Goal: Information Seeking & Learning: Learn about a topic

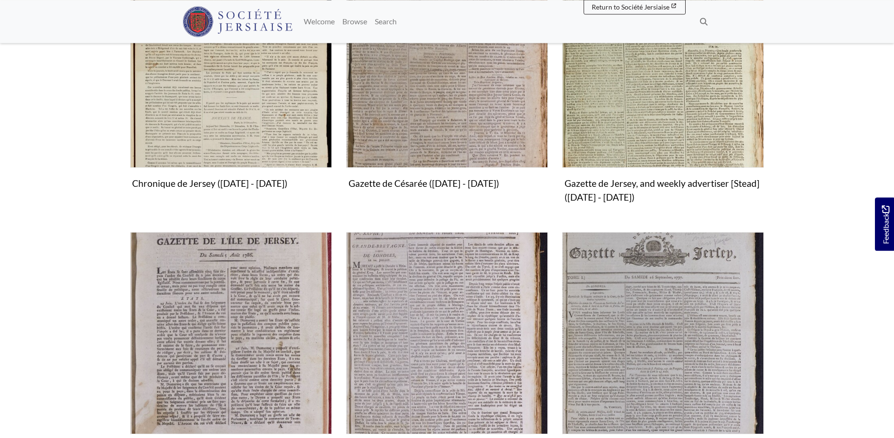
scroll to position [438, 0]
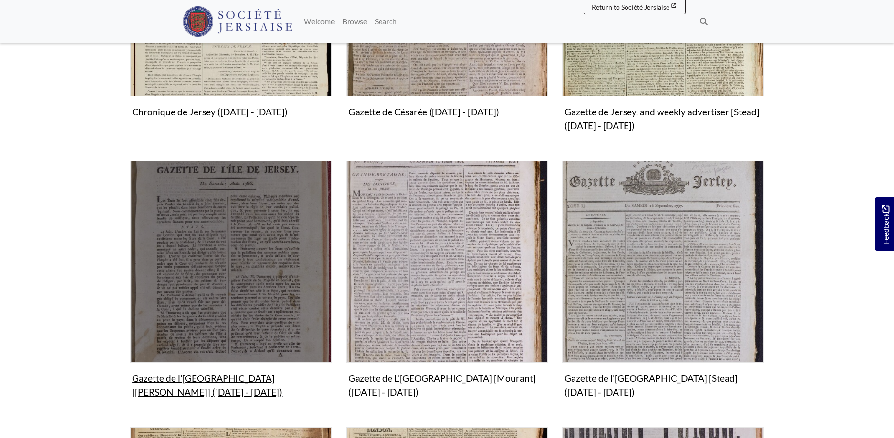
click at [230, 285] on img "Subcollection" at bounding box center [231, 262] width 202 height 202
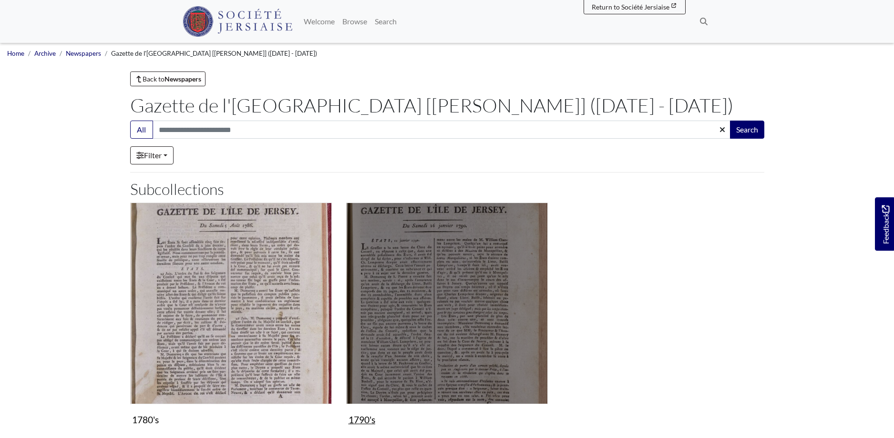
click at [443, 308] on img "Subcollection" at bounding box center [447, 304] width 202 height 202
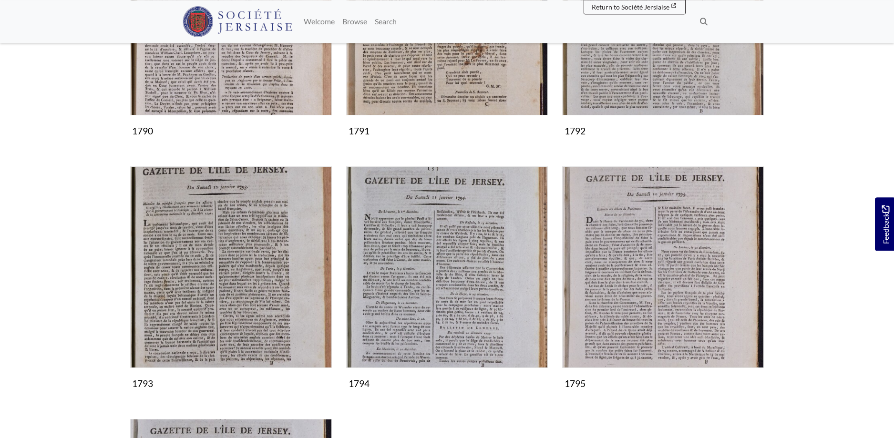
scroll to position [340, 0]
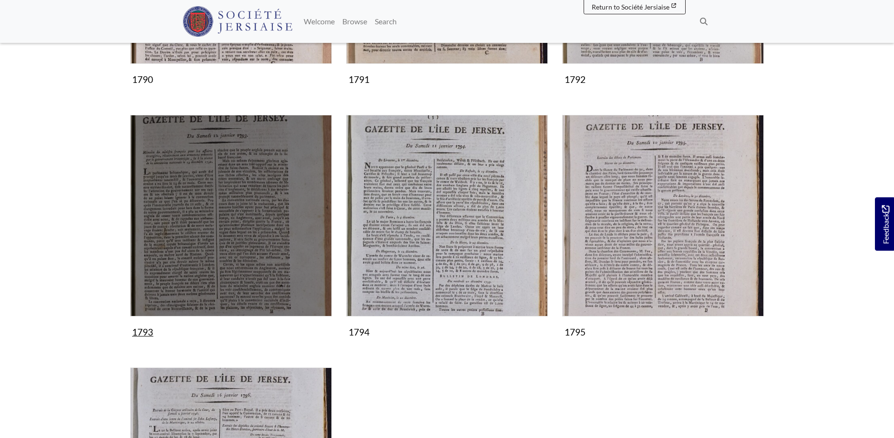
click at [201, 230] on img "Subcollection" at bounding box center [231, 216] width 202 height 202
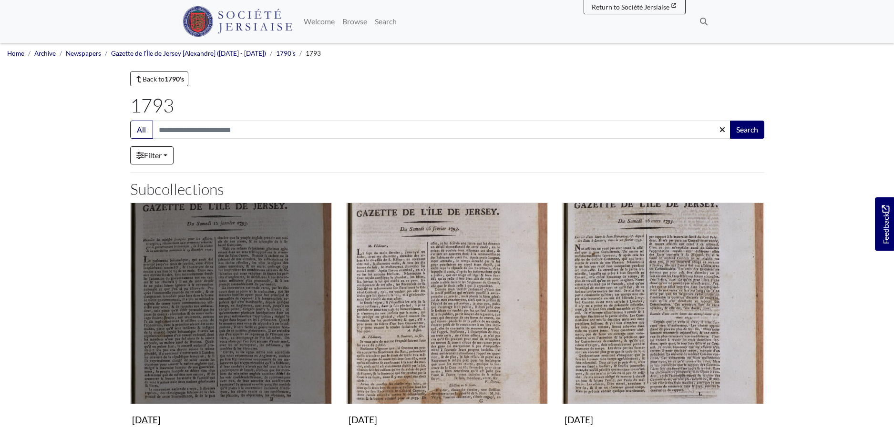
click at [226, 346] on img "Subcollection" at bounding box center [231, 304] width 202 height 202
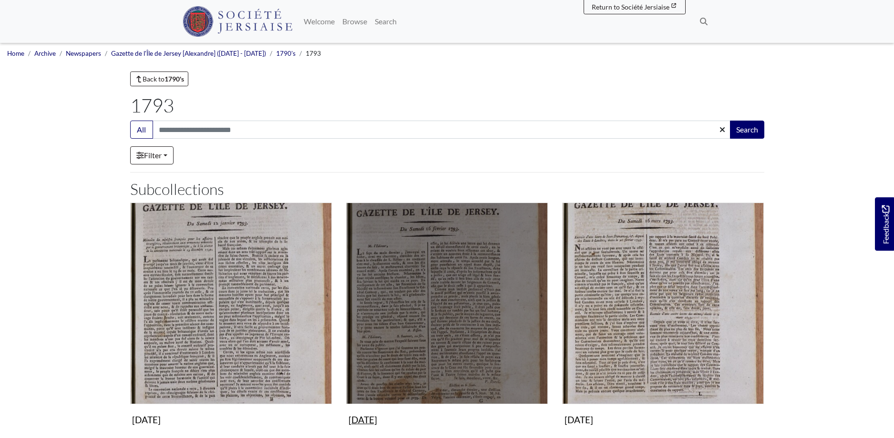
click at [441, 321] on img "Subcollection" at bounding box center [447, 304] width 202 height 202
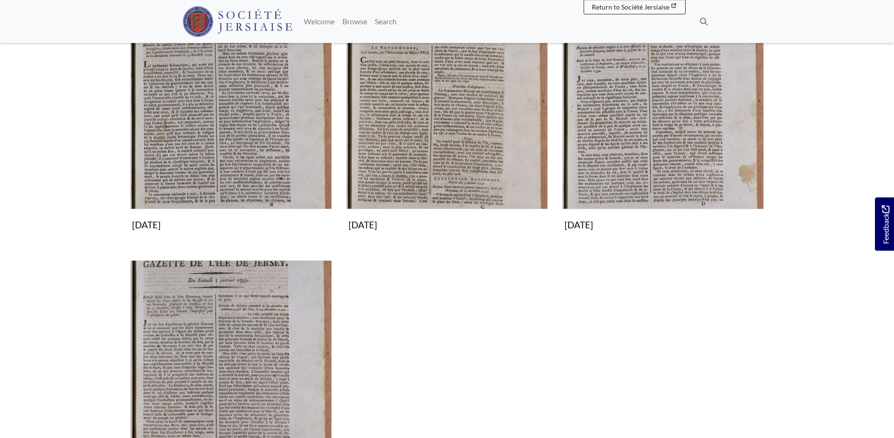
scroll to position [292, 0]
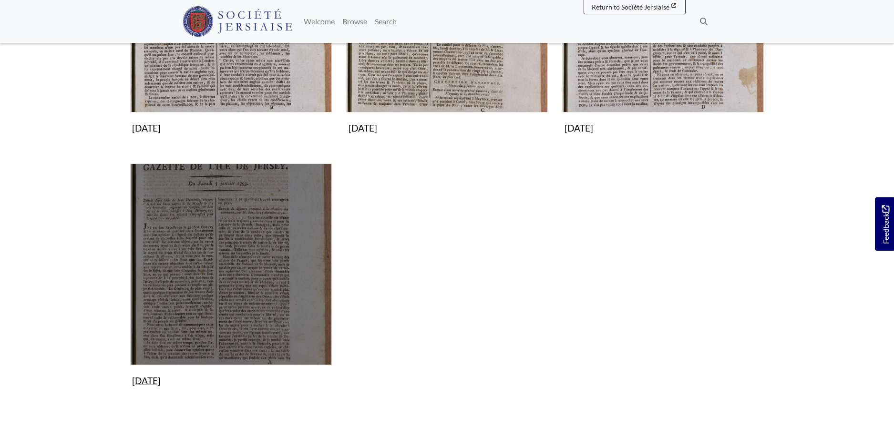
click at [209, 273] on img "Subcollection" at bounding box center [231, 264] width 202 height 202
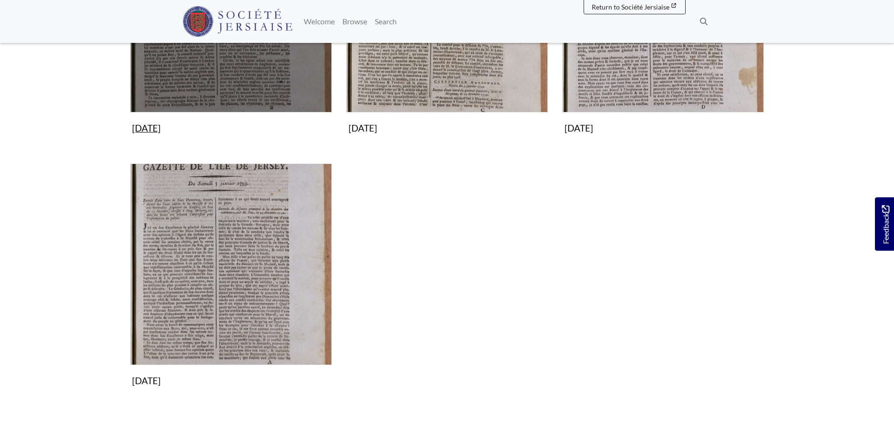
click at [248, 80] on img "Subcollection" at bounding box center [231, 12] width 202 height 202
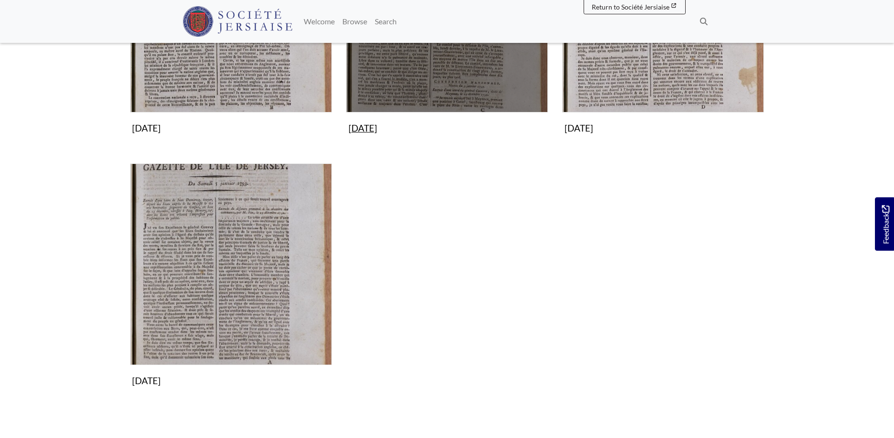
click at [486, 60] on img "Subcollection" at bounding box center [447, 12] width 202 height 202
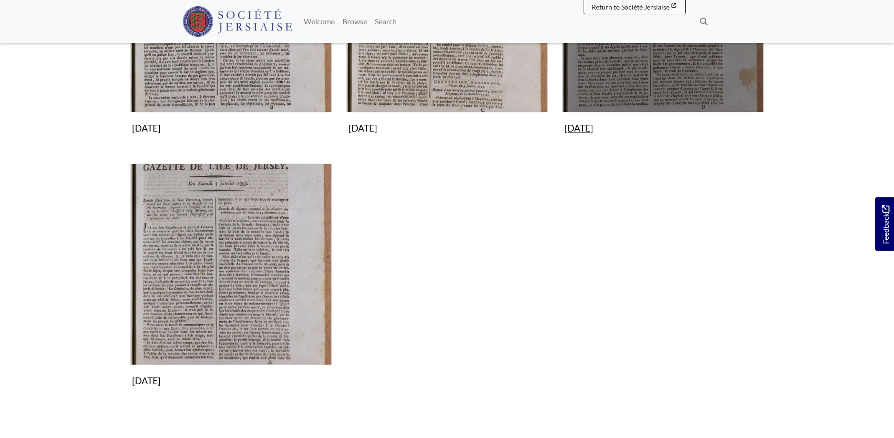
click at [658, 65] on img "Subcollection" at bounding box center [663, 12] width 202 height 202
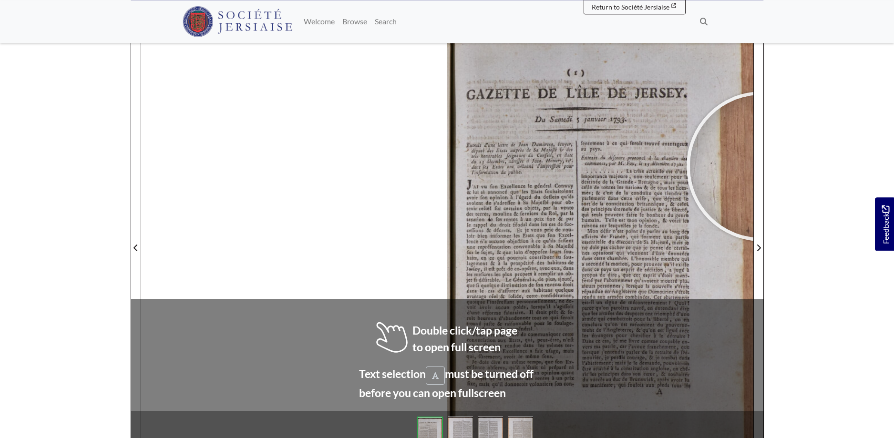
scroll to position [136, 0]
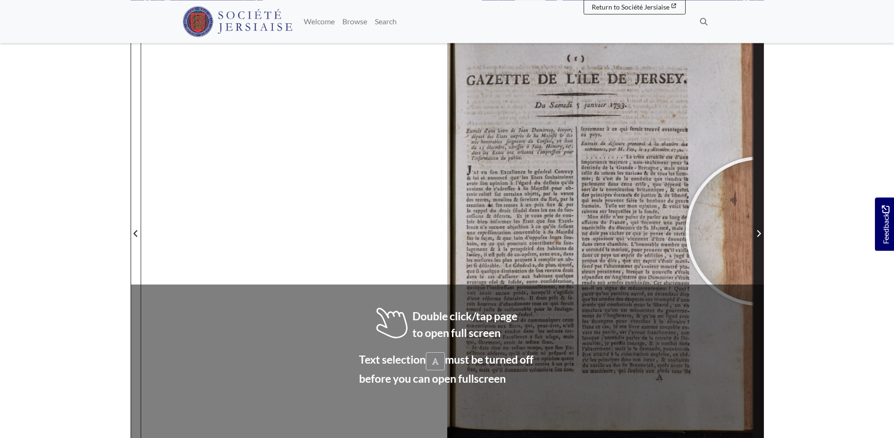
click at [760, 231] on icon "Next Page" at bounding box center [758, 234] width 5 height 8
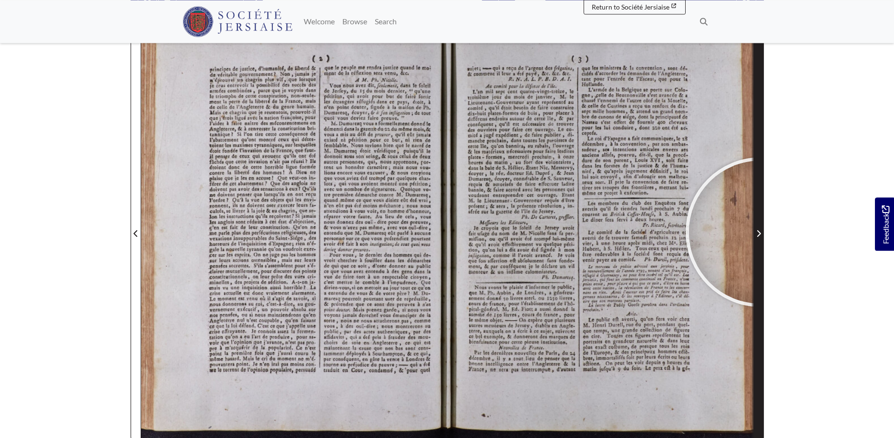
click at [760, 232] on icon "Next Page" at bounding box center [758, 234] width 5 height 8
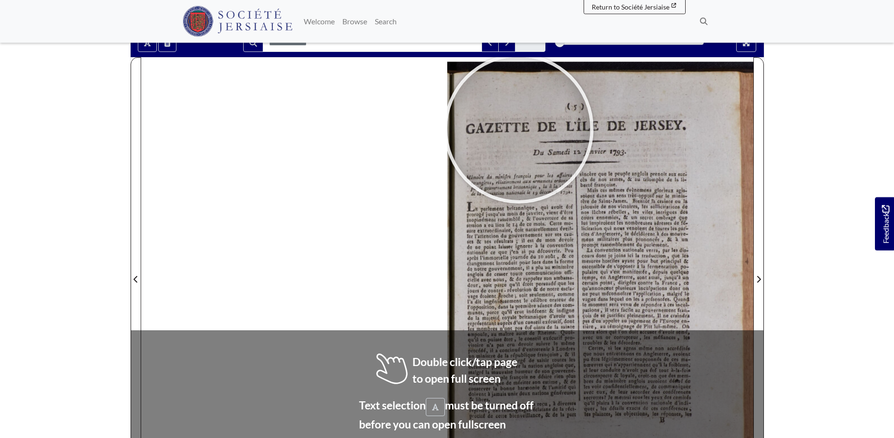
scroll to position [95, 0]
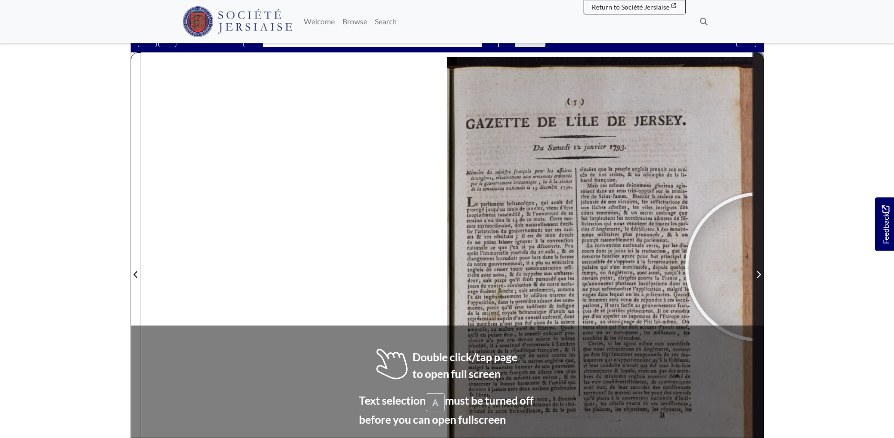
click at [760, 267] on span "Next Page" at bounding box center [759, 269] width 10 height 432
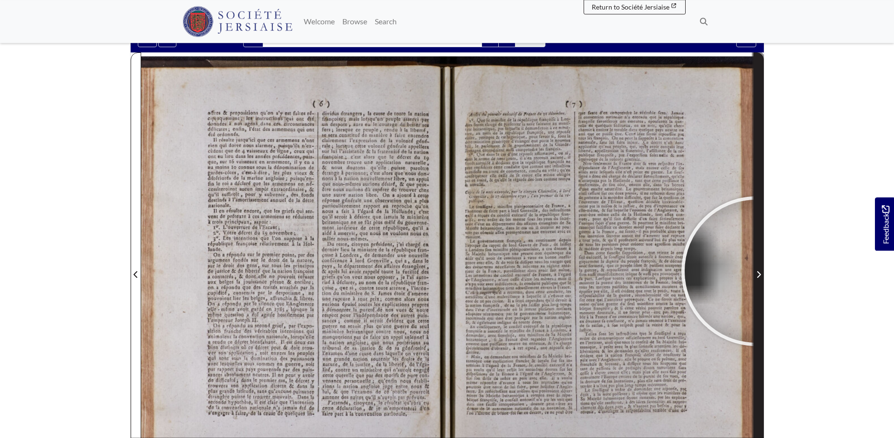
click at [756, 271] on span "Next Page" at bounding box center [759, 274] width 10 height 11
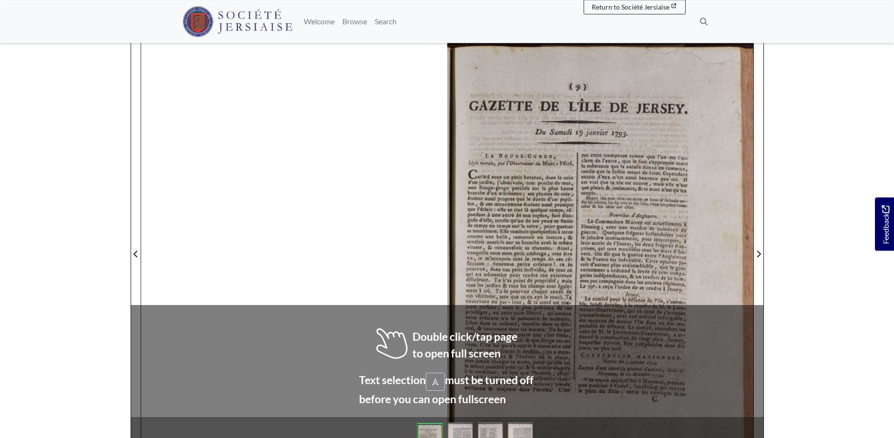
scroll to position [139, 0]
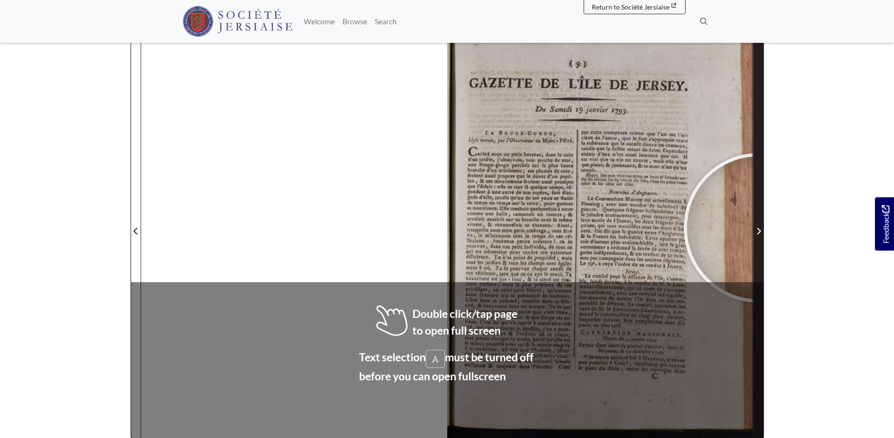
click at [758, 228] on icon "Next Page" at bounding box center [758, 231] width 5 height 8
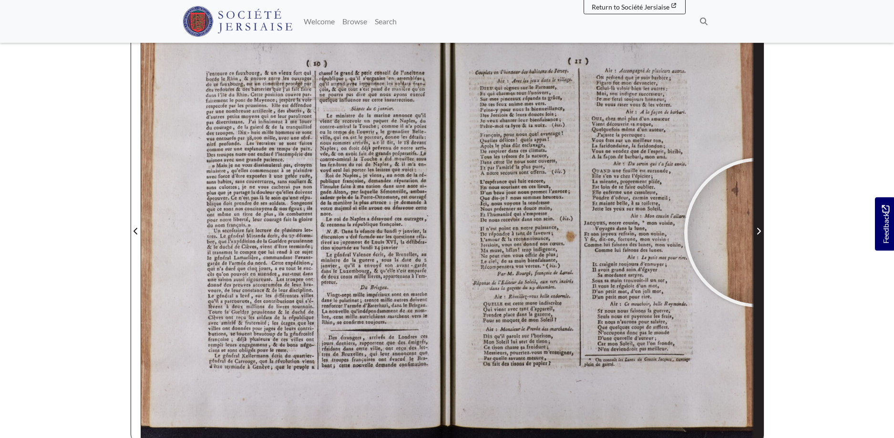
click at [759, 233] on icon "Next Page" at bounding box center [758, 231] width 4 height 7
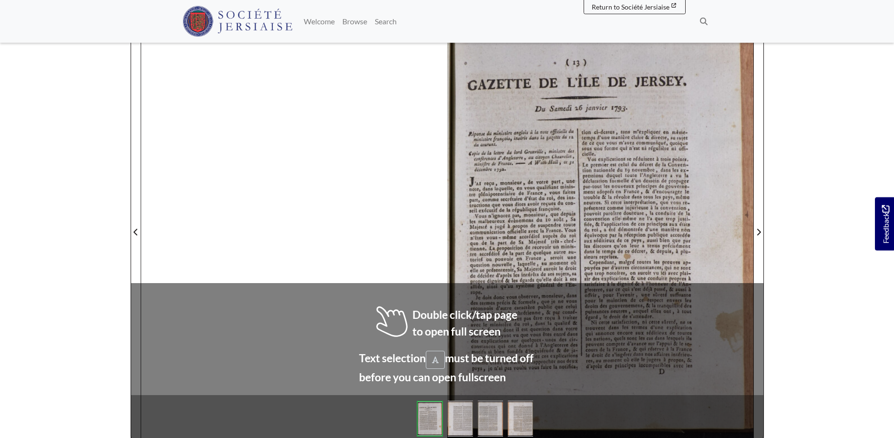
scroll to position [149, 0]
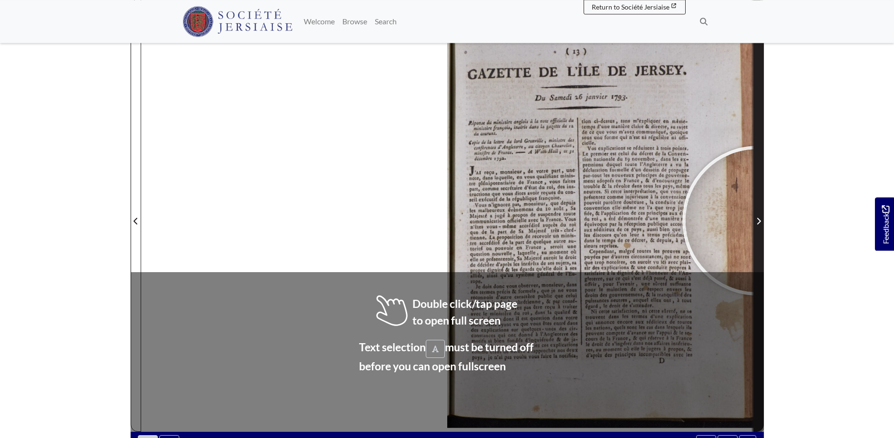
click at [757, 221] on icon "Next Page" at bounding box center [758, 221] width 5 height 8
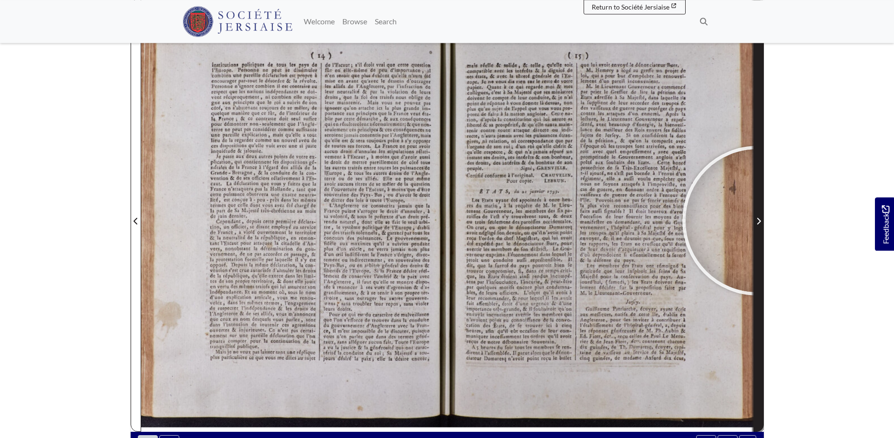
click at [757, 221] on icon "Next Page" at bounding box center [758, 221] width 5 height 8
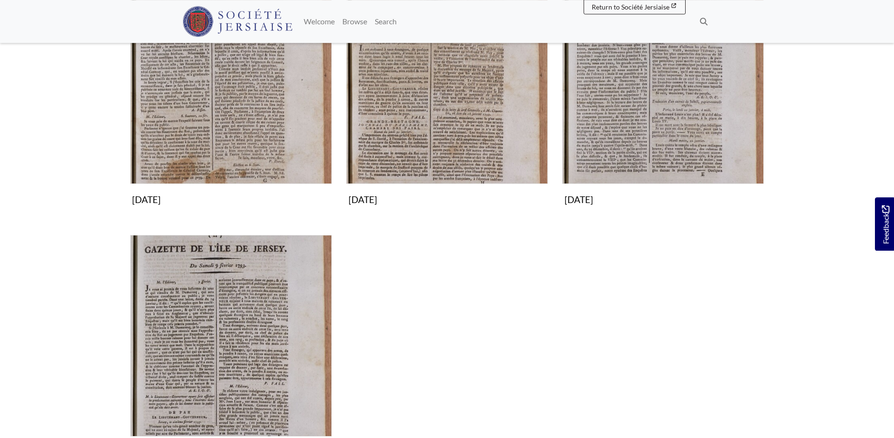
scroll to position [243, 0]
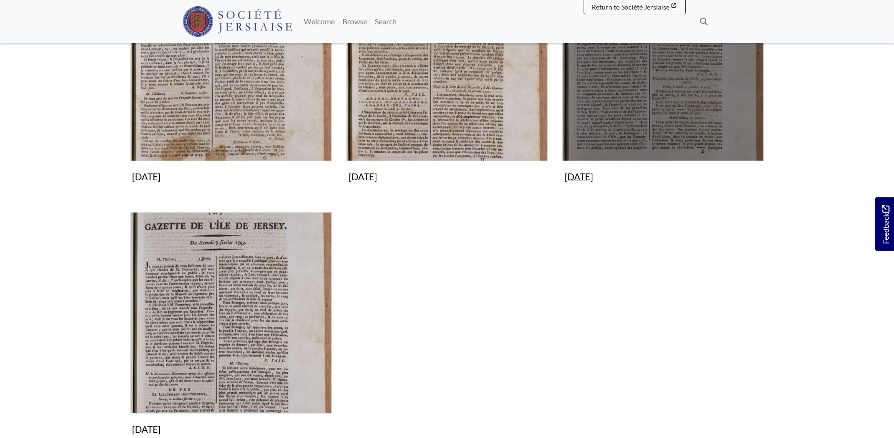
click at [660, 103] on img "Subcollection" at bounding box center [663, 60] width 202 height 202
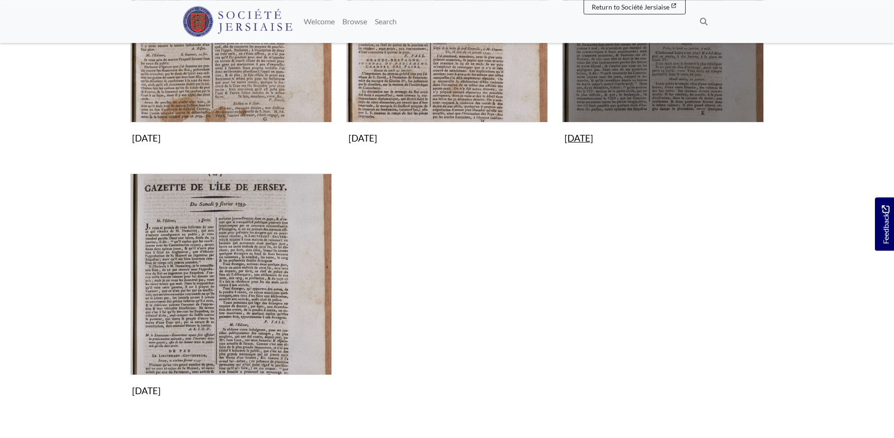
scroll to position [292, 0]
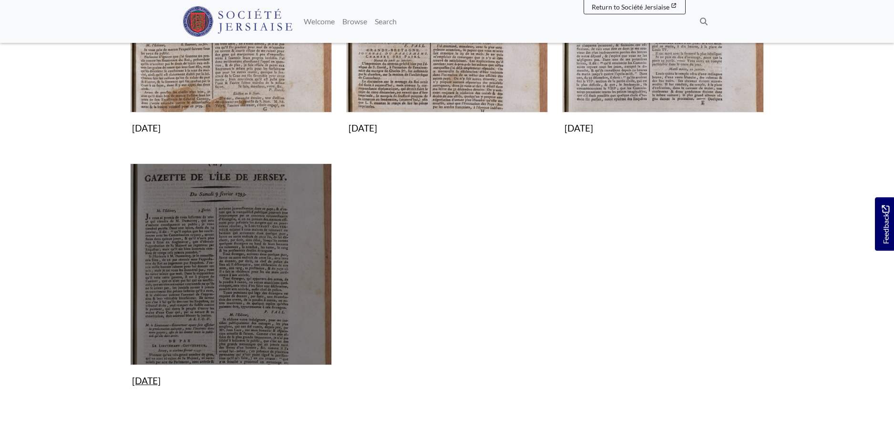
click at [262, 243] on img "Subcollection" at bounding box center [231, 264] width 202 height 202
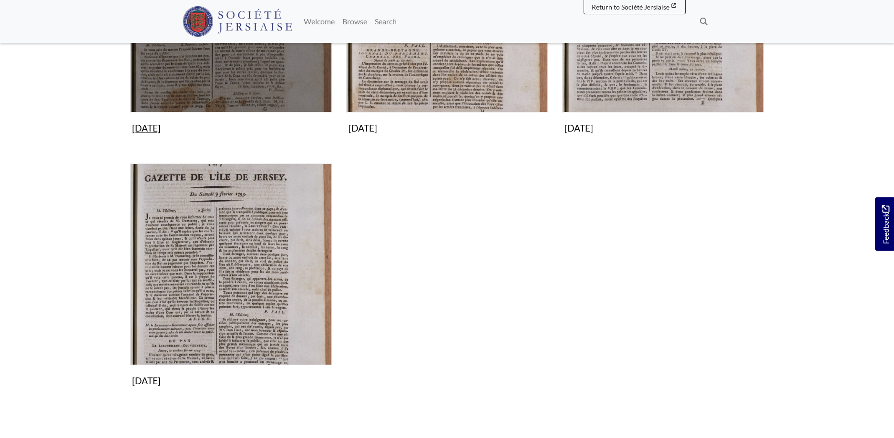
click at [252, 51] on img "Subcollection" at bounding box center [231, 12] width 202 height 202
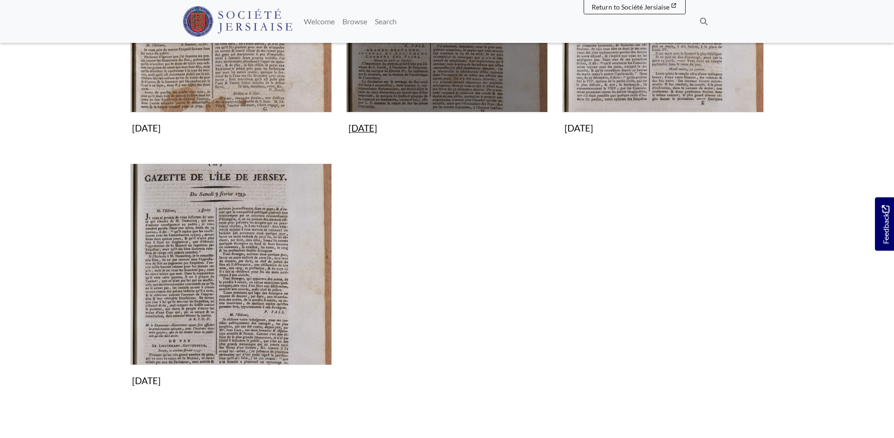
click at [457, 70] on img "Subcollection" at bounding box center [447, 12] width 202 height 202
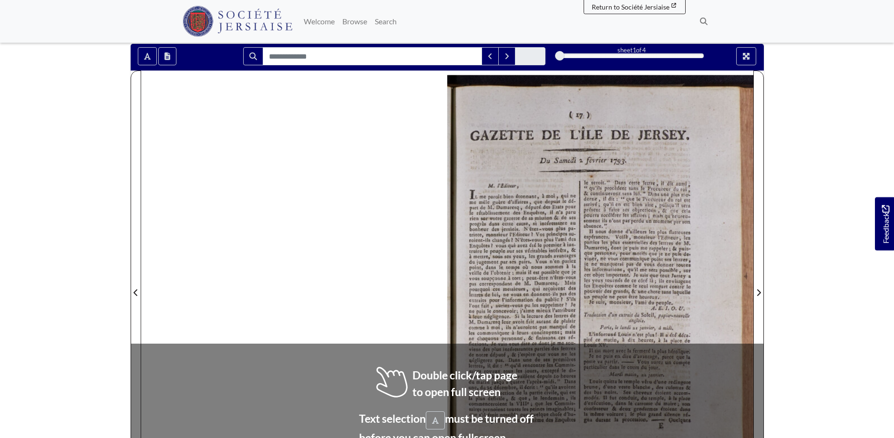
scroll to position [108, 0]
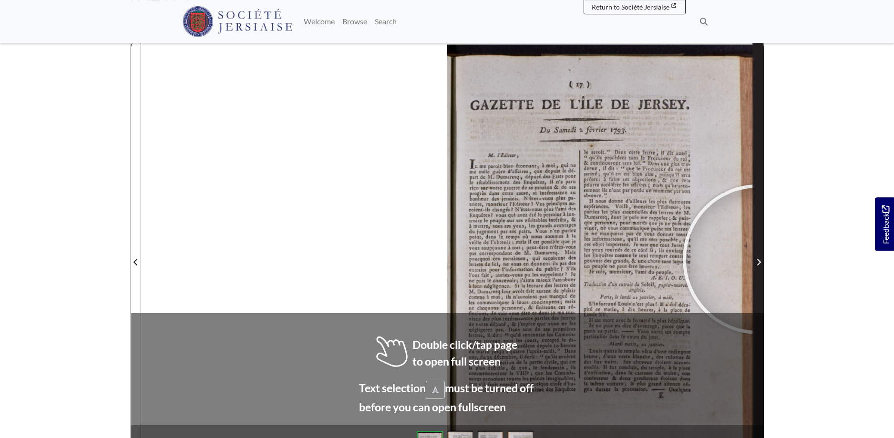
click at [757, 259] on span "Next Page" at bounding box center [759, 261] width 10 height 11
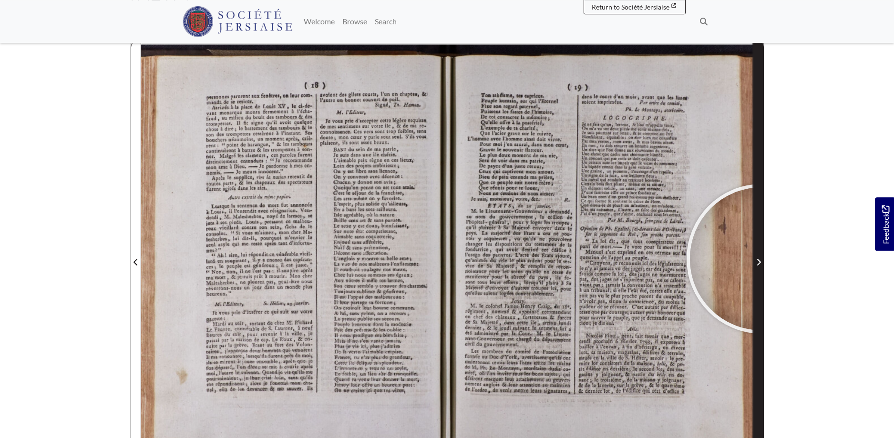
click at [761, 259] on span "Next Page" at bounding box center [759, 261] width 10 height 11
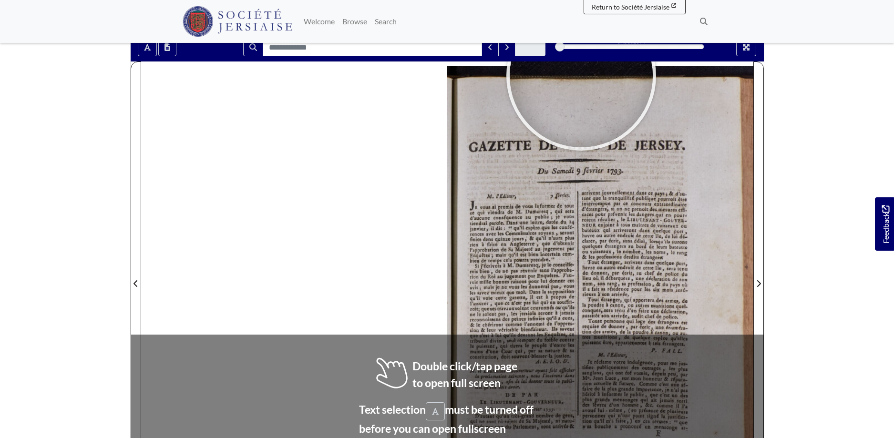
scroll to position [134, 0]
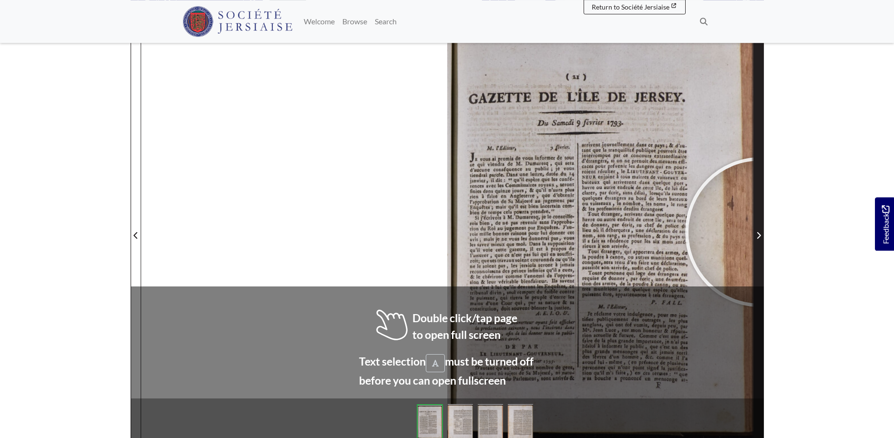
click at [760, 232] on span "Next Page" at bounding box center [759, 235] width 10 height 11
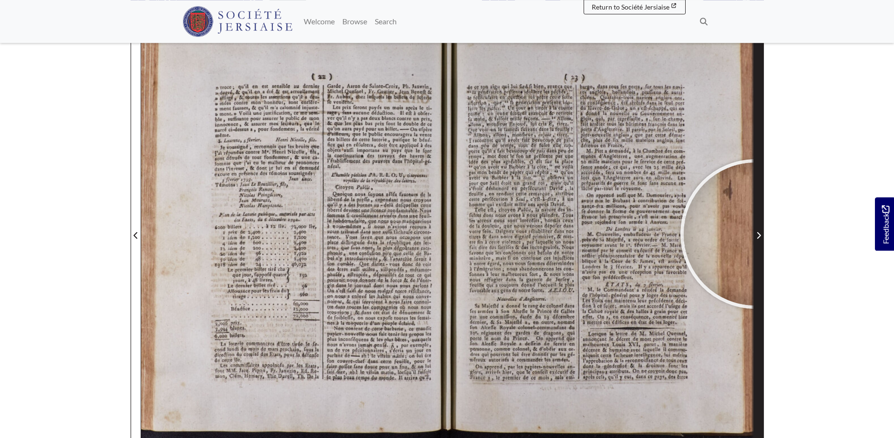
click at [755, 234] on span "Next Page" at bounding box center [759, 235] width 10 height 11
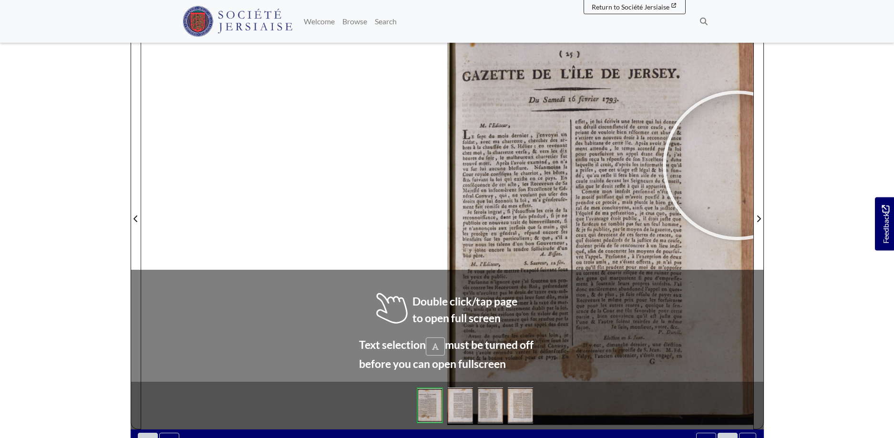
scroll to position [154, 0]
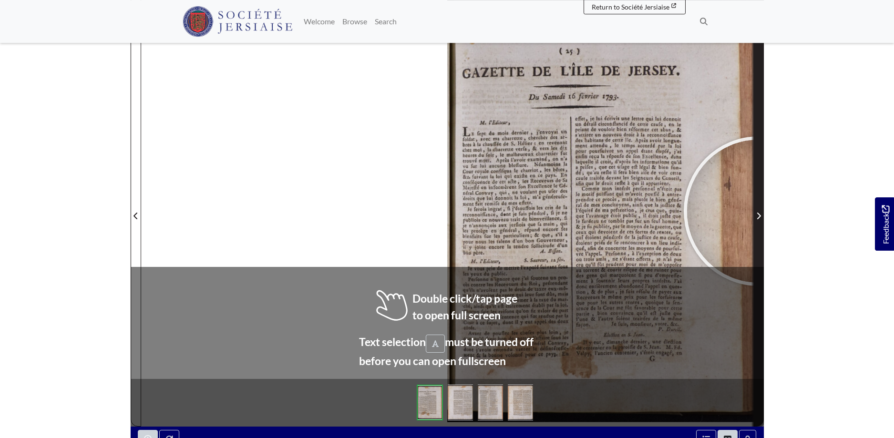
click at [758, 211] on span "Next Page" at bounding box center [759, 215] width 10 height 11
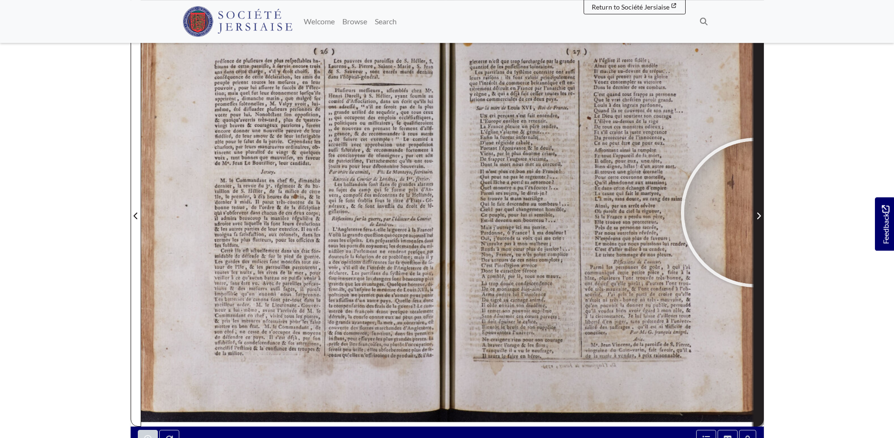
click at [755, 213] on span "Next Page" at bounding box center [759, 215] width 10 height 11
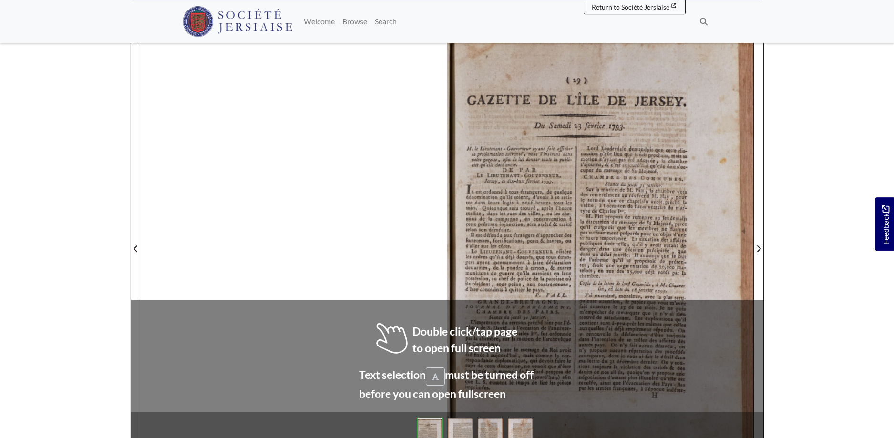
scroll to position [140, 0]
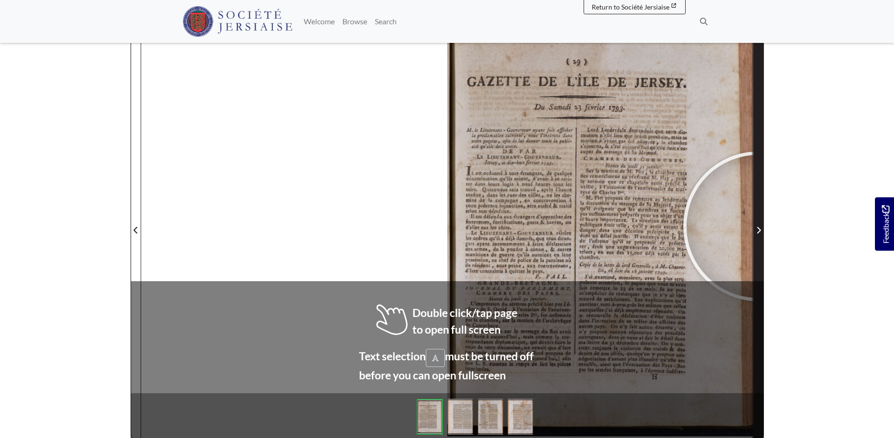
click at [758, 226] on span "Next Page" at bounding box center [759, 229] width 10 height 11
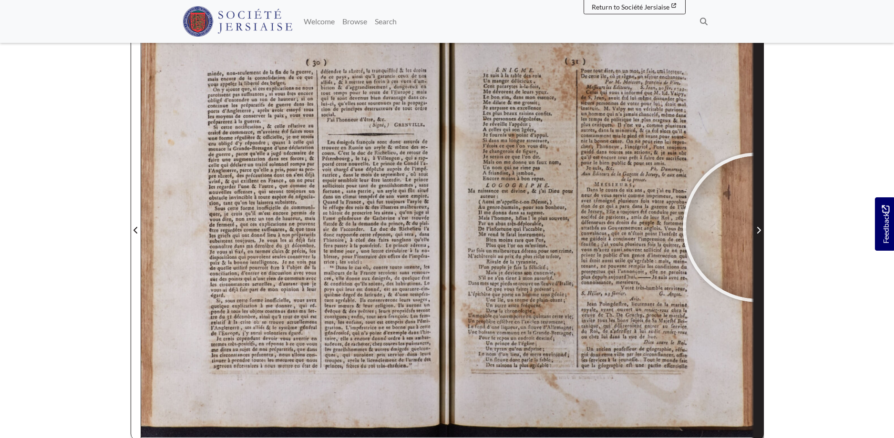
click at [757, 227] on icon "Next Page" at bounding box center [758, 230] width 4 height 7
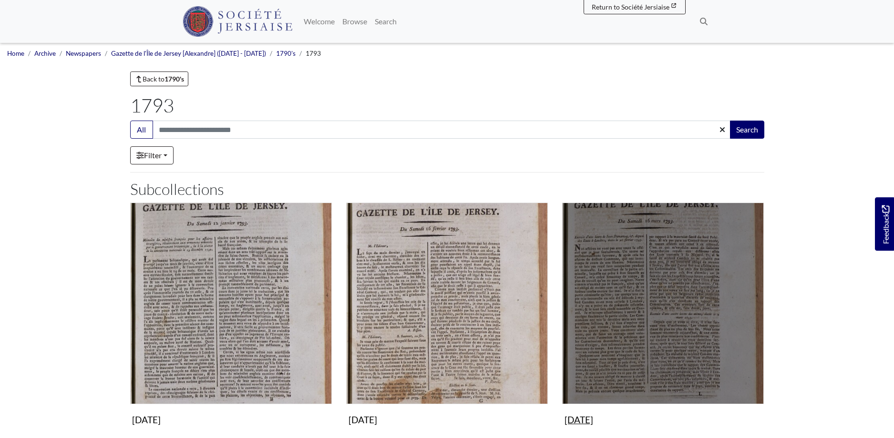
click at [687, 287] on img "Subcollection" at bounding box center [663, 304] width 202 height 202
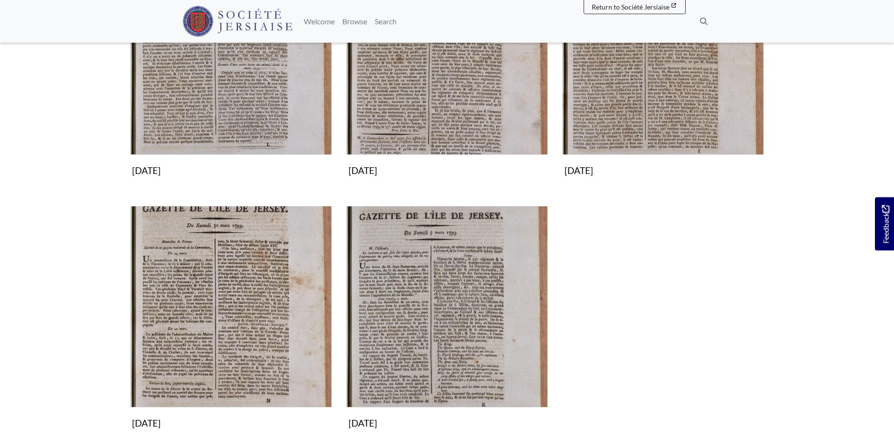
scroll to position [255, 0]
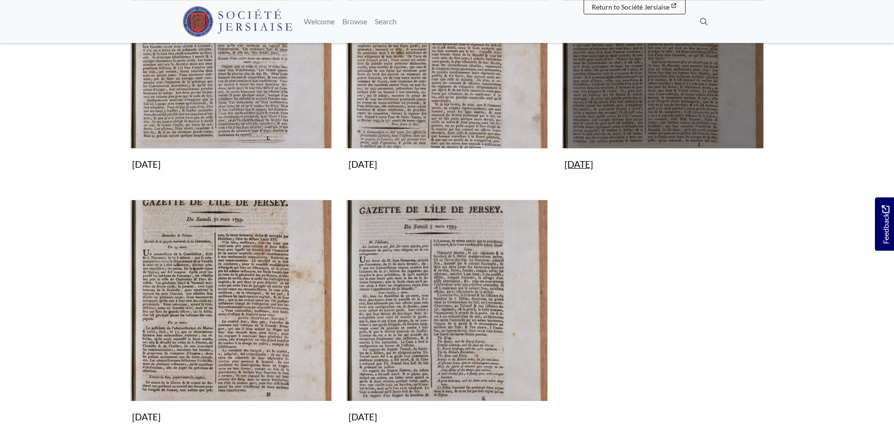
click at [694, 82] on img "Subcollection" at bounding box center [663, 48] width 202 height 202
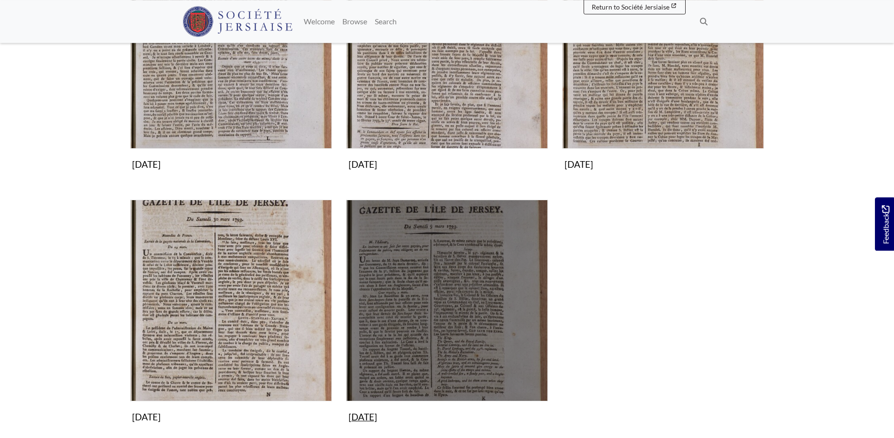
click at [408, 310] on img "Subcollection" at bounding box center [447, 301] width 202 height 202
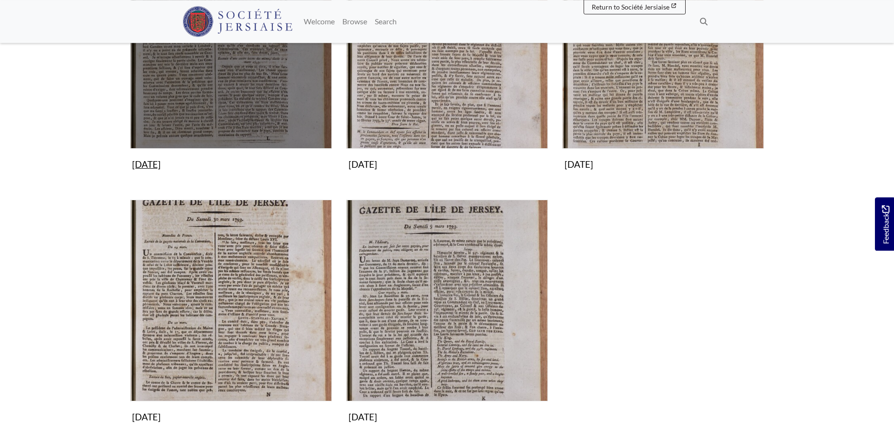
click at [219, 72] on img "Subcollection" at bounding box center [231, 48] width 202 height 202
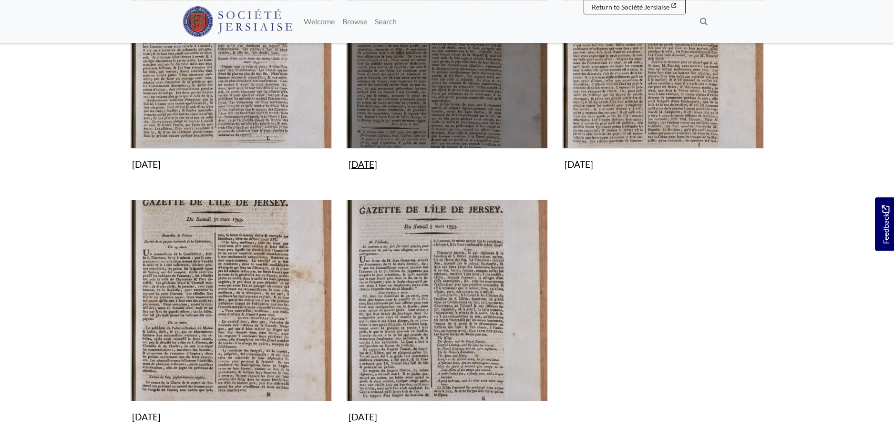
click at [446, 93] on img "Subcollection" at bounding box center [447, 48] width 202 height 202
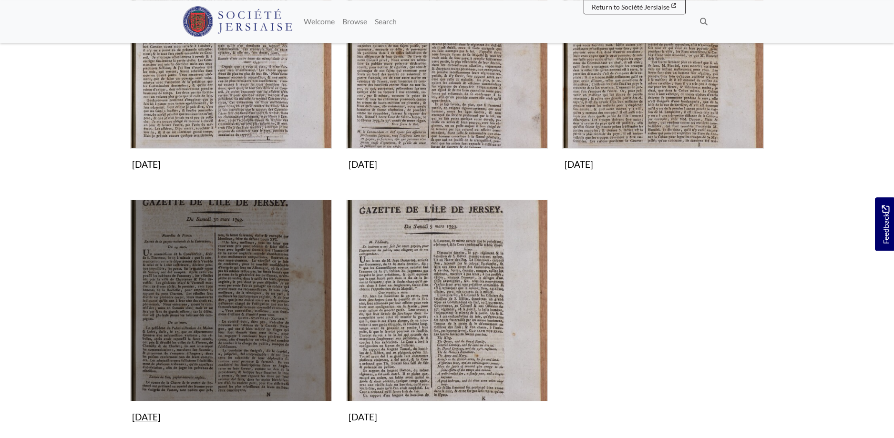
click at [224, 333] on img "Subcollection" at bounding box center [231, 301] width 202 height 202
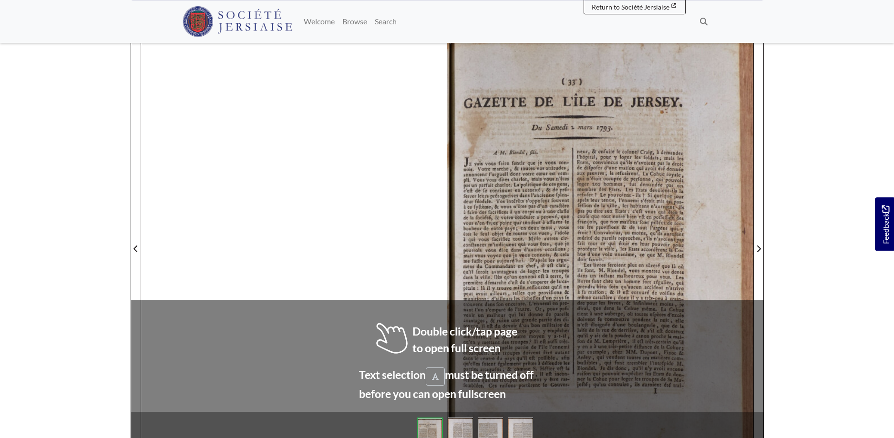
scroll to position [128, 0]
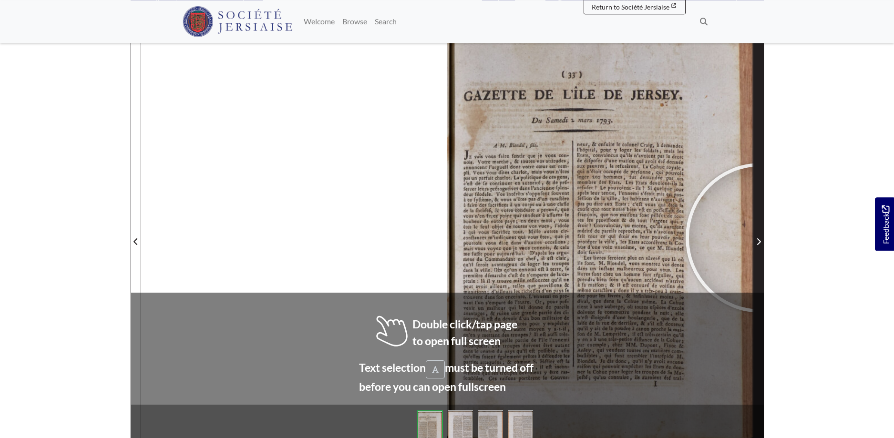
click at [760, 238] on span "Next Page" at bounding box center [759, 241] width 10 height 11
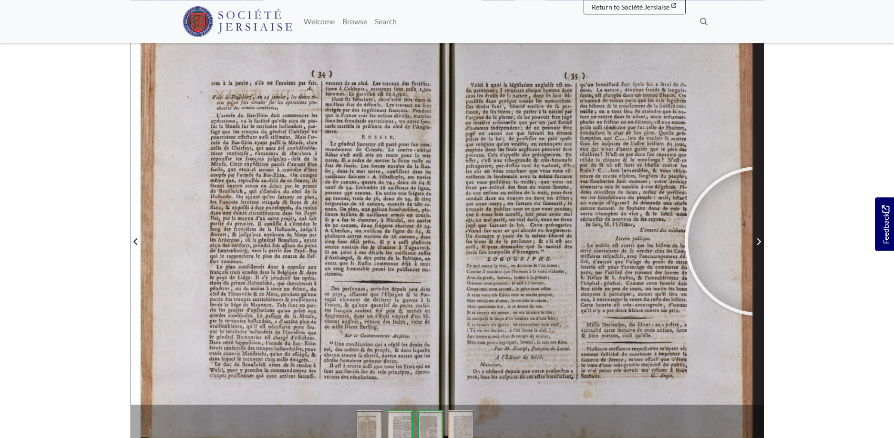
click at [759, 241] on icon "Next Page" at bounding box center [758, 241] width 4 height 7
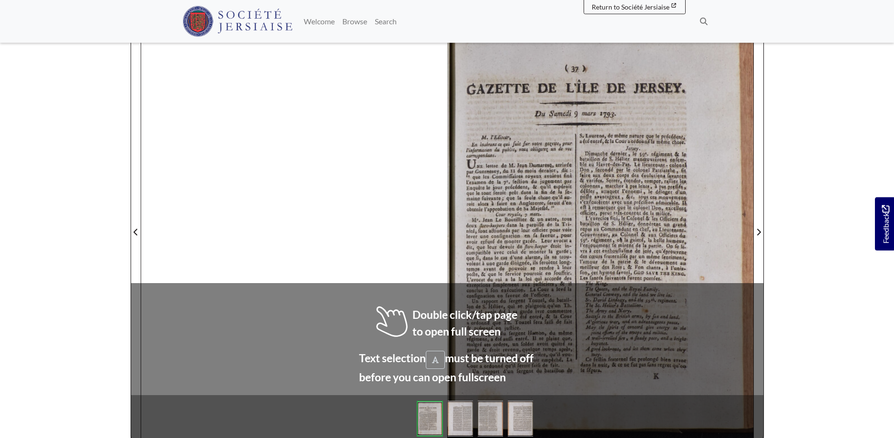
scroll to position [139, 0]
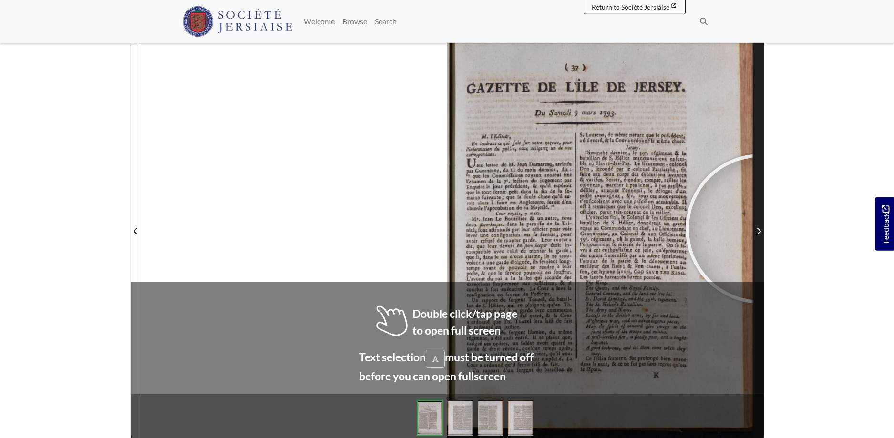
click at [760, 229] on icon "Next Page" at bounding box center [758, 231] width 5 height 8
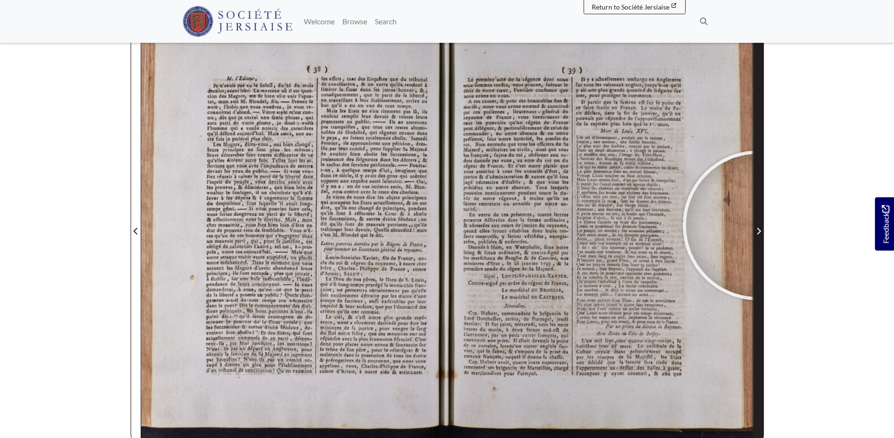
click at [757, 225] on span "Next Page" at bounding box center [759, 226] width 10 height 432
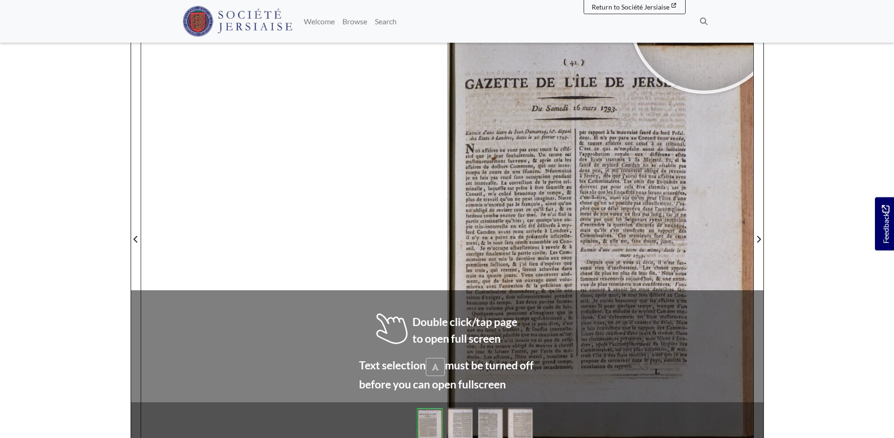
scroll to position [133, 0]
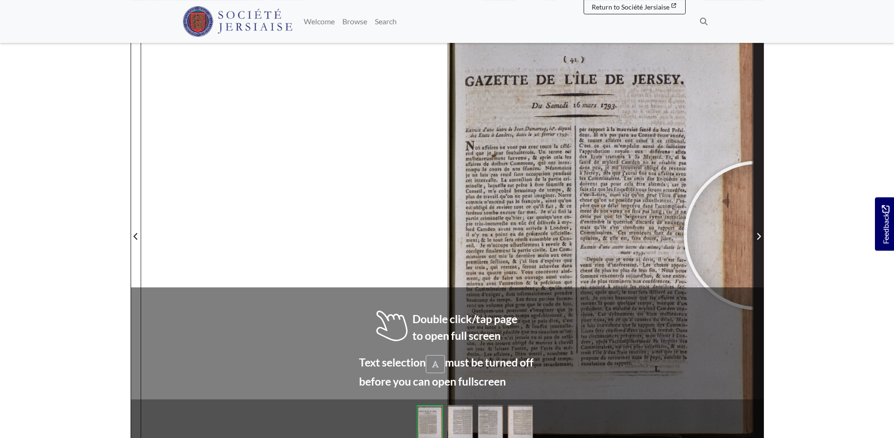
click at [758, 235] on icon "Next Page" at bounding box center [758, 236] width 4 height 7
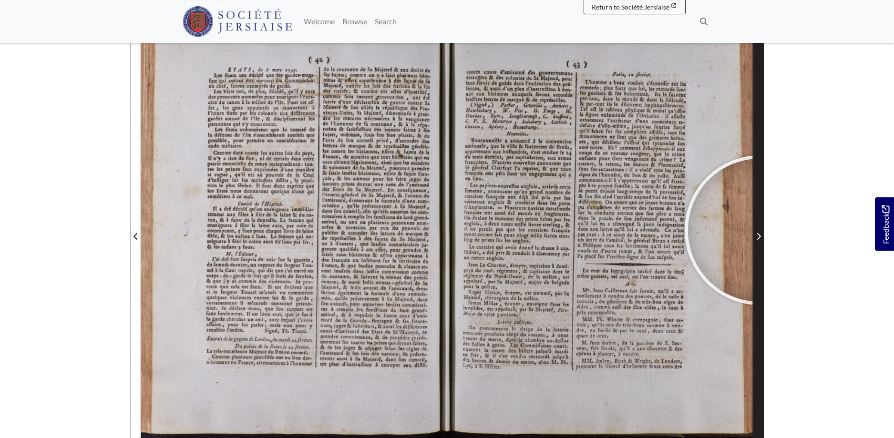
click at [759, 230] on span "Next Page" at bounding box center [759, 231] width 10 height 432
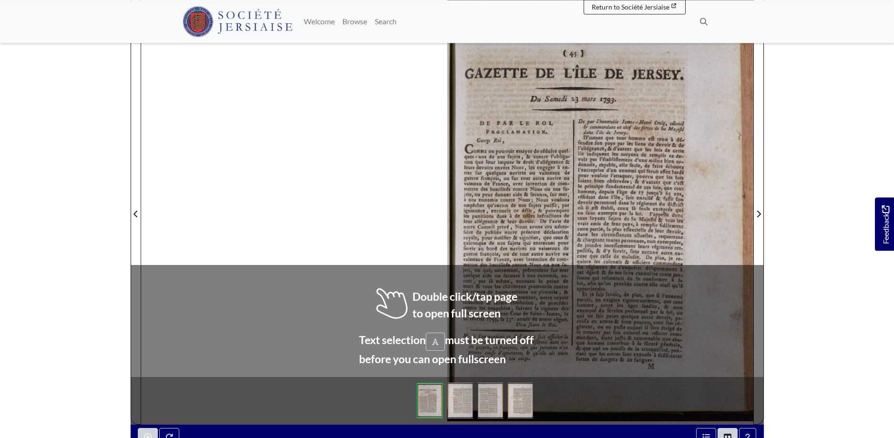
scroll to position [158, 0]
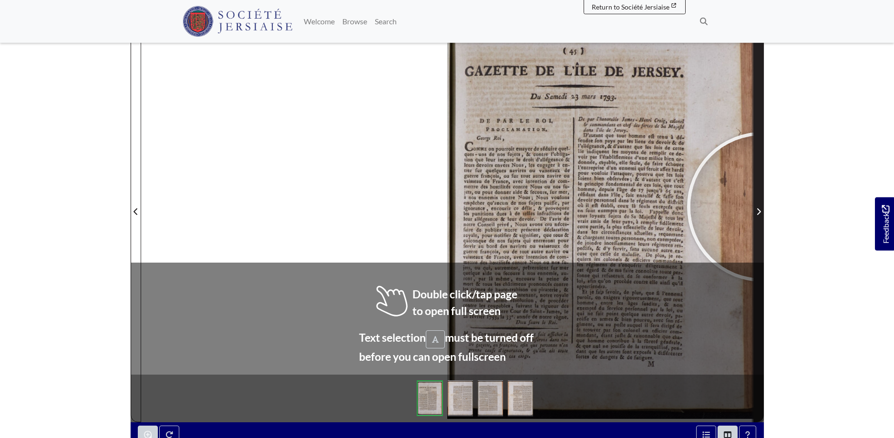
click at [762, 207] on span "Next Page" at bounding box center [759, 211] width 10 height 11
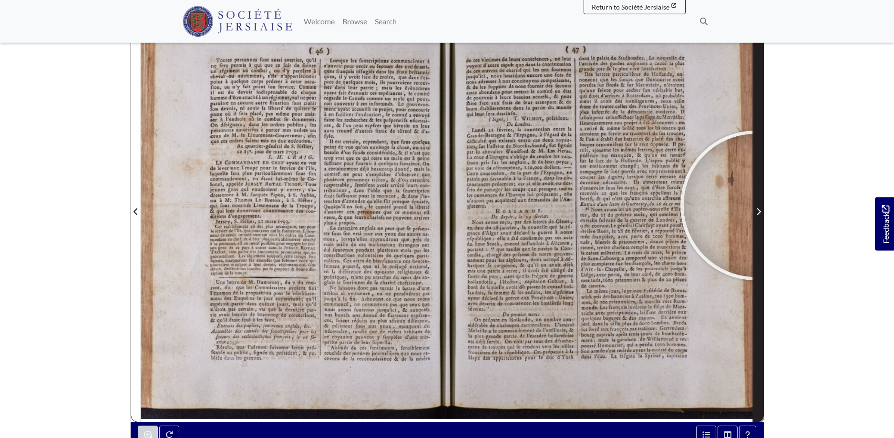
click at [755, 205] on span "Next Page" at bounding box center [759, 206] width 10 height 432
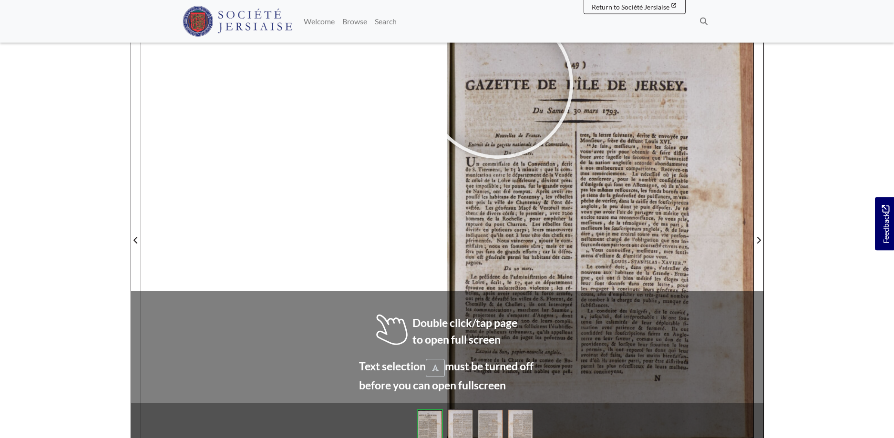
scroll to position [148, 0]
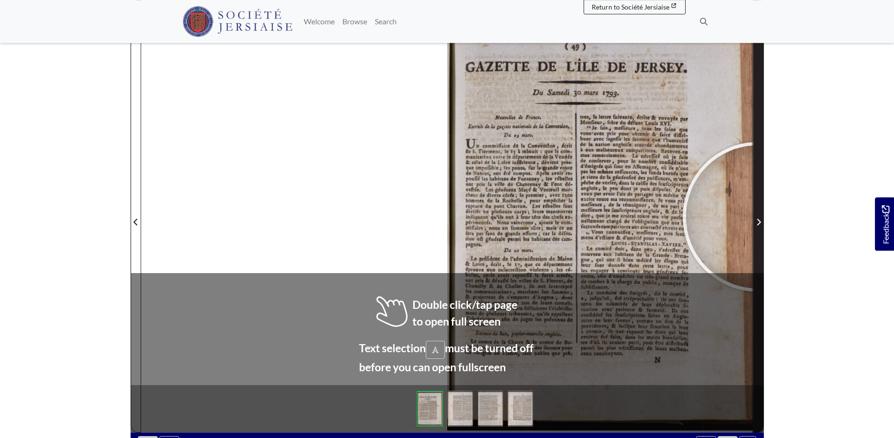
click at [757, 217] on span "Next Page" at bounding box center [759, 221] width 10 height 11
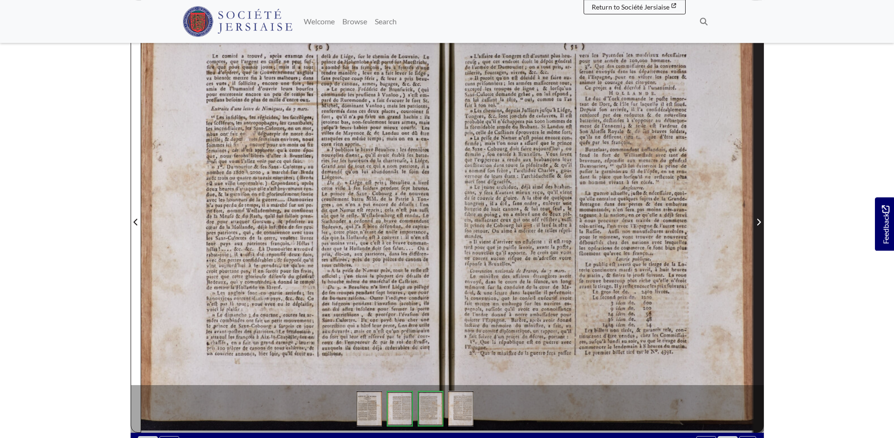
click at [757, 219] on span "Next Page" at bounding box center [759, 221] width 10 height 11
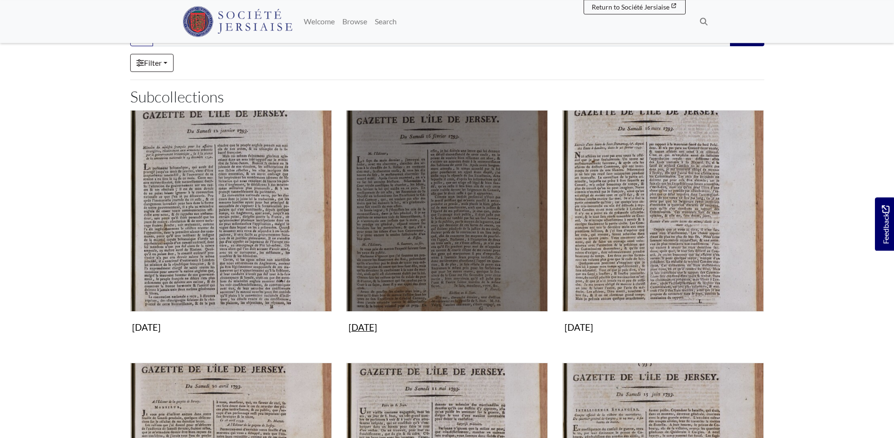
scroll to position [243, 0]
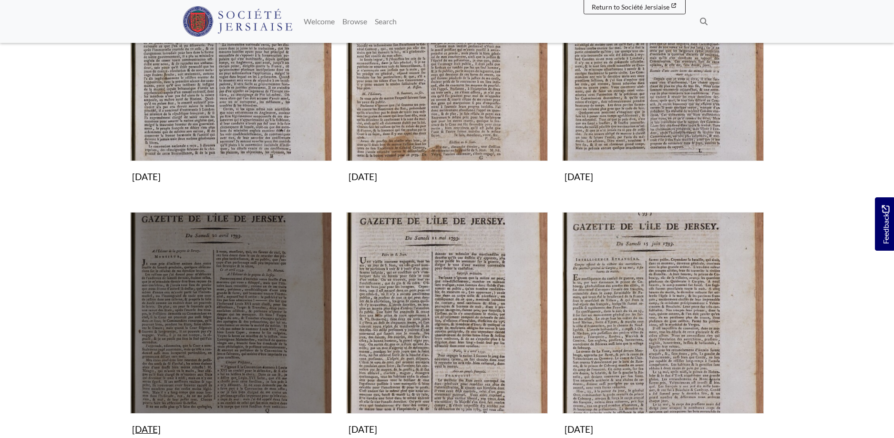
click at [229, 324] on img "Subcollection" at bounding box center [231, 313] width 202 height 202
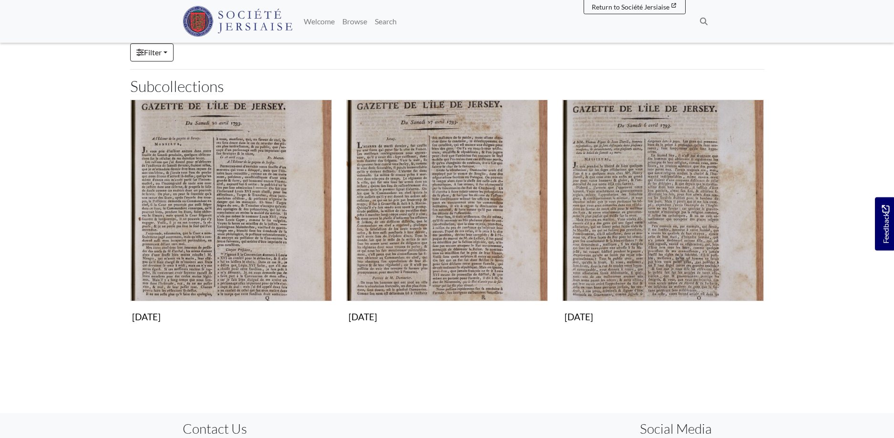
scroll to position [101, 0]
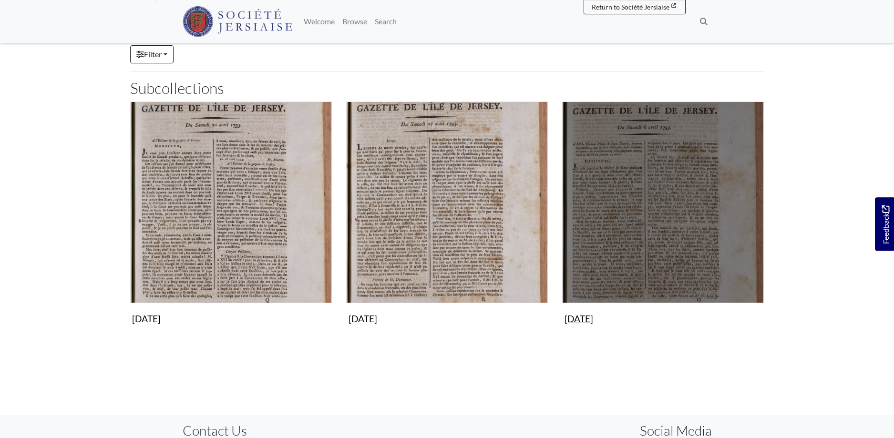
click at [647, 229] on img "Subcollection" at bounding box center [663, 203] width 202 height 202
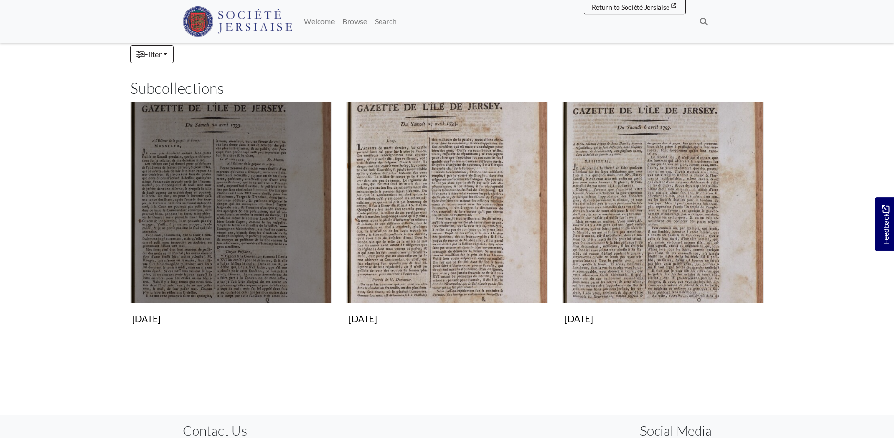
click at [245, 181] on img "Subcollection" at bounding box center [231, 203] width 202 height 202
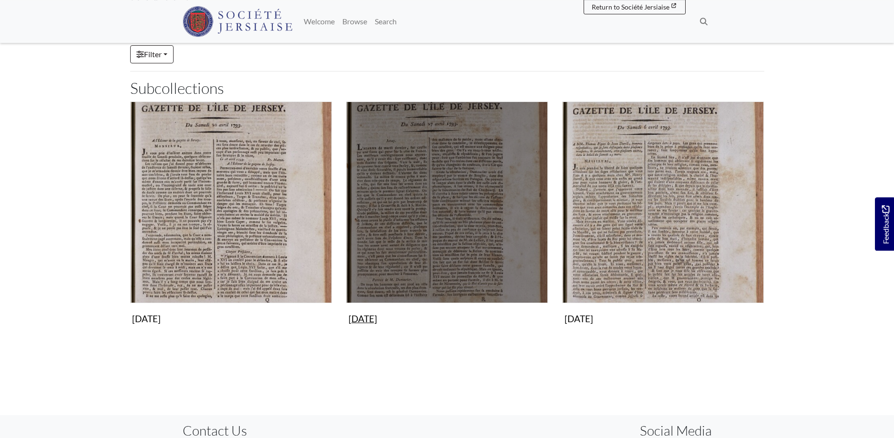
click at [478, 200] on img "Subcollection" at bounding box center [447, 203] width 202 height 202
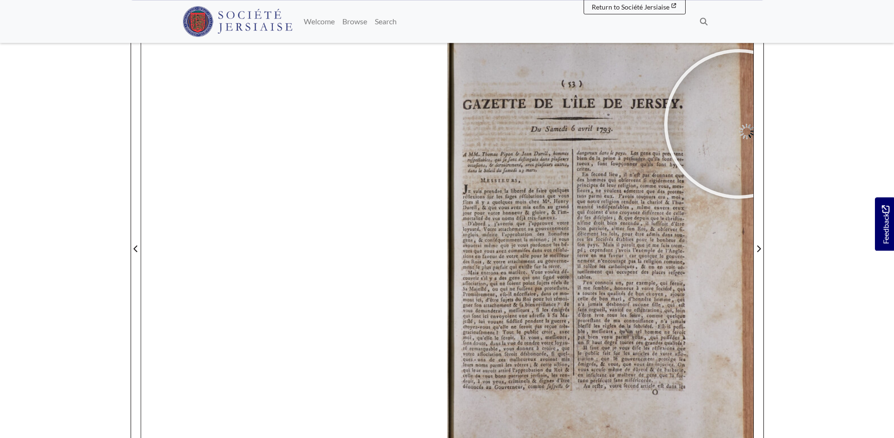
scroll to position [127, 0]
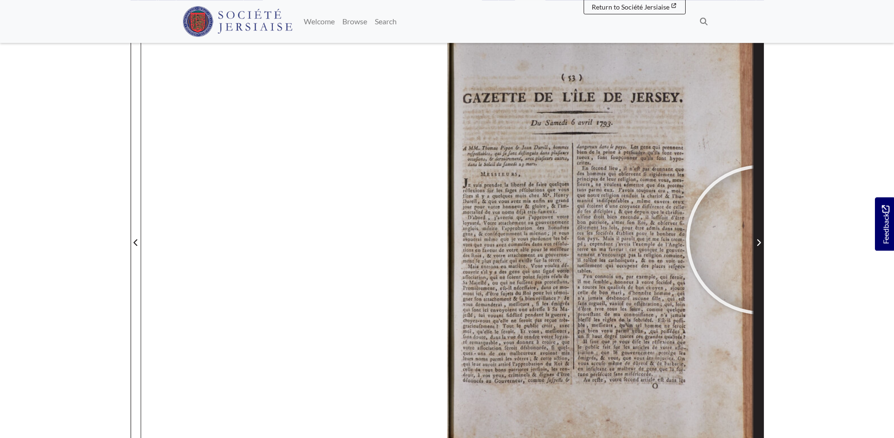
click at [761, 240] on span "Next Page" at bounding box center [759, 242] width 10 height 11
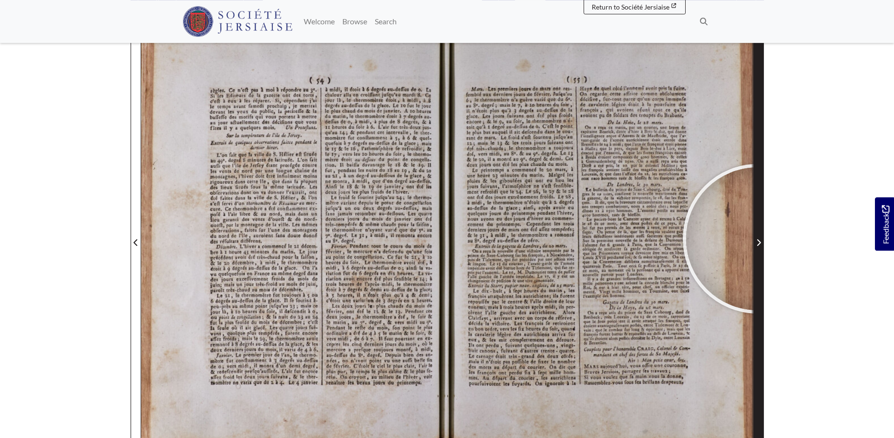
click at [757, 239] on span "Next Page" at bounding box center [759, 242] width 10 height 11
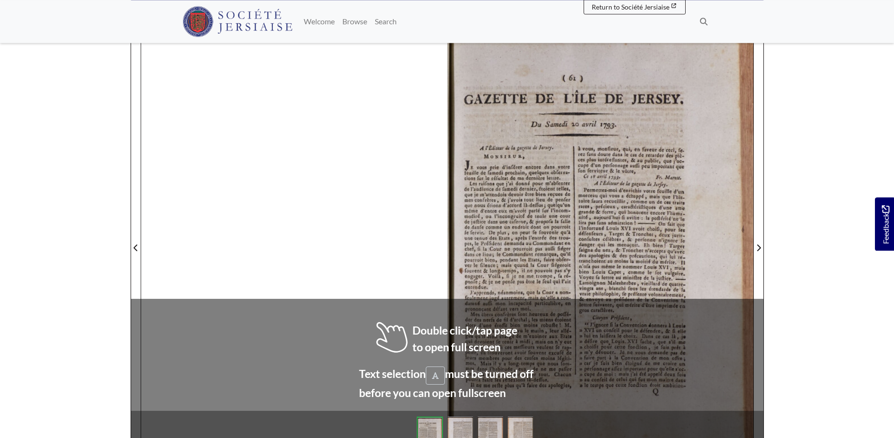
scroll to position [127, 0]
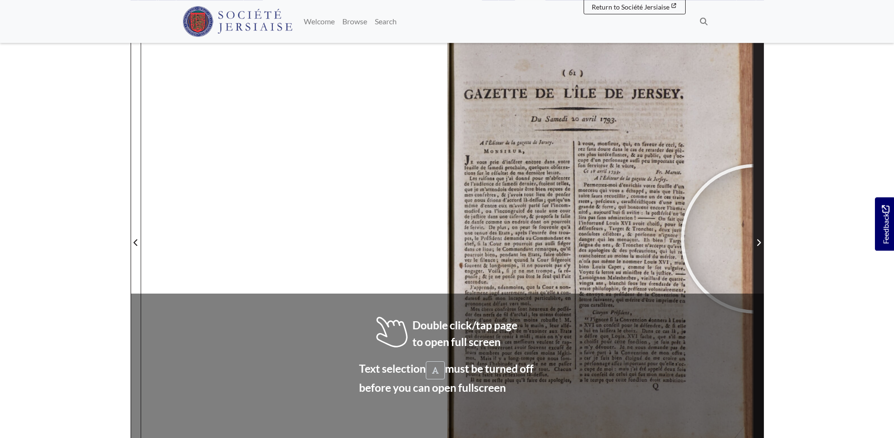
click at [755, 239] on span "Next Page" at bounding box center [759, 242] width 10 height 11
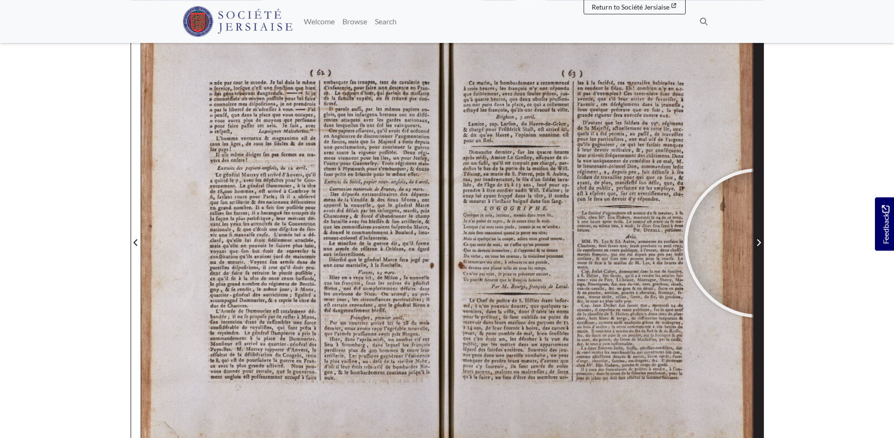
click at [759, 243] on icon "Next Page" at bounding box center [758, 243] width 5 height 8
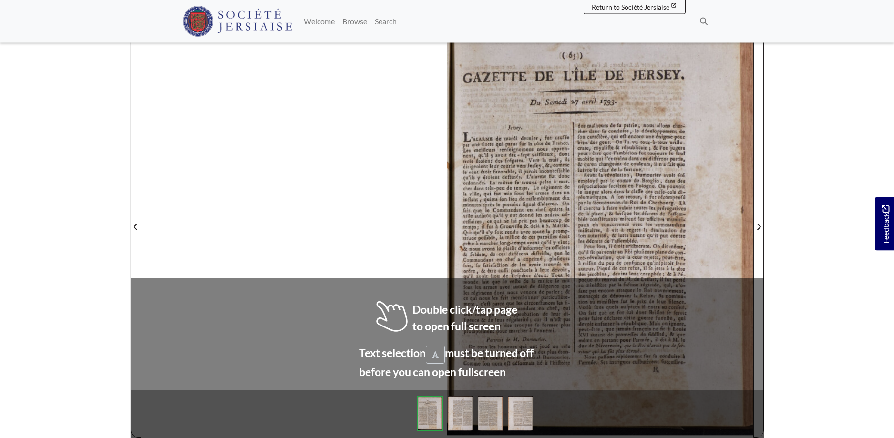
scroll to position [149, 0]
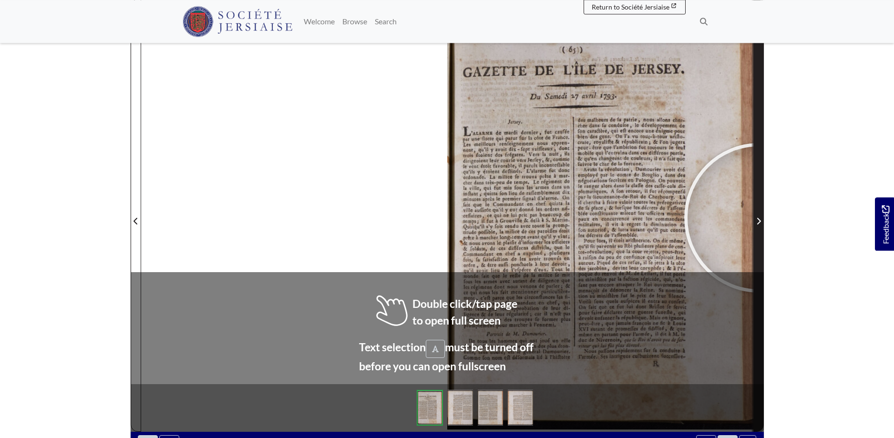
click at [759, 218] on span "Next Page" at bounding box center [759, 220] width 10 height 11
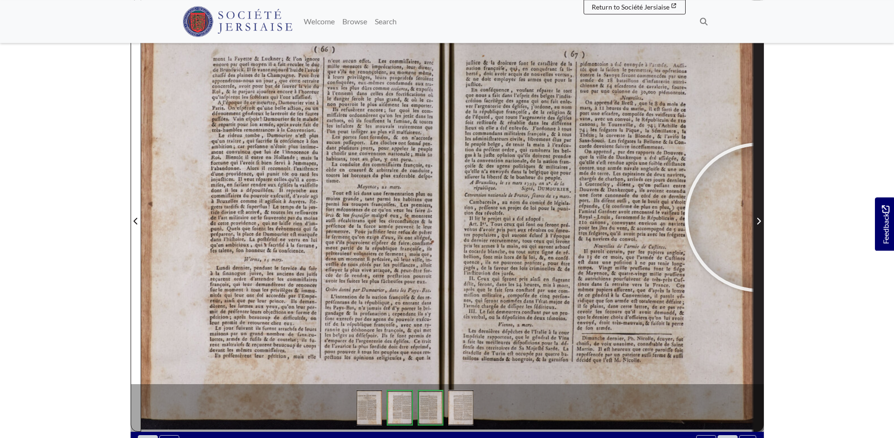
click at [759, 217] on span "Next Page" at bounding box center [759, 220] width 10 height 11
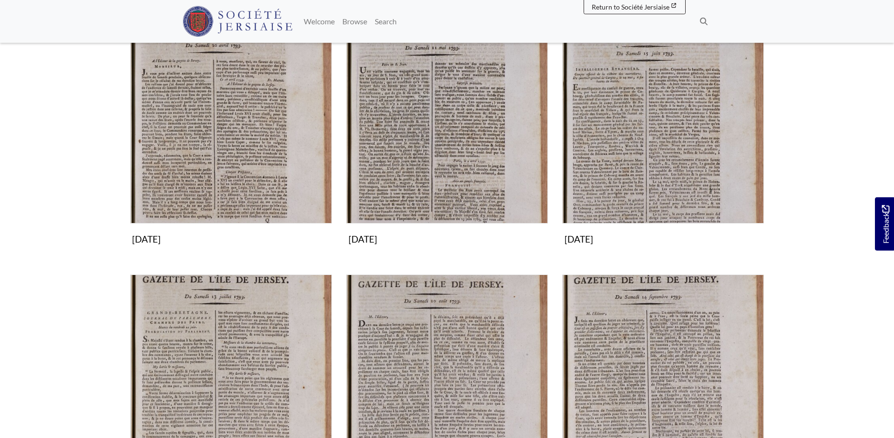
scroll to position [486, 0]
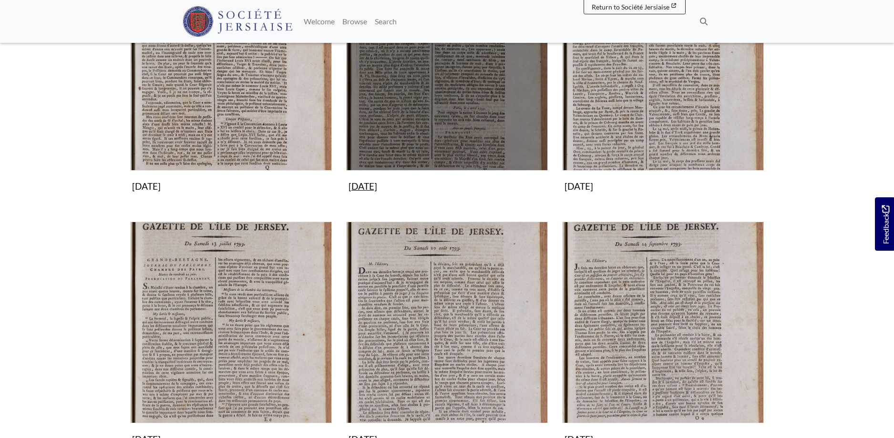
click at [445, 112] on img "Subcollection" at bounding box center [447, 70] width 202 height 202
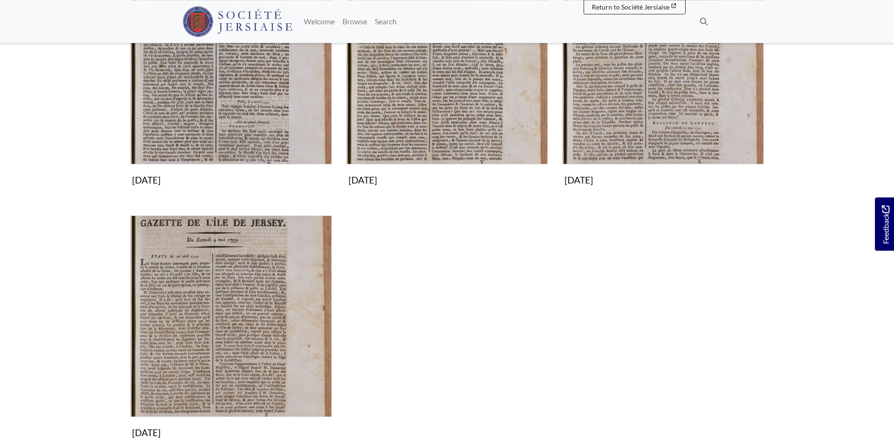
scroll to position [253, 0]
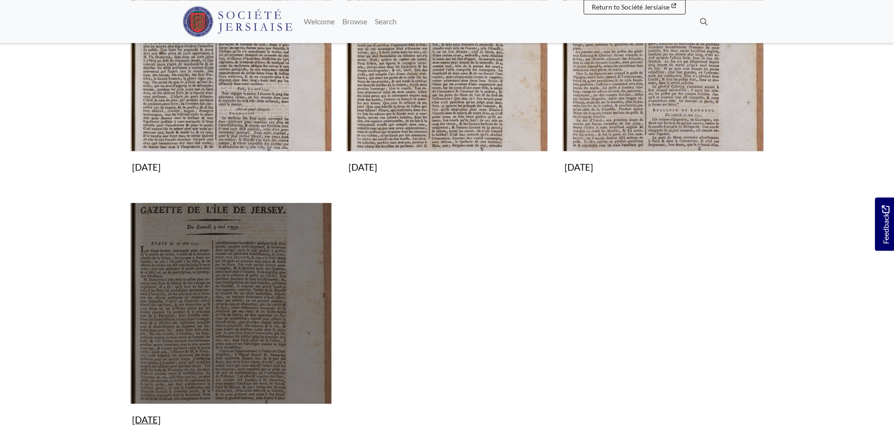
click at [251, 285] on img "Subcollection" at bounding box center [231, 304] width 202 height 202
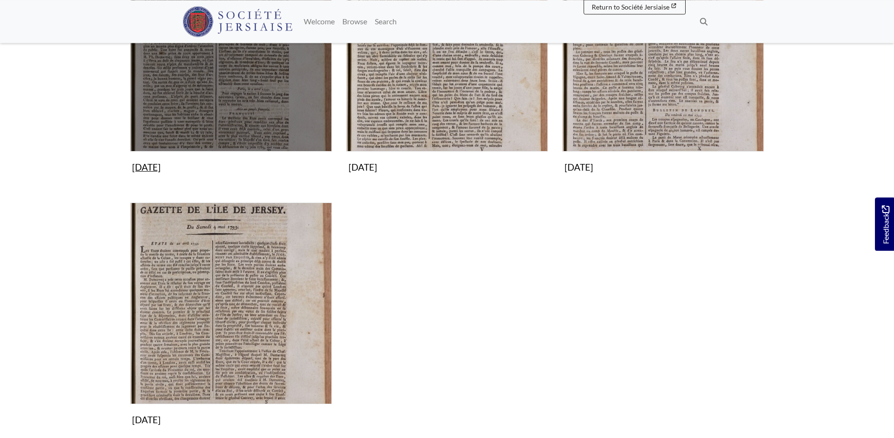
click at [265, 94] on img "Subcollection" at bounding box center [231, 51] width 202 height 202
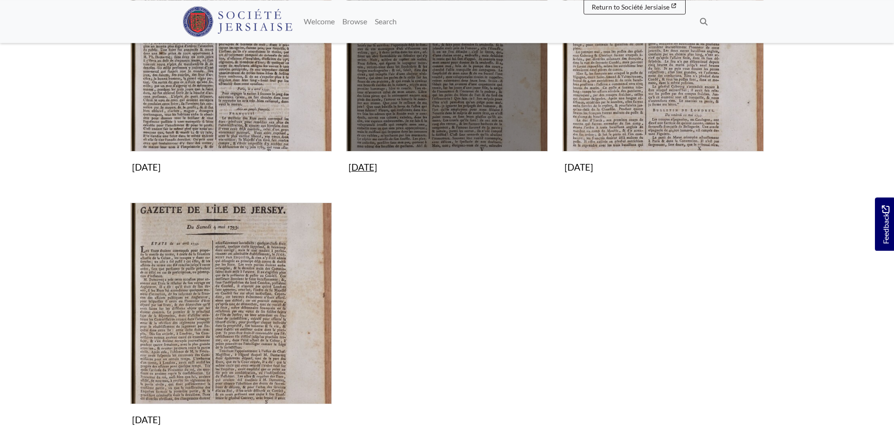
click at [428, 98] on img "Subcollection" at bounding box center [447, 51] width 202 height 202
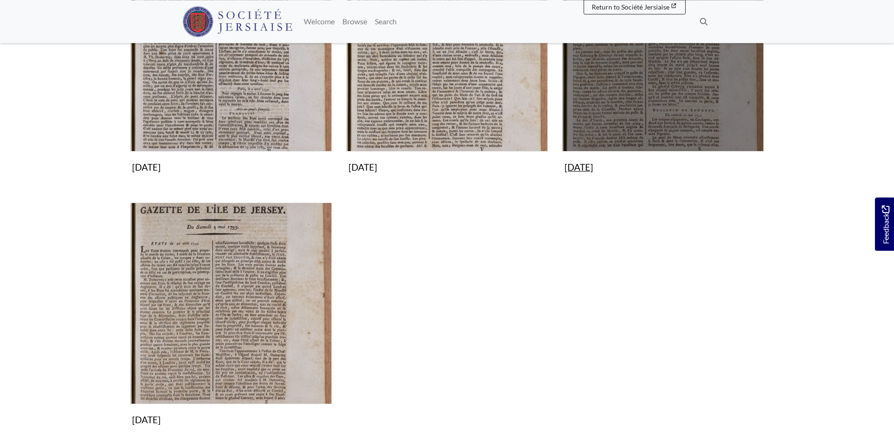
click at [686, 74] on img "Subcollection" at bounding box center [663, 51] width 202 height 202
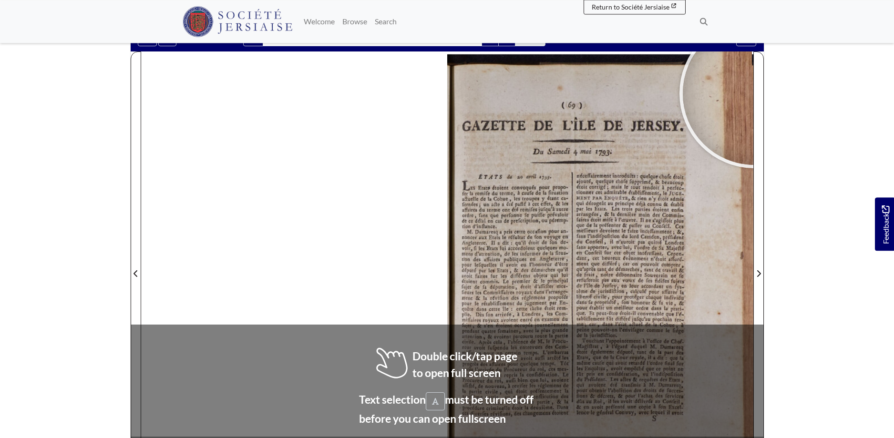
scroll to position [99, 0]
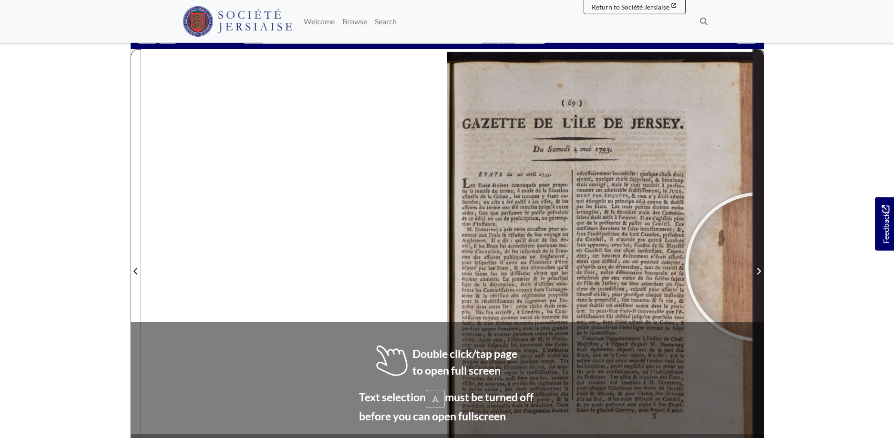
click at [760, 267] on span "Next Page" at bounding box center [759, 270] width 10 height 11
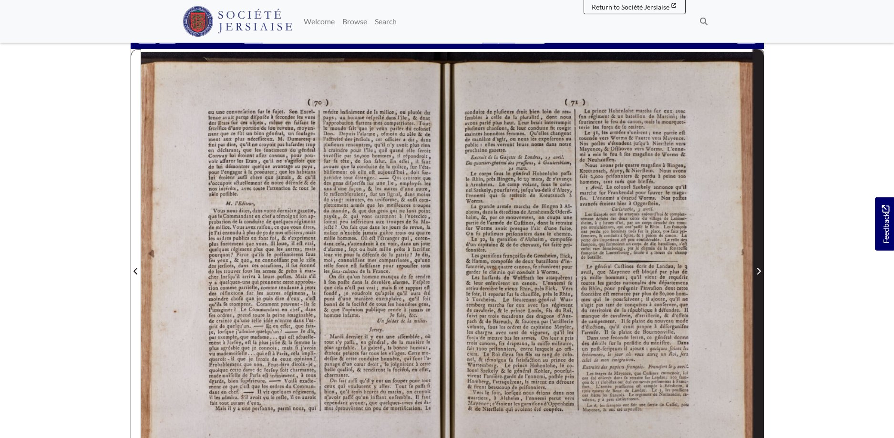
click at [760, 267] on span "Next Page" at bounding box center [759, 270] width 10 height 11
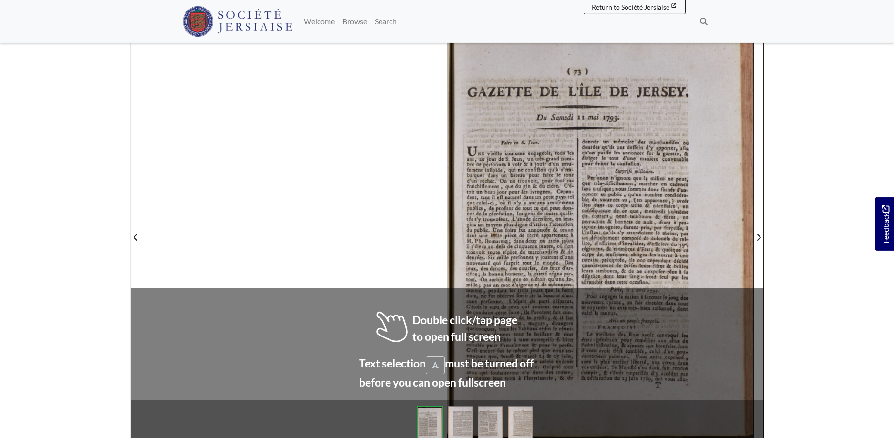
scroll to position [137, 0]
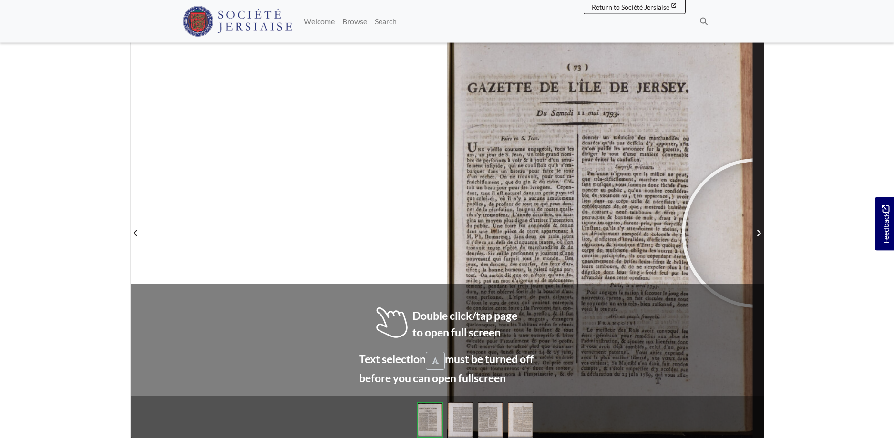
click at [757, 232] on icon "Next Page" at bounding box center [758, 233] width 5 height 8
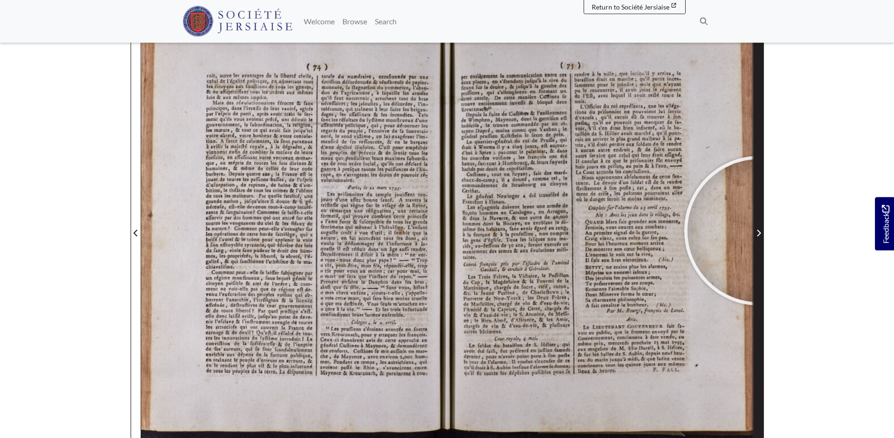
click at [759, 231] on icon "Next Page" at bounding box center [758, 233] width 5 height 8
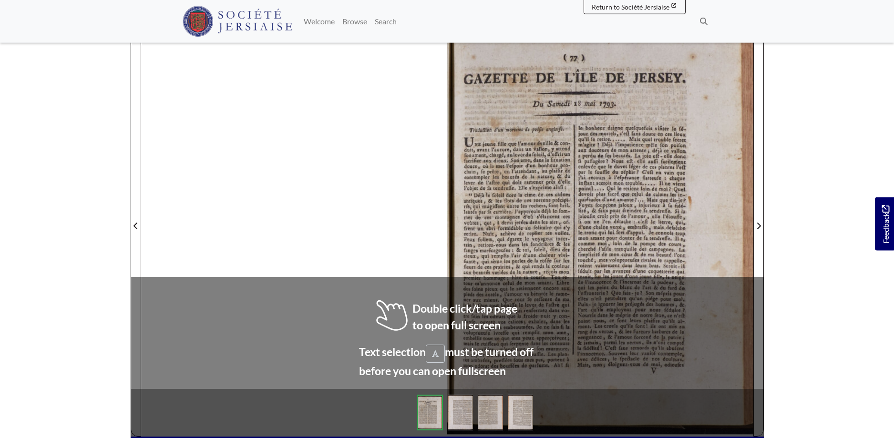
scroll to position [145, 0]
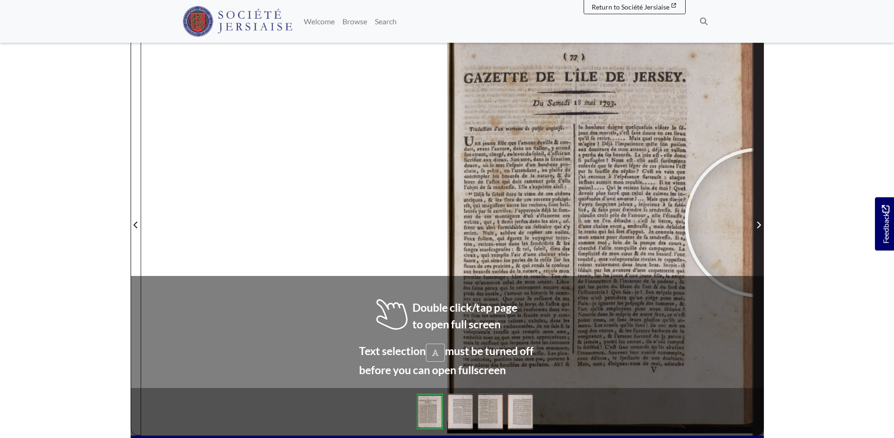
click at [760, 222] on icon "Next Page" at bounding box center [758, 225] width 5 height 8
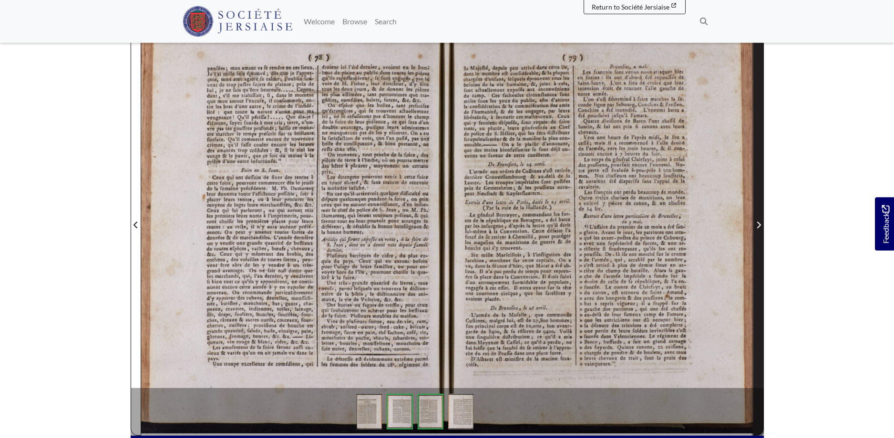
click at [758, 220] on span "Next Page" at bounding box center [759, 224] width 10 height 11
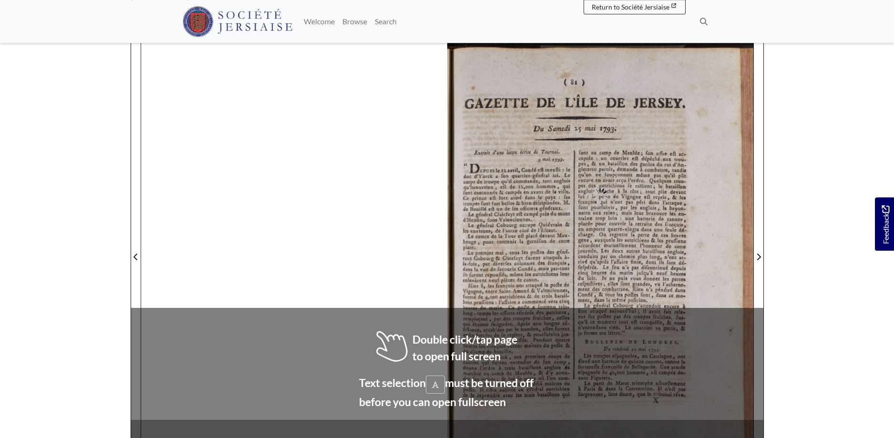
scroll to position [122, 0]
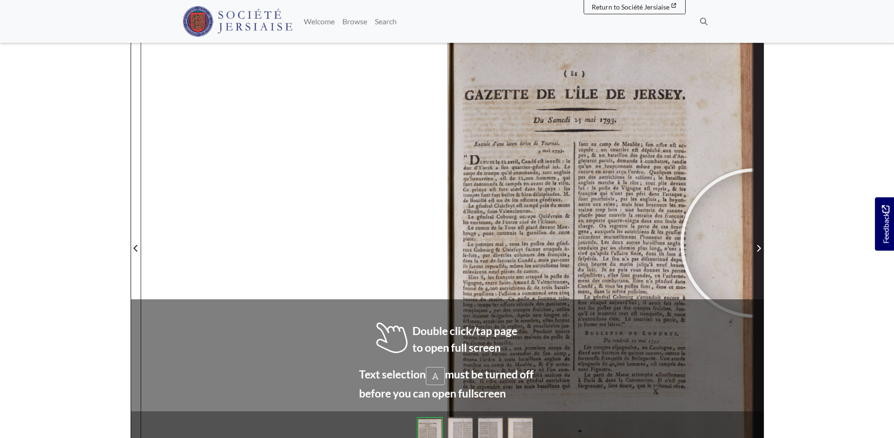
click at [756, 244] on span "Next Page" at bounding box center [759, 248] width 10 height 11
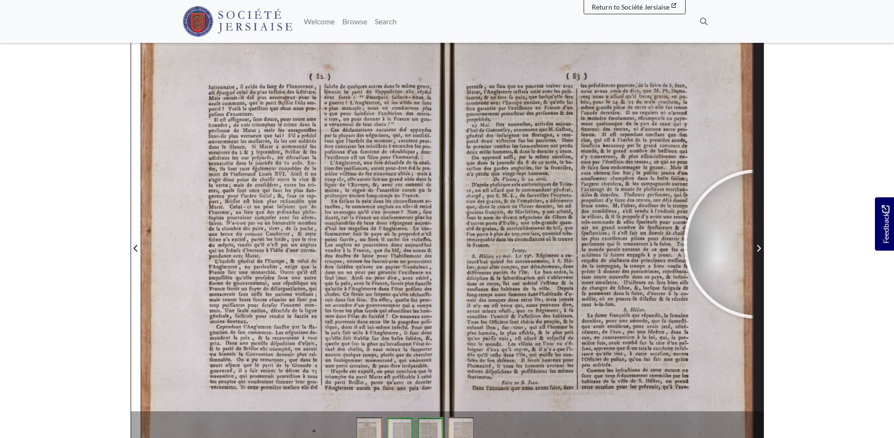
click at [758, 244] on span "Next Page" at bounding box center [759, 248] width 10 height 11
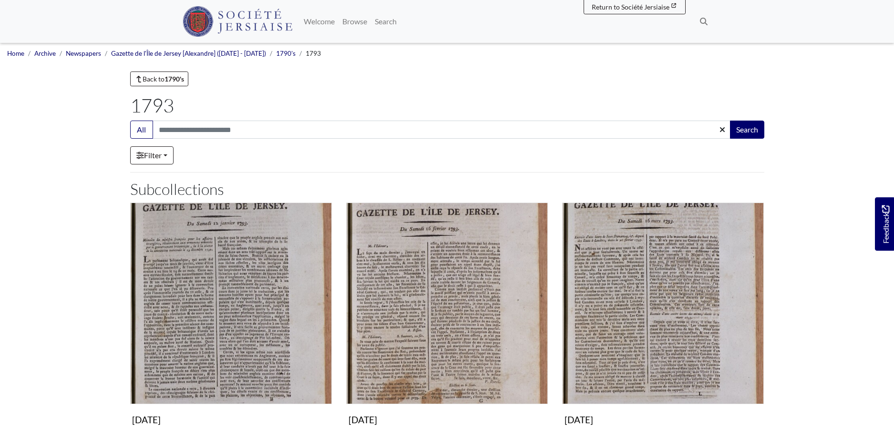
scroll to position [486, 0]
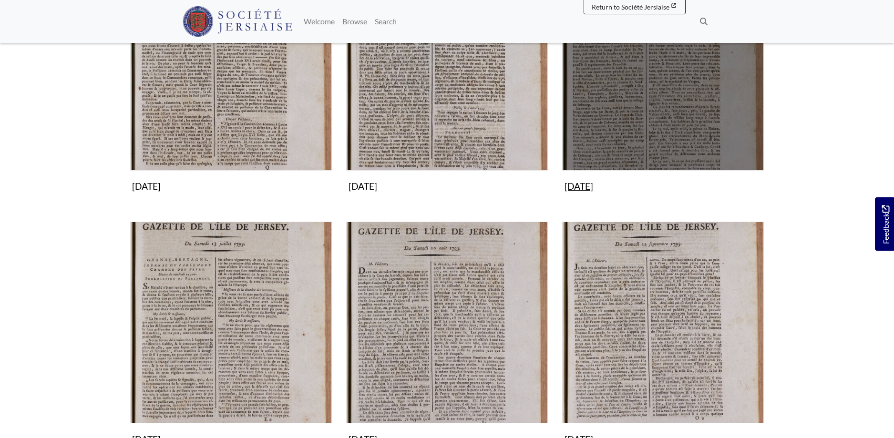
click at [682, 112] on img "Subcollection" at bounding box center [663, 70] width 202 height 202
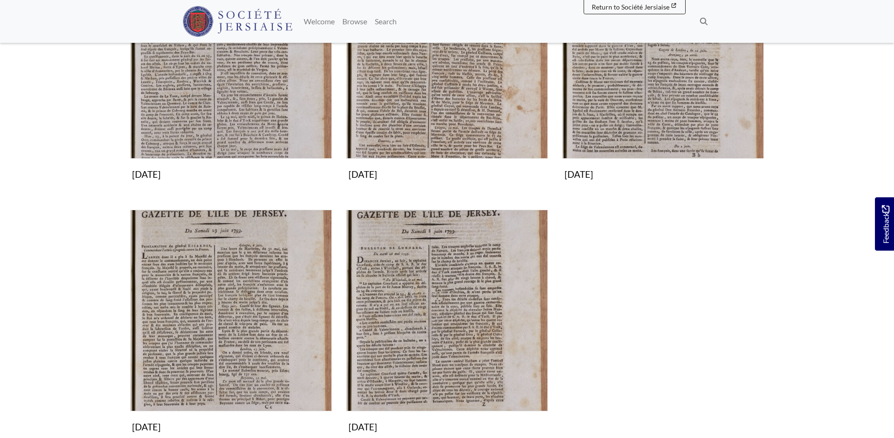
scroll to position [249, 0]
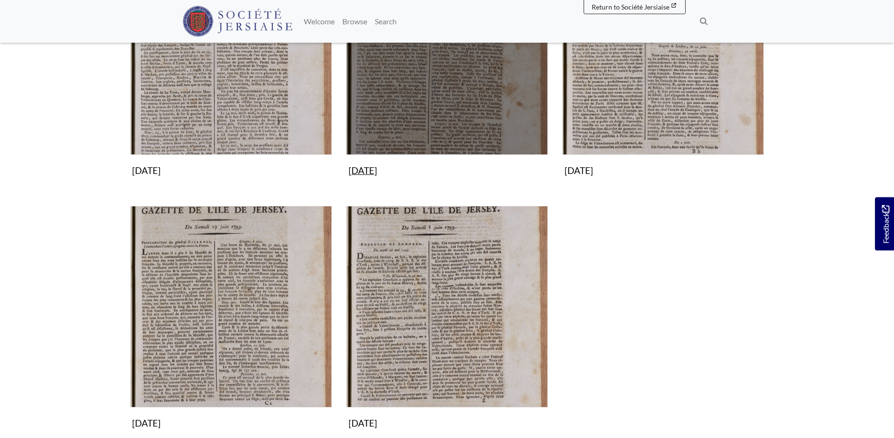
click at [455, 70] on img "Subcollection" at bounding box center [447, 54] width 202 height 202
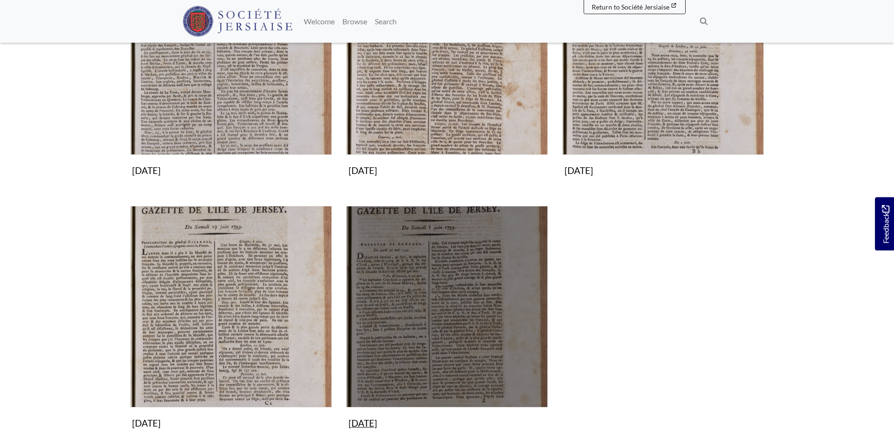
click at [414, 338] on img "Subcollection" at bounding box center [447, 307] width 202 height 202
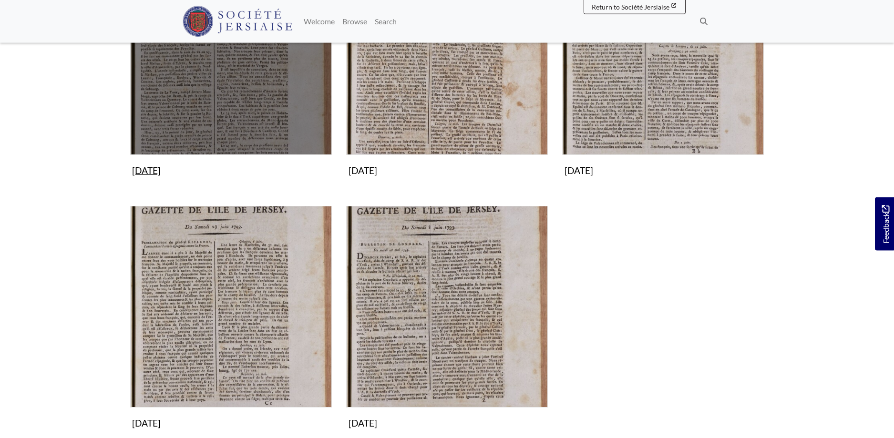
click at [228, 98] on img "Subcollection" at bounding box center [231, 54] width 202 height 202
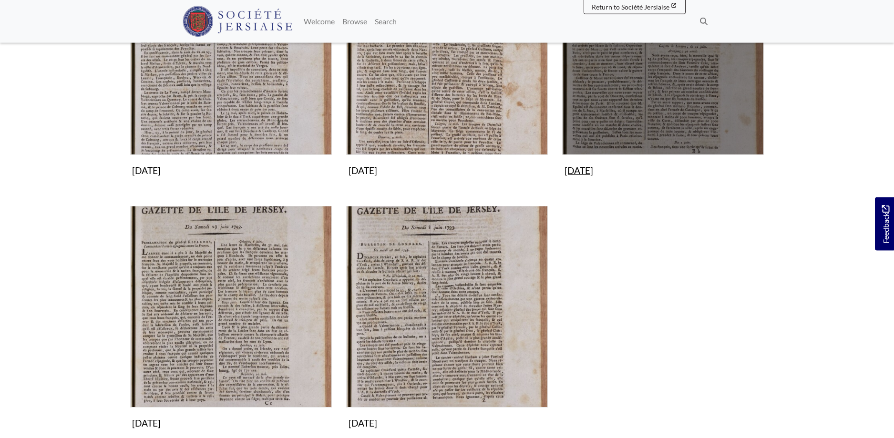
click at [673, 97] on img "Subcollection" at bounding box center [663, 54] width 202 height 202
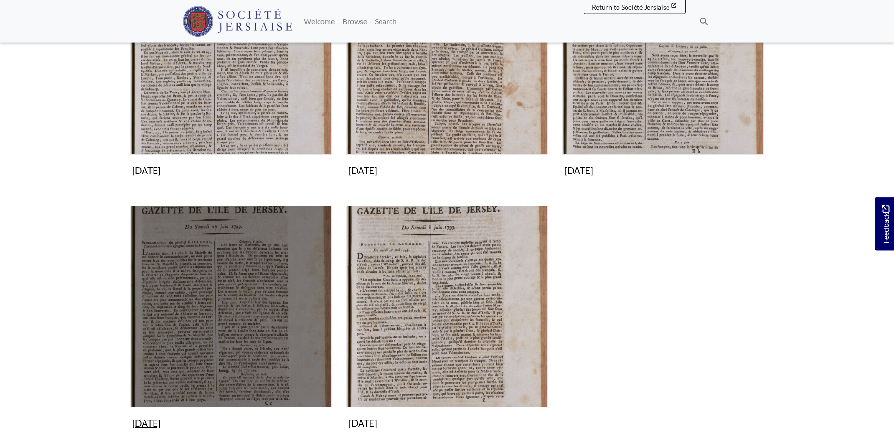
click at [276, 332] on img "Subcollection" at bounding box center [231, 307] width 202 height 202
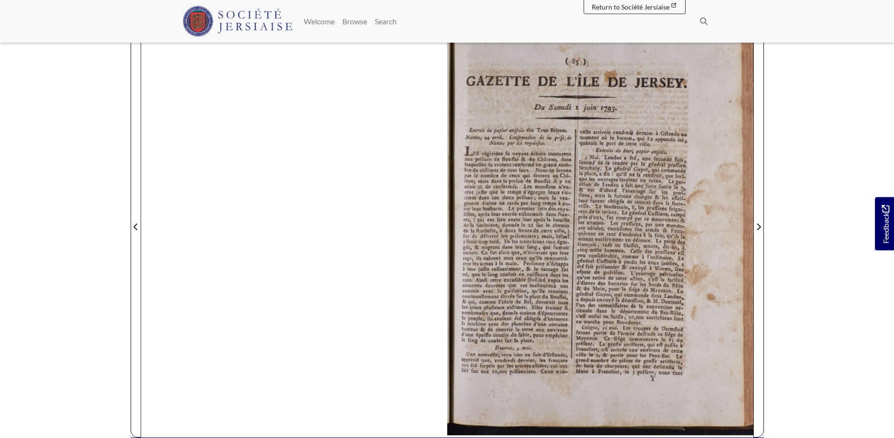
scroll to position [144, 0]
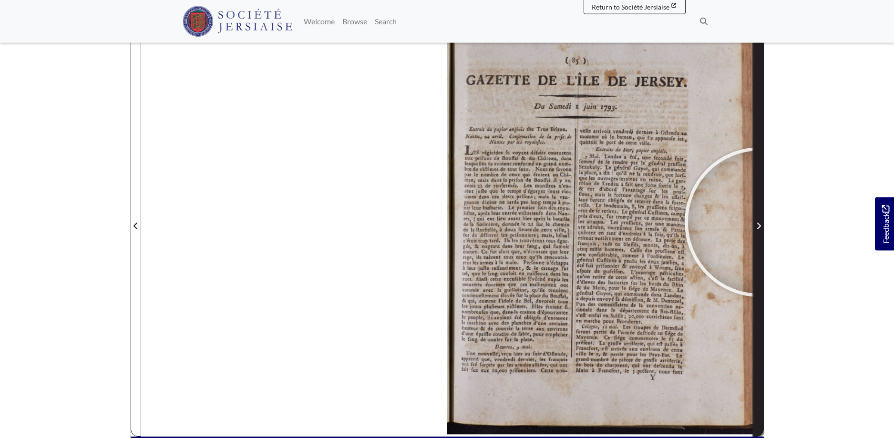
click at [759, 222] on span "Next Page" at bounding box center [759, 225] width 10 height 11
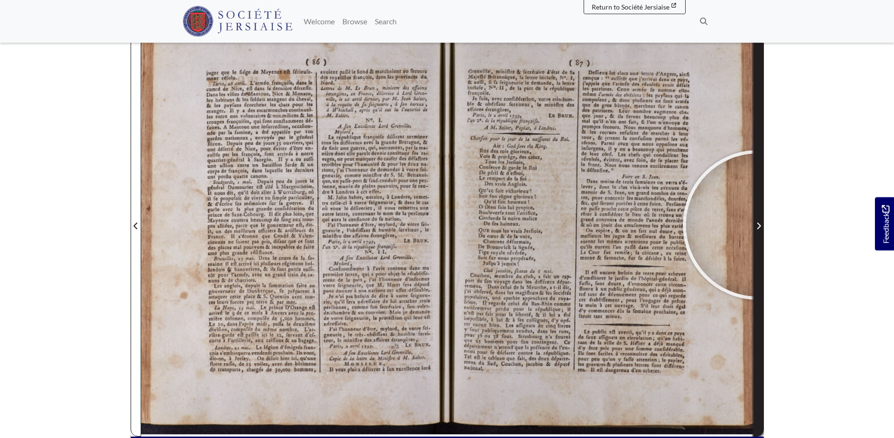
click at [757, 225] on icon "Next Page" at bounding box center [758, 226] width 5 height 8
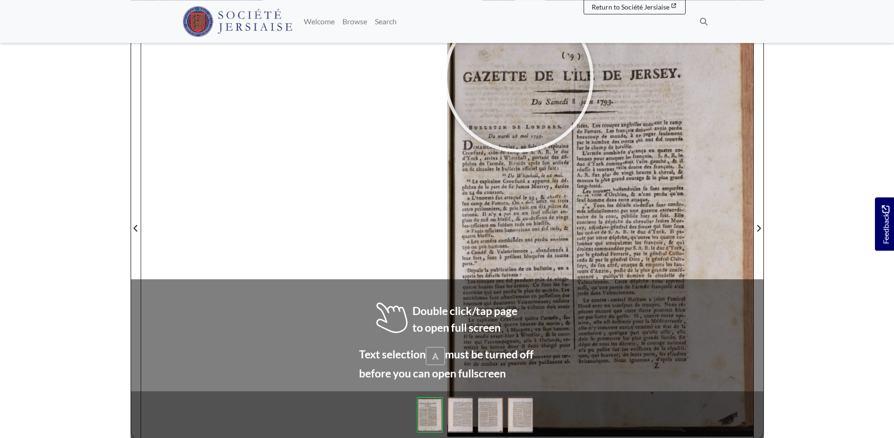
scroll to position [146, 0]
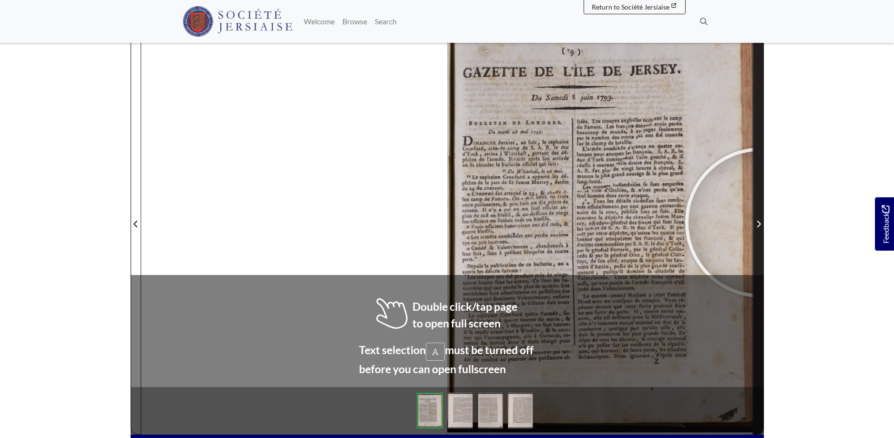
click at [760, 223] on icon "Next Page" at bounding box center [758, 224] width 5 height 8
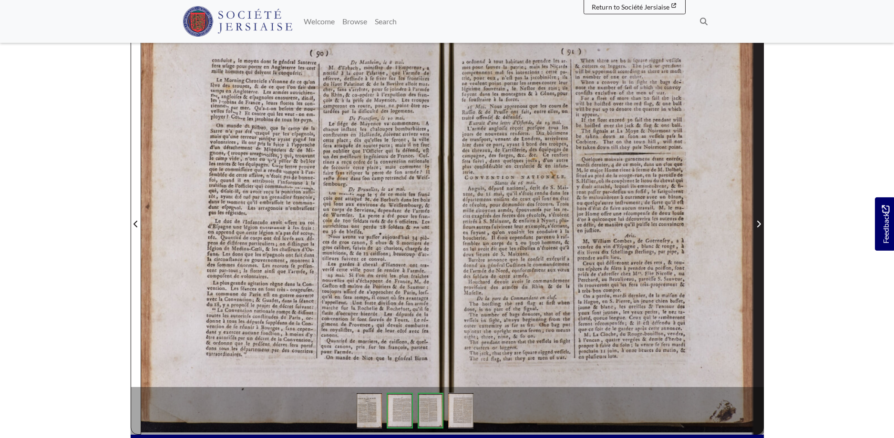
click at [759, 223] on icon "Next Page" at bounding box center [758, 224] width 5 height 8
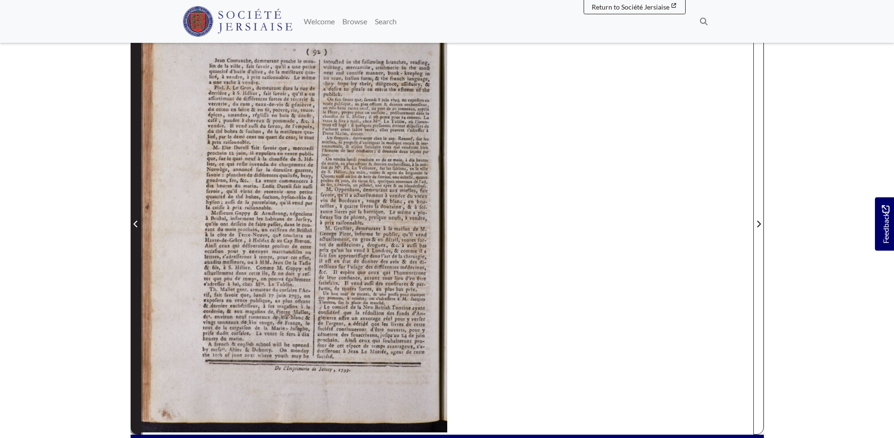
click at [137, 223] on icon "Previous Page" at bounding box center [135, 224] width 5 height 8
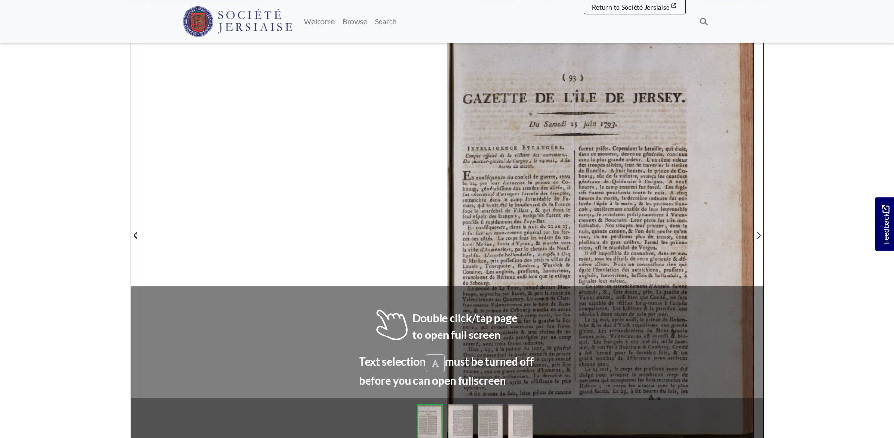
scroll to position [138, 0]
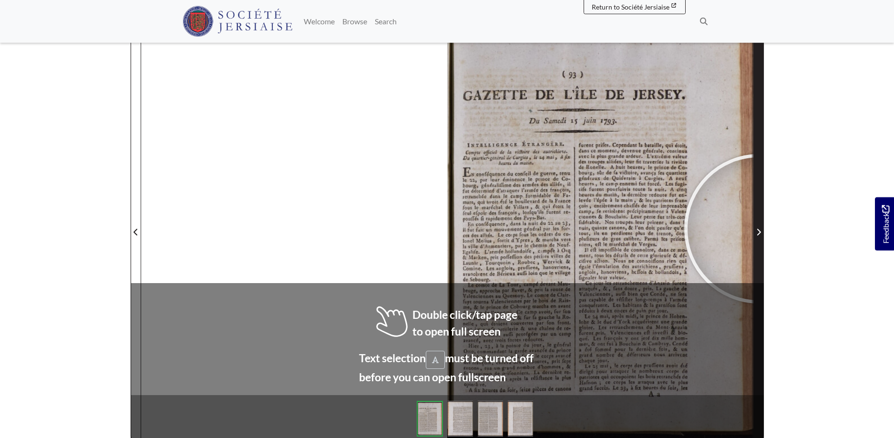
click at [759, 229] on icon "Next Page" at bounding box center [758, 232] width 5 height 8
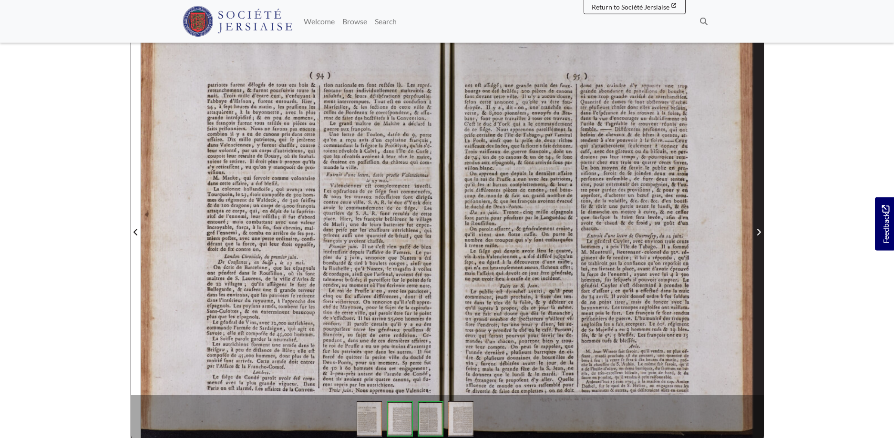
click at [759, 227] on span "Next Page" at bounding box center [759, 231] width 10 height 11
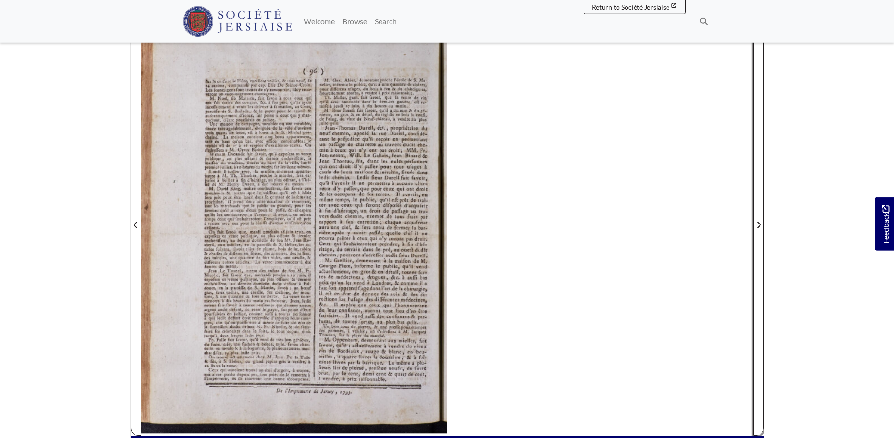
scroll to position [150, 0]
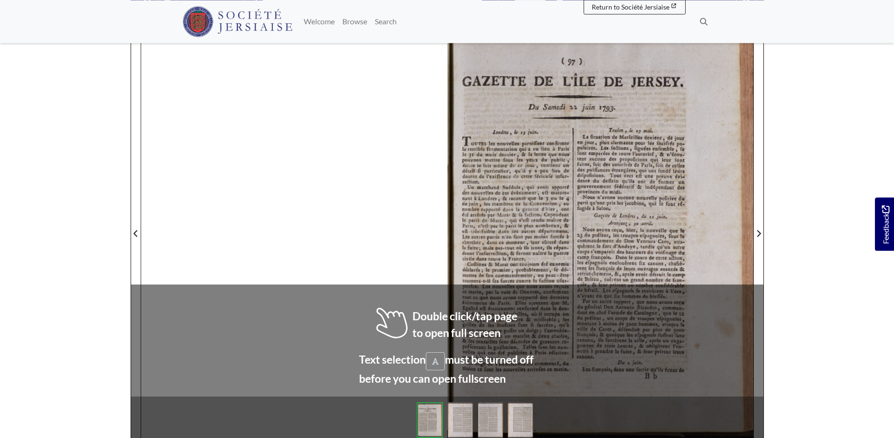
scroll to position [140, 0]
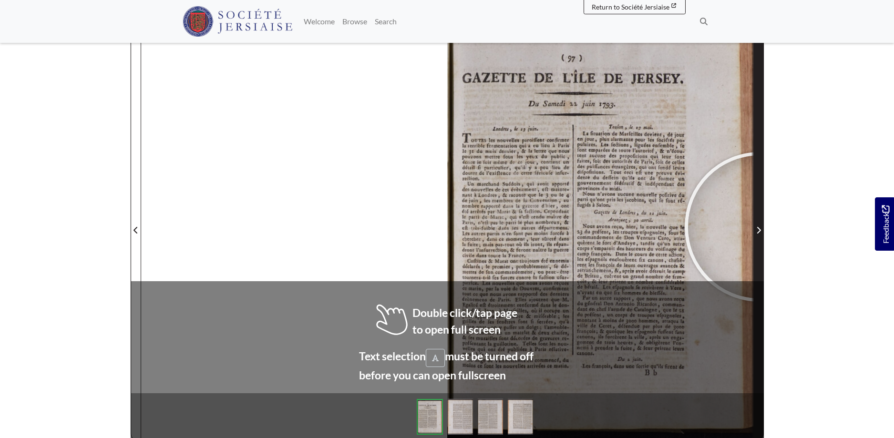
click at [759, 227] on icon "Next Page" at bounding box center [758, 230] width 5 height 8
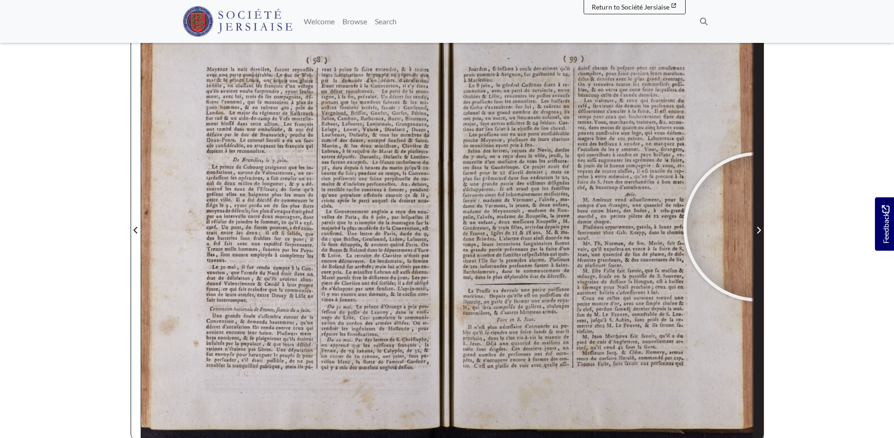
click at [758, 227] on icon "Next Page" at bounding box center [758, 230] width 5 height 8
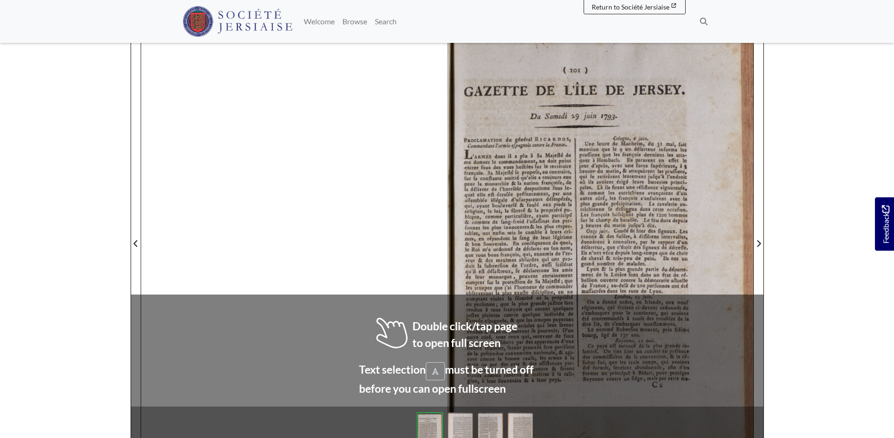
scroll to position [133, 0]
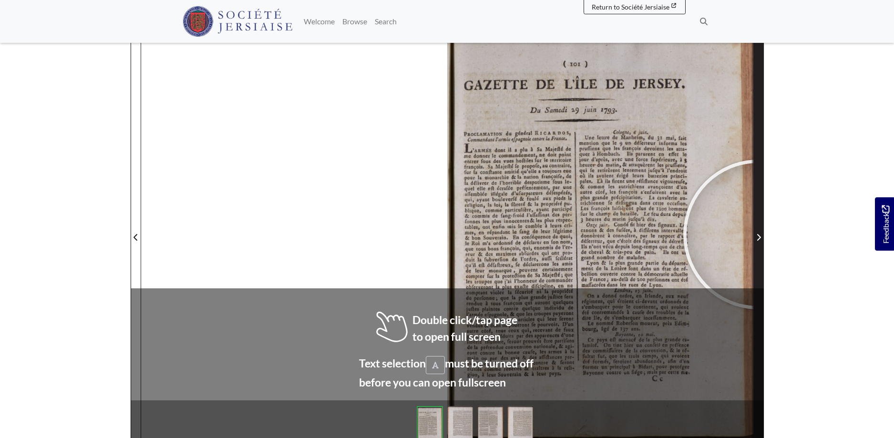
click at [758, 235] on icon "Next Page" at bounding box center [758, 238] width 5 height 8
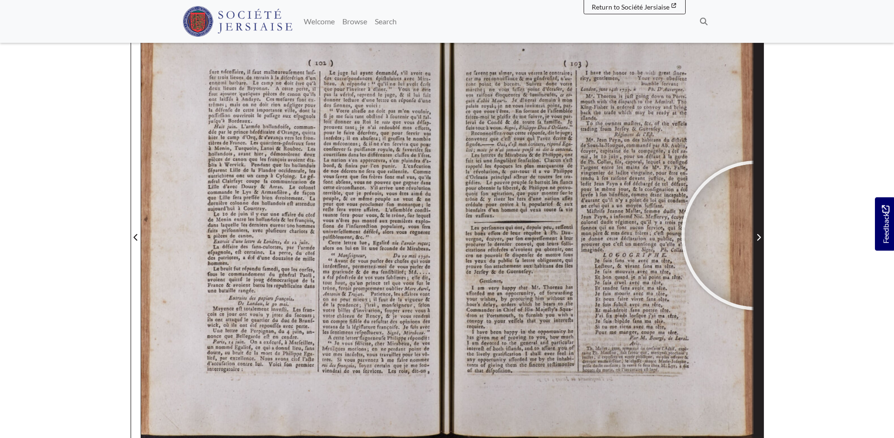
click at [756, 235] on icon "Next Page" at bounding box center [758, 238] width 5 height 8
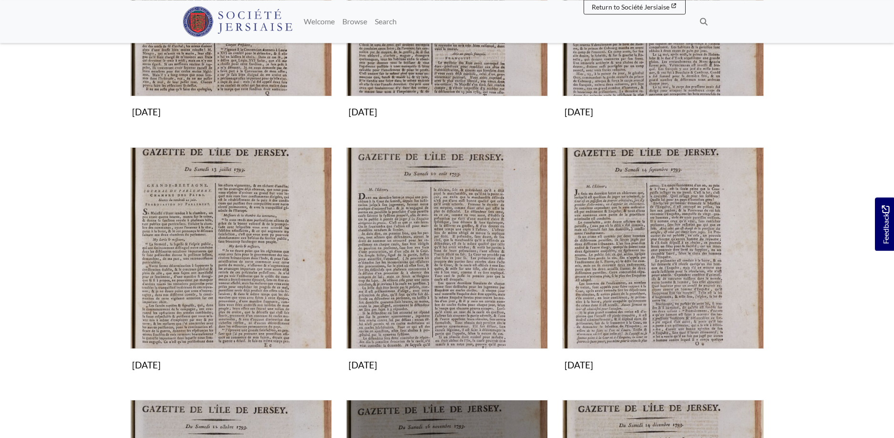
scroll to position [681, 0]
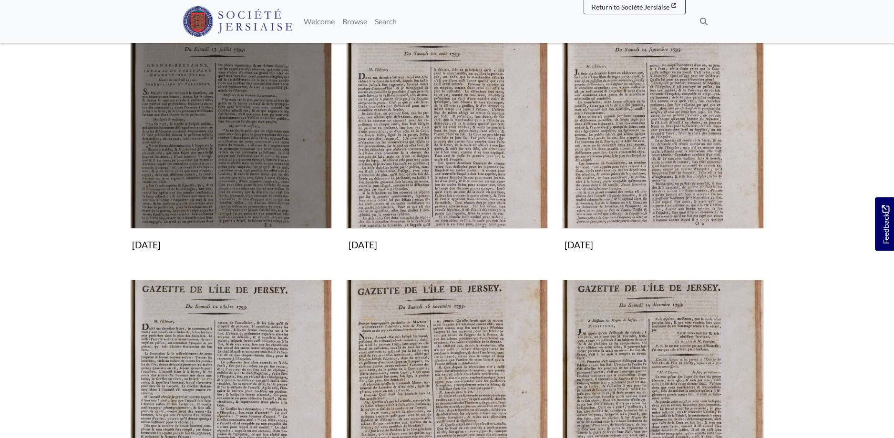
click at [234, 112] on img "Subcollection" at bounding box center [231, 128] width 202 height 202
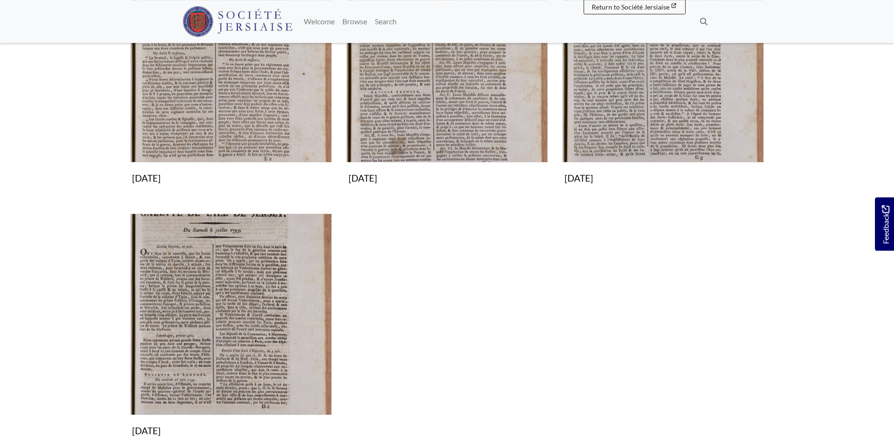
scroll to position [249, 0]
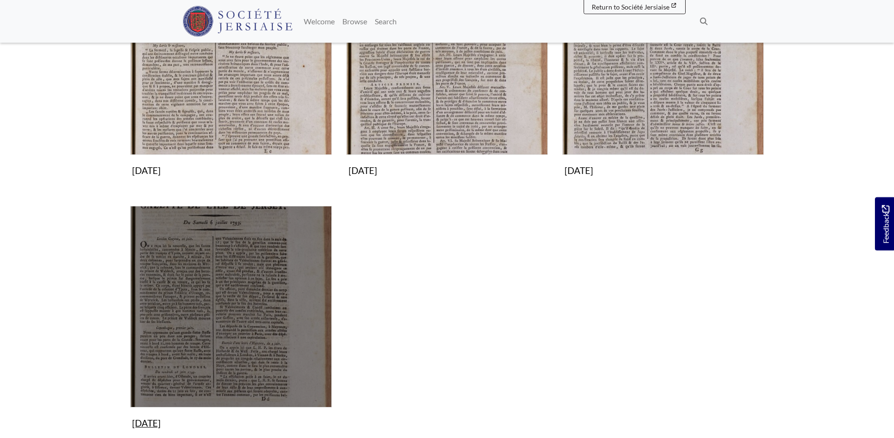
click at [249, 278] on img "Subcollection" at bounding box center [231, 307] width 202 height 202
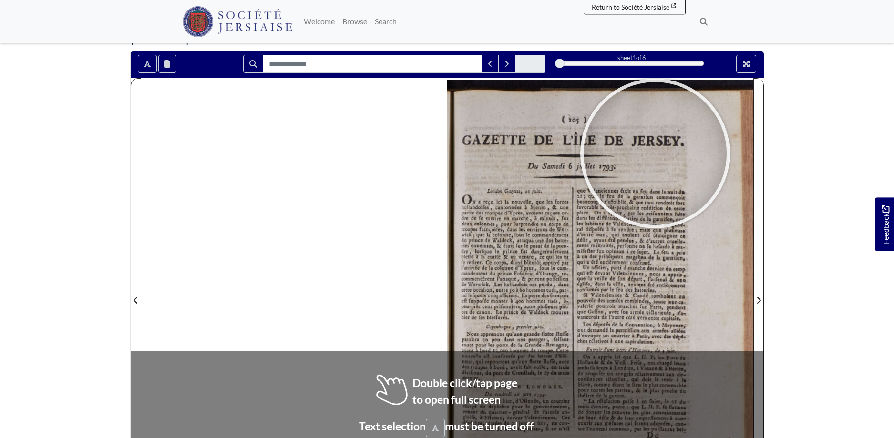
scroll to position [130, 0]
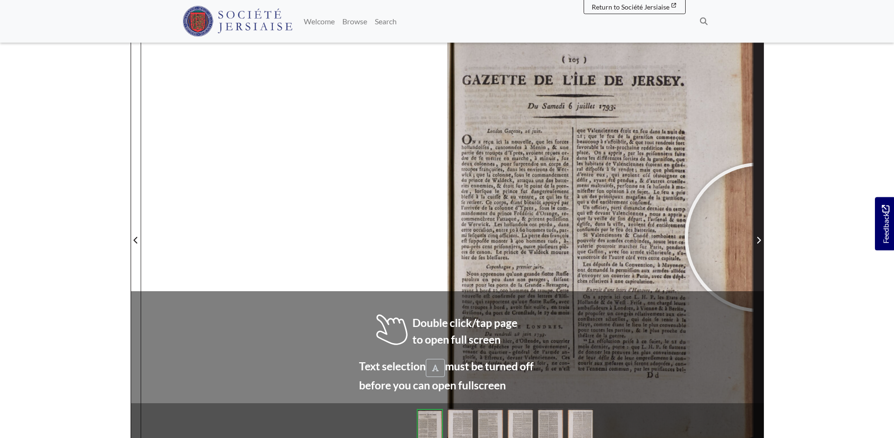
click at [759, 237] on icon "Next Page" at bounding box center [758, 240] width 5 height 8
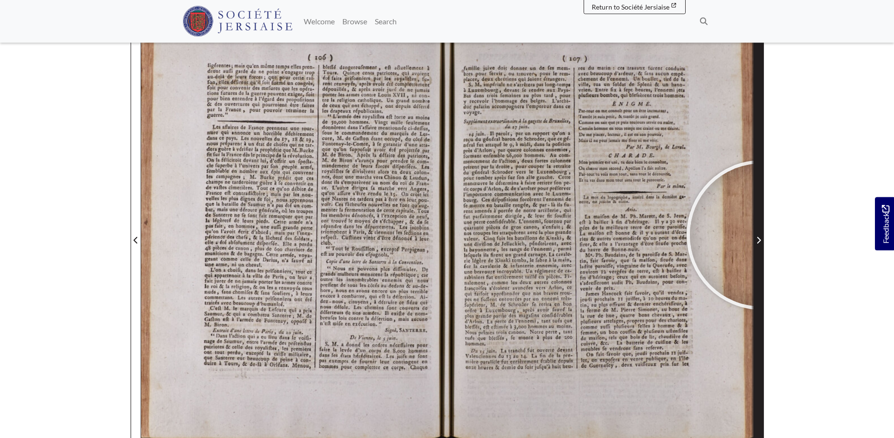
click at [761, 235] on span "Next Page" at bounding box center [759, 240] width 10 height 11
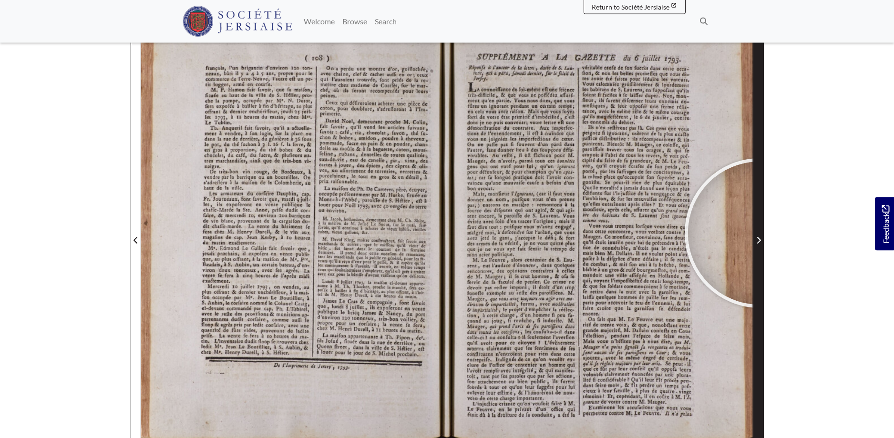
click at [759, 233] on span "Next Page" at bounding box center [759, 235] width 10 height 432
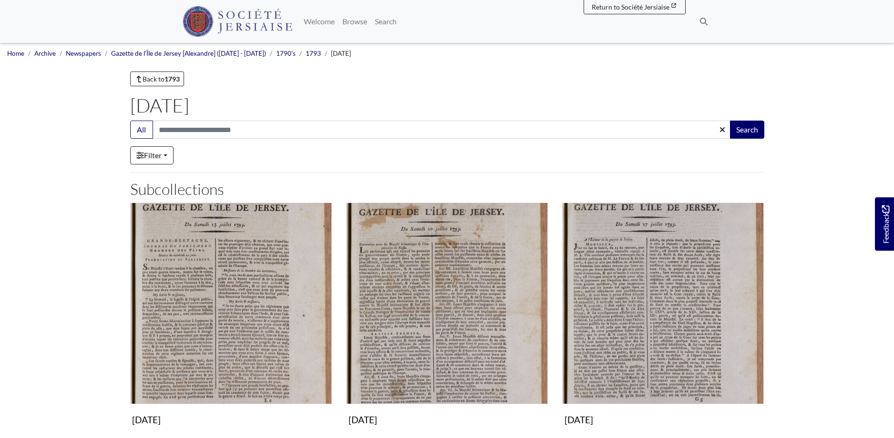
scroll to position [249, 0]
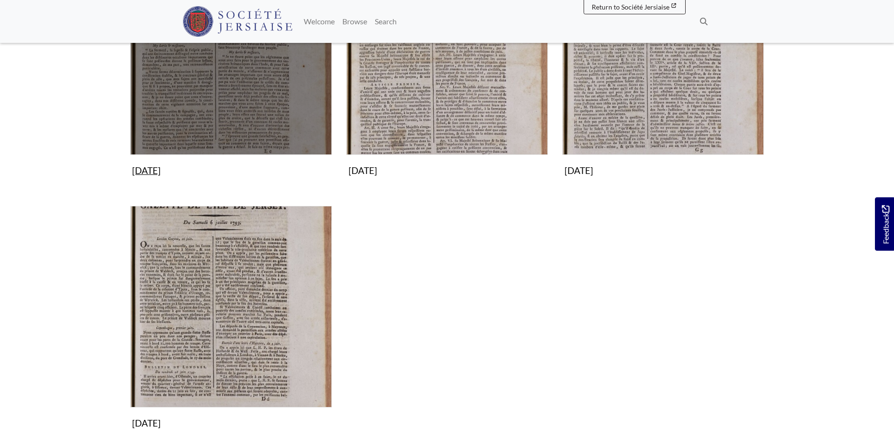
click at [249, 88] on img "Subcollection" at bounding box center [231, 54] width 202 height 202
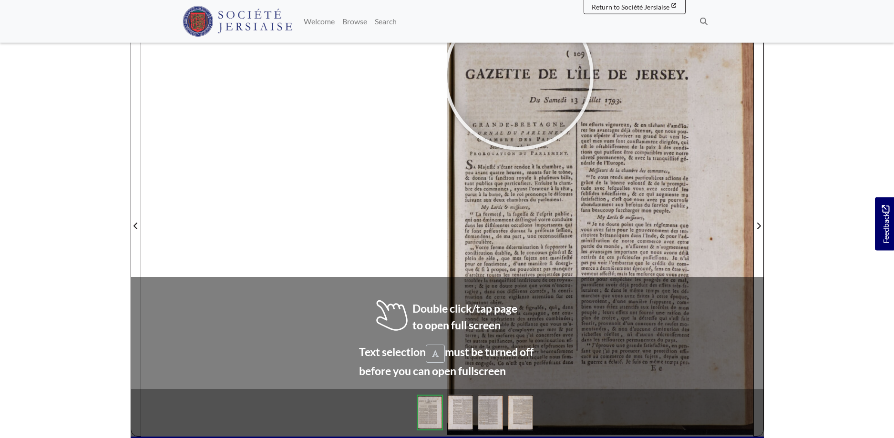
scroll to position [145, 0]
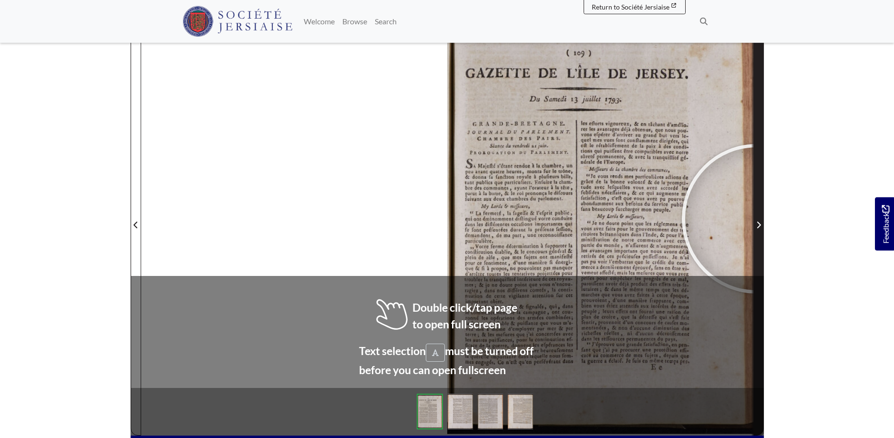
click at [756, 219] on span "Next Page" at bounding box center [759, 219] width 10 height 432
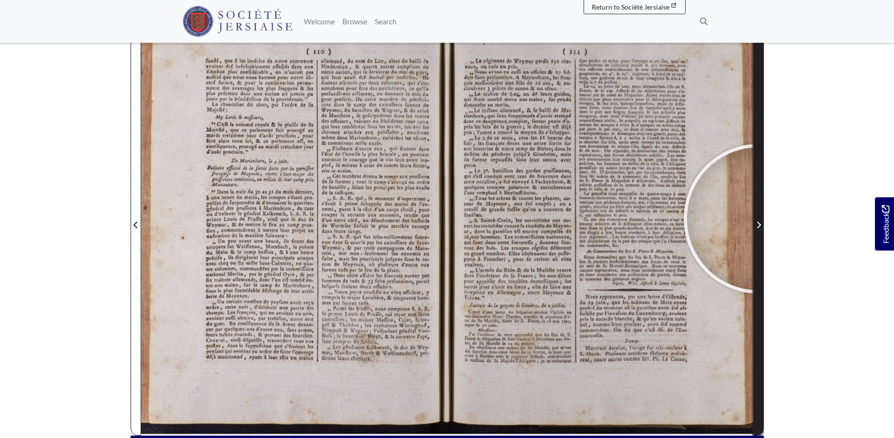
click at [758, 219] on span "Next Page" at bounding box center [759, 219] width 10 height 432
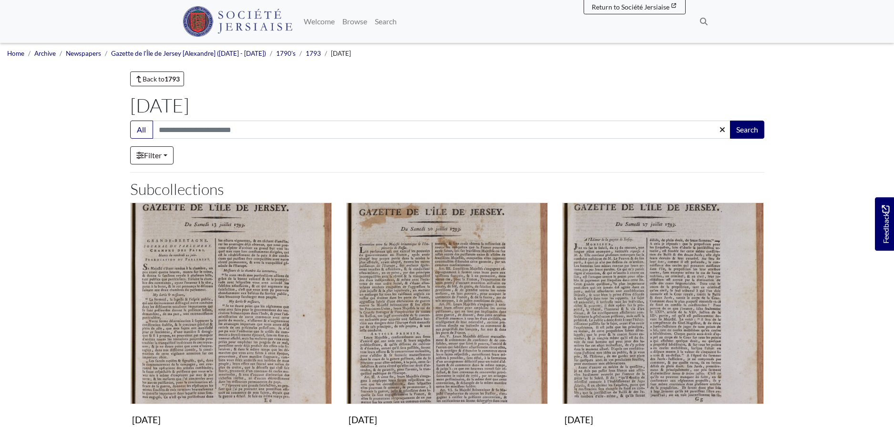
scroll to position [249, 0]
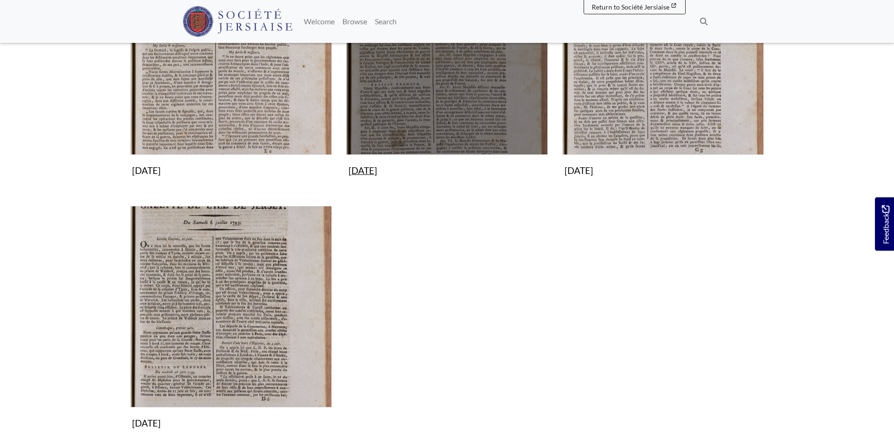
click at [454, 91] on img "Subcollection" at bounding box center [447, 54] width 202 height 202
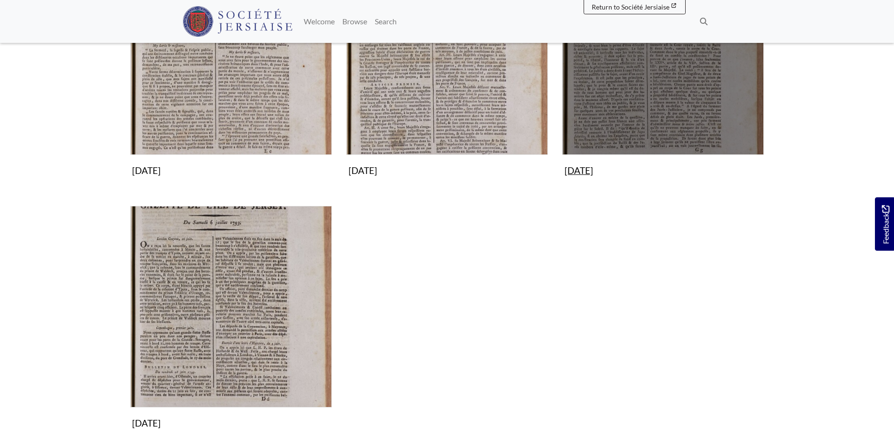
click at [666, 75] on img "Subcollection" at bounding box center [663, 54] width 202 height 202
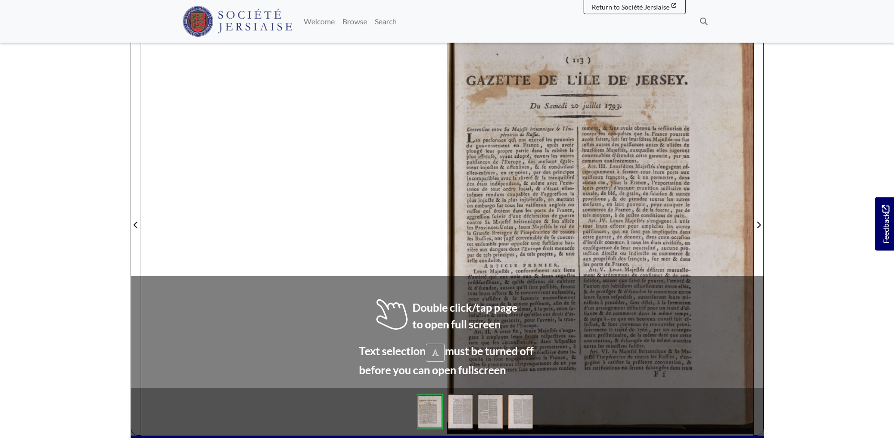
scroll to position [167, 0]
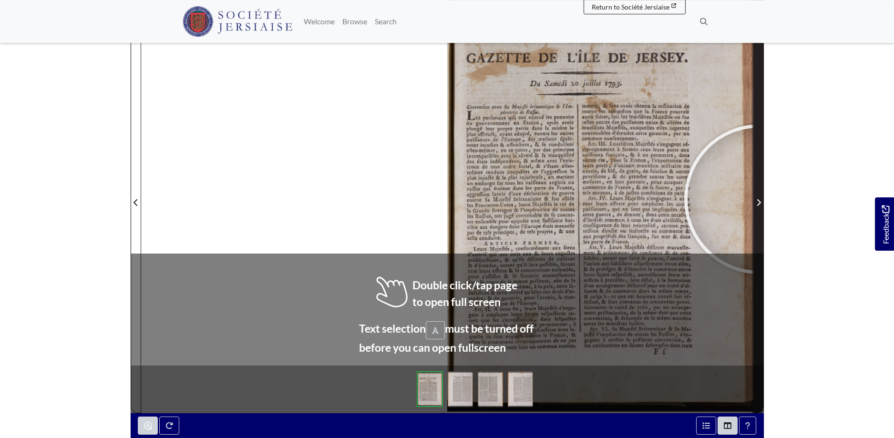
click at [759, 199] on span "Next Page" at bounding box center [759, 202] width 10 height 11
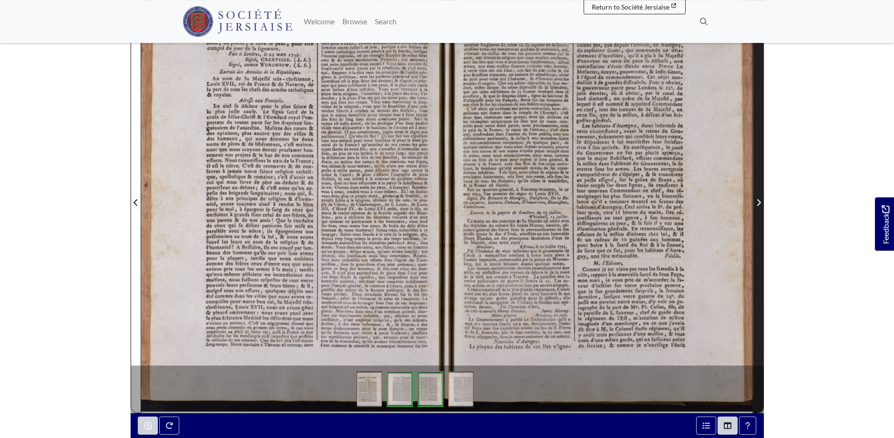
click at [757, 198] on span "Next Page" at bounding box center [759, 202] width 10 height 11
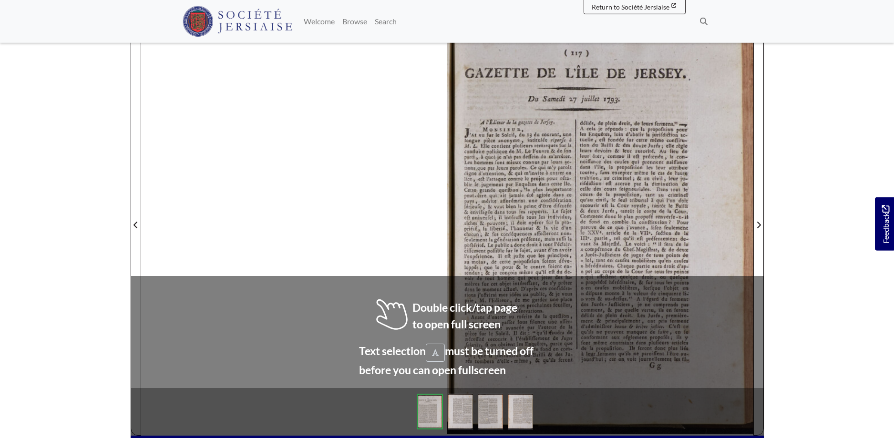
scroll to position [150, 0]
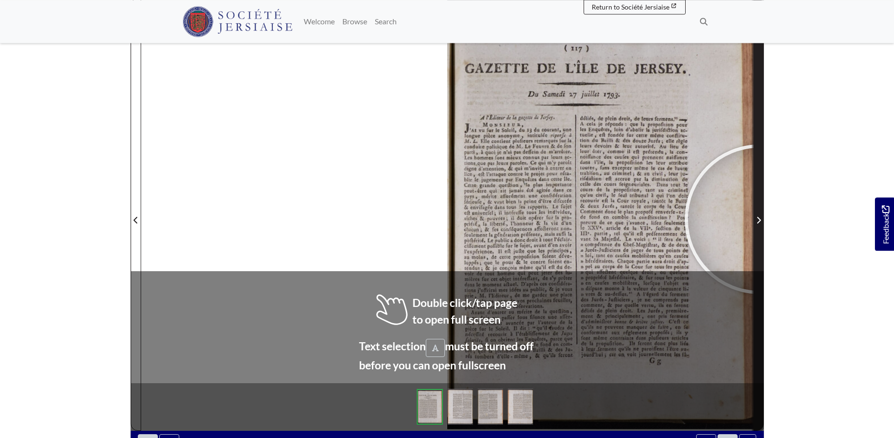
click at [759, 219] on icon "Next Page" at bounding box center [758, 220] width 5 height 8
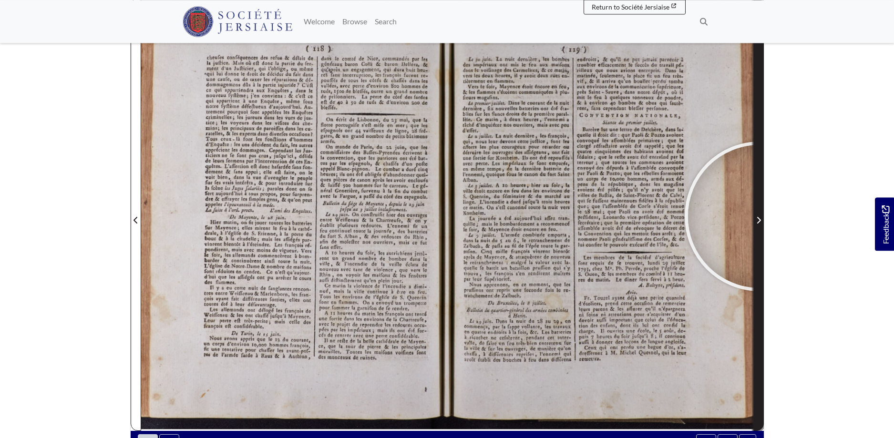
click at [759, 216] on span "Next Page" at bounding box center [759, 219] width 10 height 11
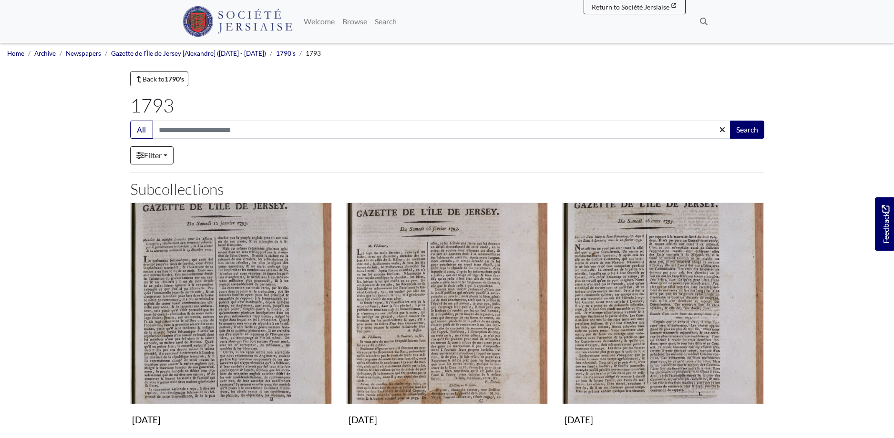
scroll to position [681, 0]
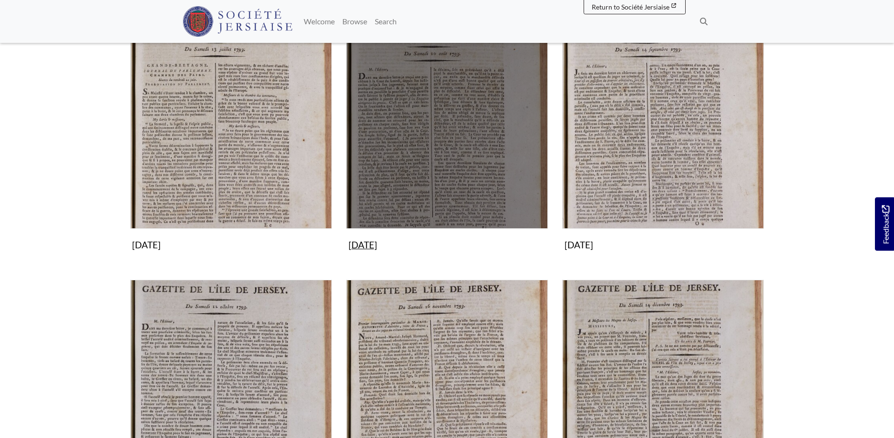
click at [464, 125] on img "Subcollection" at bounding box center [447, 128] width 202 height 202
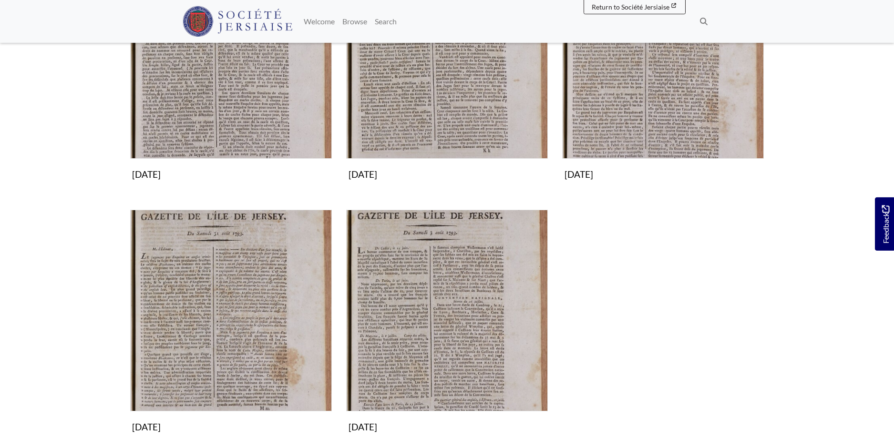
scroll to position [247, 0]
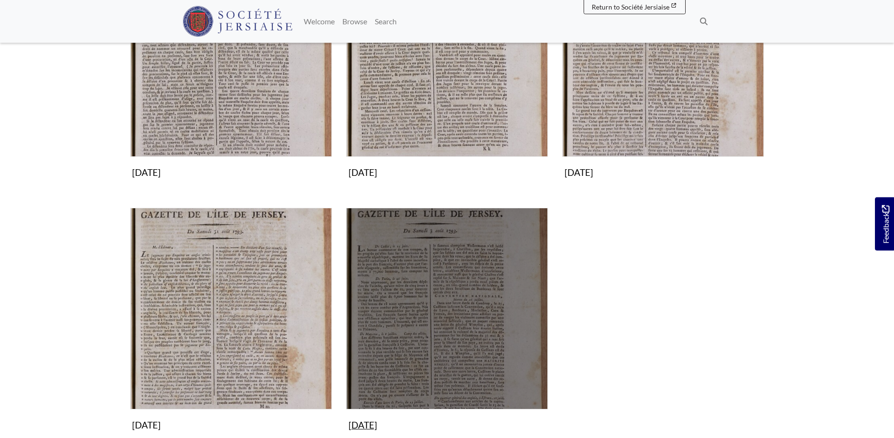
click at [466, 267] on img "Subcollection" at bounding box center [447, 309] width 202 height 202
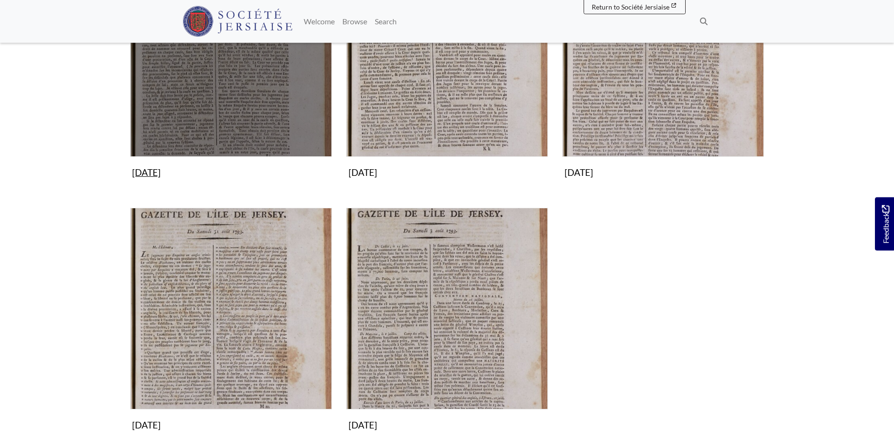
click at [257, 101] on img "Subcollection" at bounding box center [231, 56] width 202 height 202
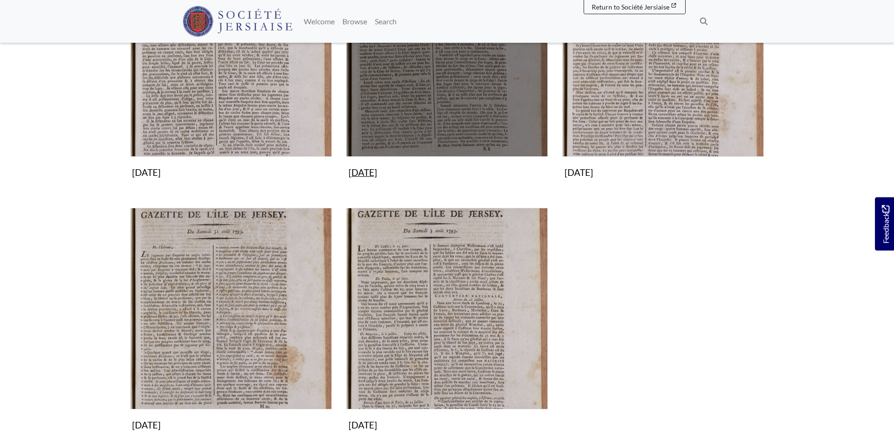
click at [449, 77] on img "Subcollection" at bounding box center [447, 56] width 202 height 202
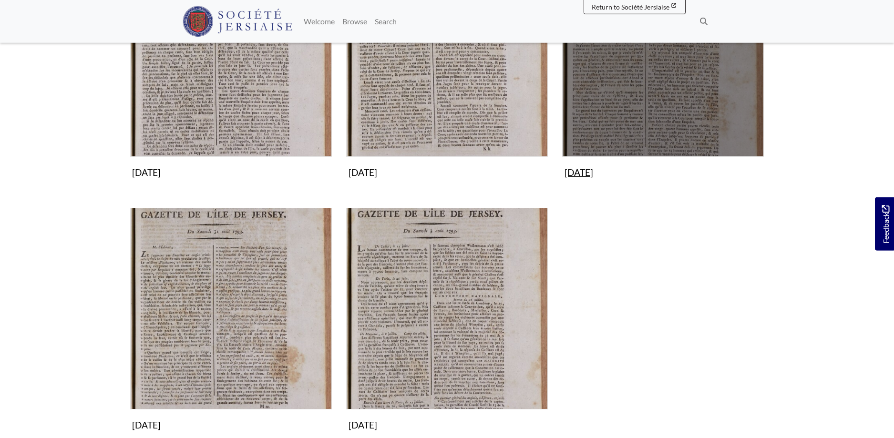
click at [625, 65] on img "Subcollection" at bounding box center [663, 56] width 202 height 202
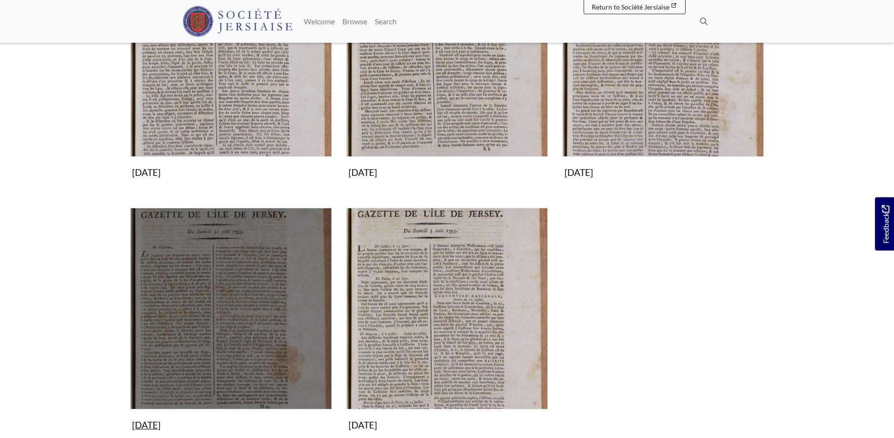
click at [236, 312] on img "Subcollection" at bounding box center [231, 309] width 202 height 202
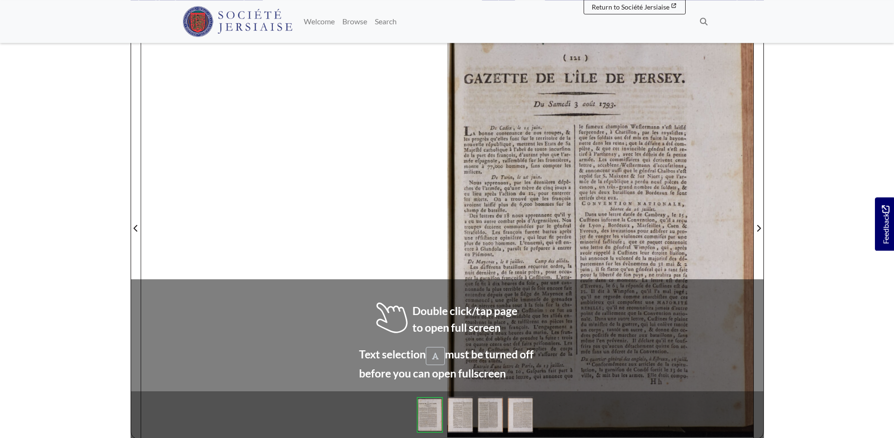
scroll to position [148, 0]
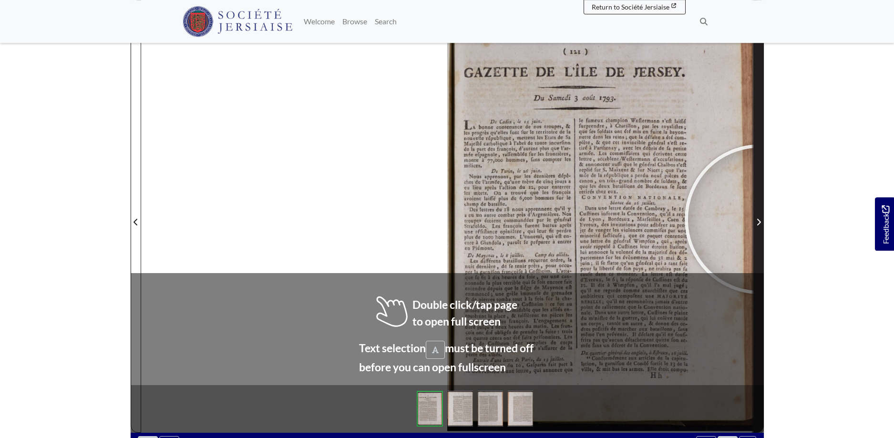
click at [759, 219] on icon "Next Page" at bounding box center [758, 222] width 5 height 8
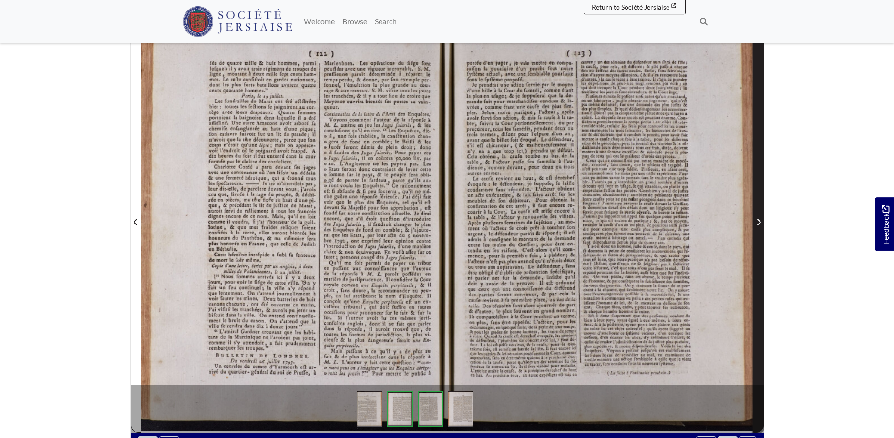
click at [759, 219] on icon "Next Page" at bounding box center [758, 222] width 5 height 8
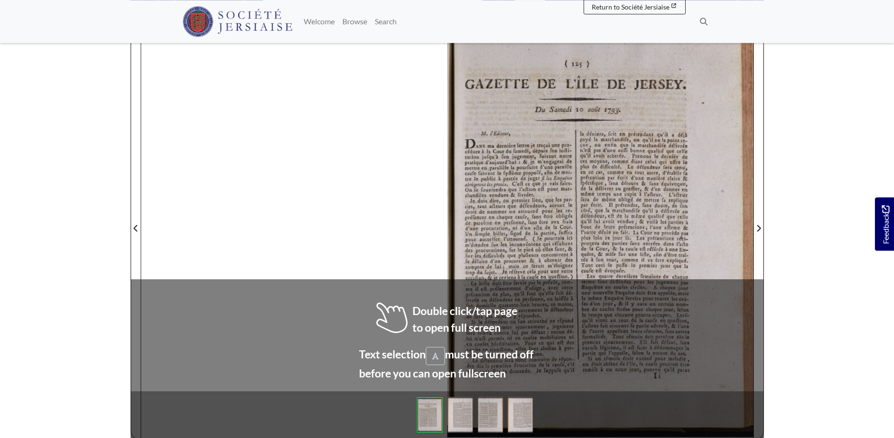
scroll to position [150, 0]
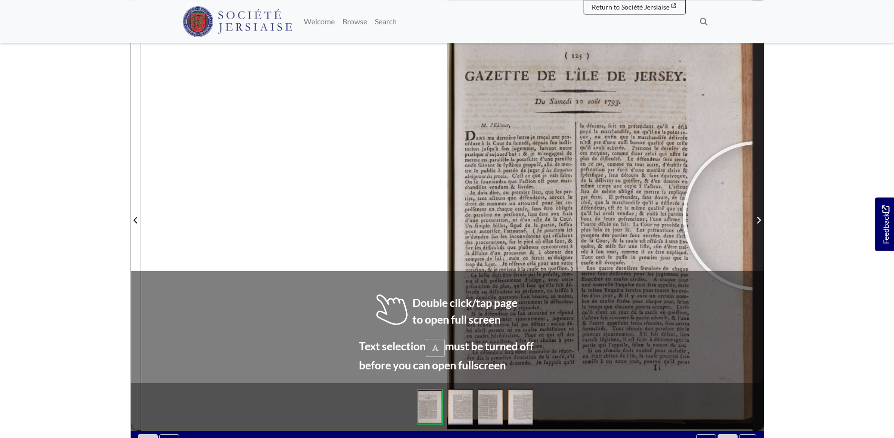
click at [757, 216] on span "Next Page" at bounding box center [759, 219] width 10 height 11
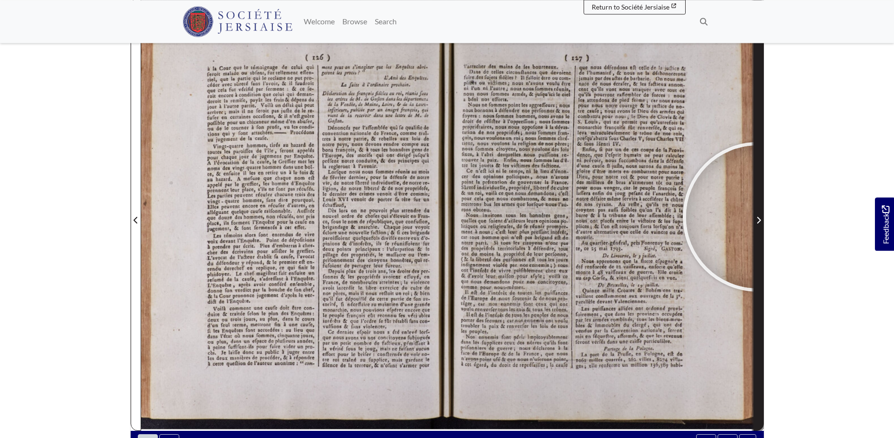
click at [757, 217] on span "Next Page" at bounding box center [759, 219] width 10 height 11
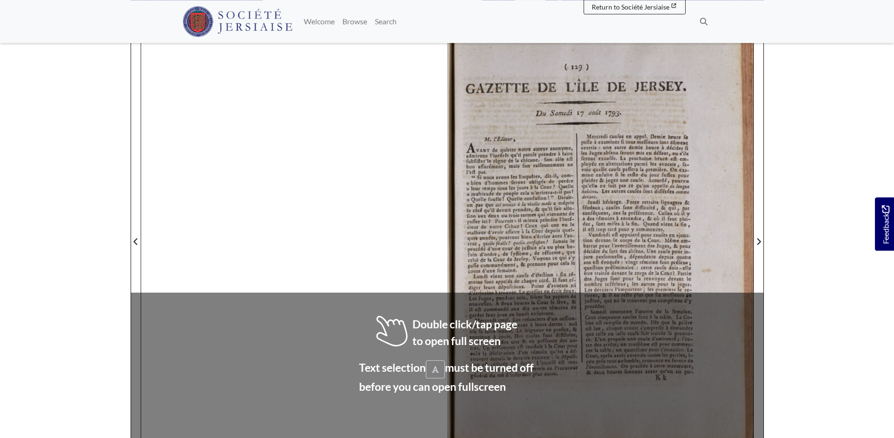
scroll to position [158, 0]
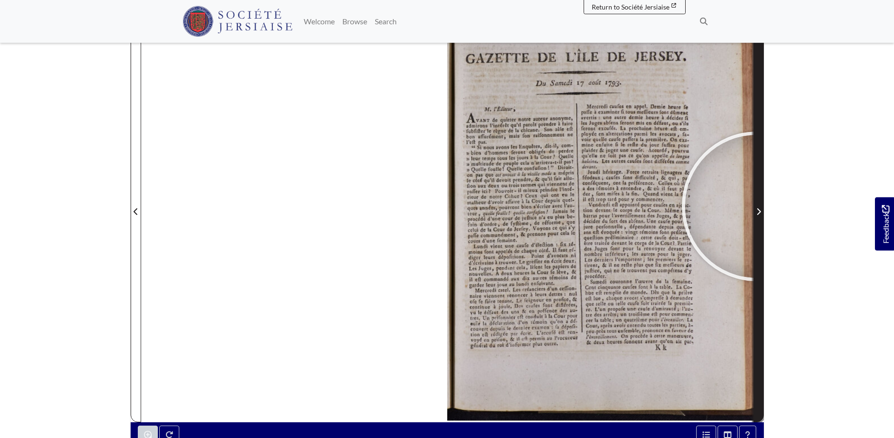
click at [756, 206] on span "Next Page" at bounding box center [759, 211] width 10 height 11
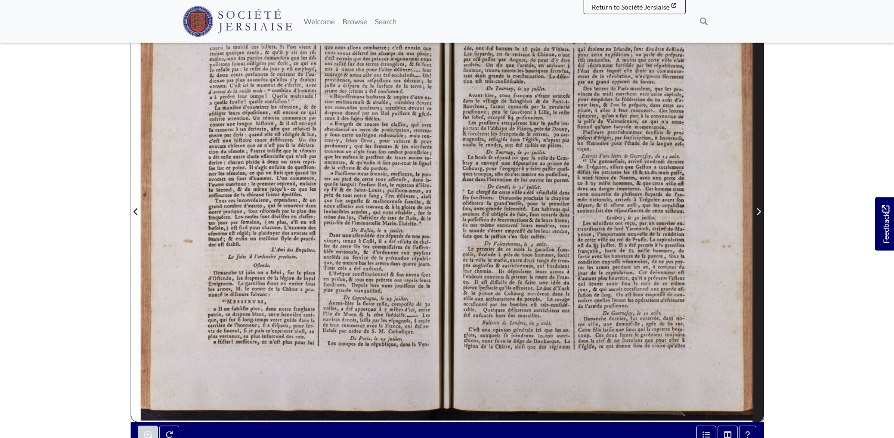
click at [756, 206] on span "Next Page" at bounding box center [759, 211] width 10 height 11
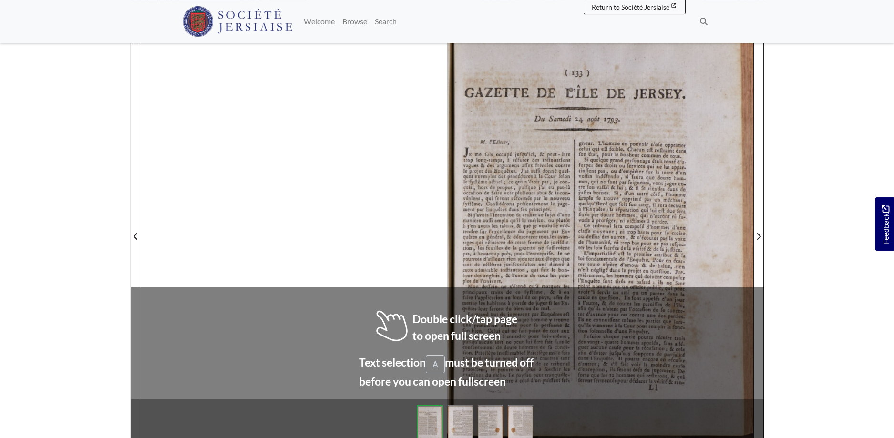
scroll to position [145, 0]
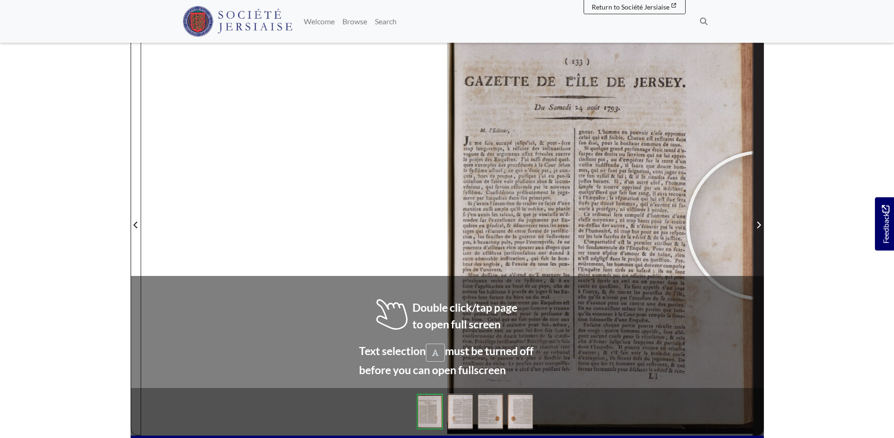
click at [761, 225] on span "Next Page" at bounding box center [759, 224] width 10 height 11
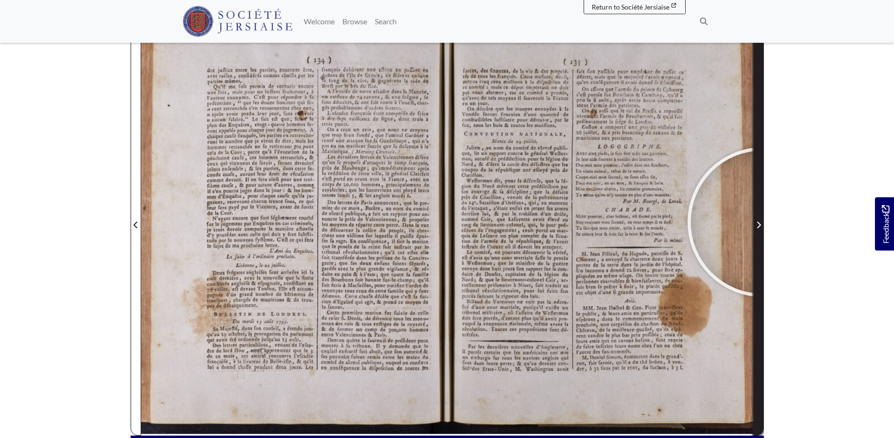
click at [763, 222] on span "Next Page" at bounding box center [759, 224] width 10 height 11
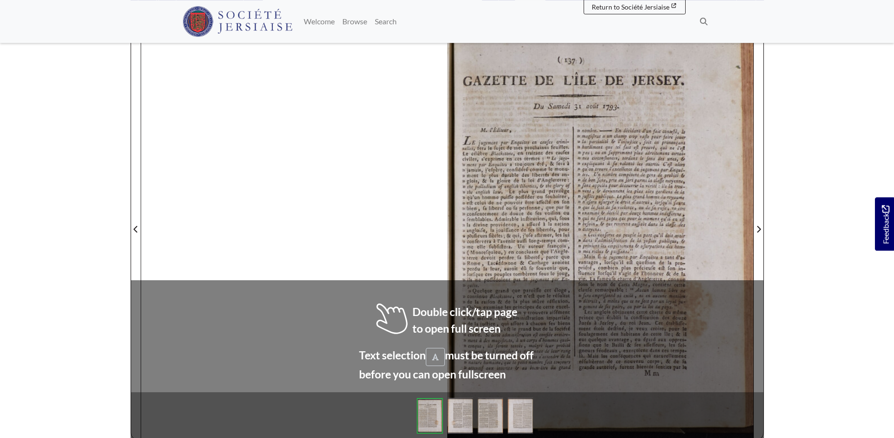
scroll to position [143, 0]
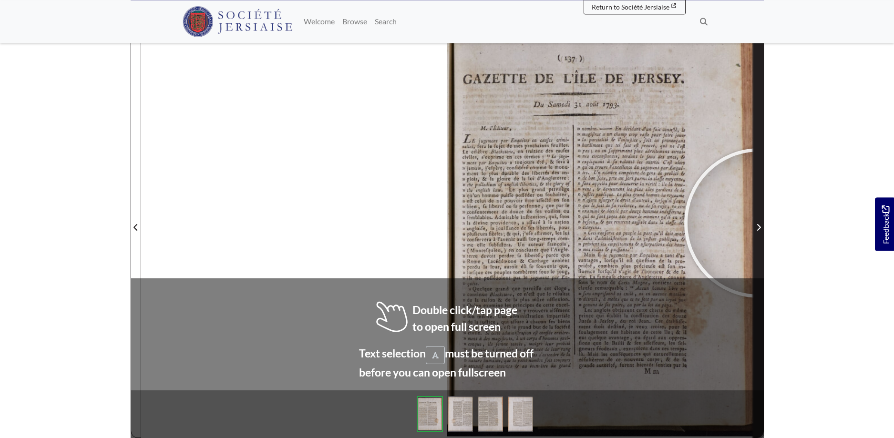
click at [759, 223] on span "Next Page" at bounding box center [759, 227] width 10 height 11
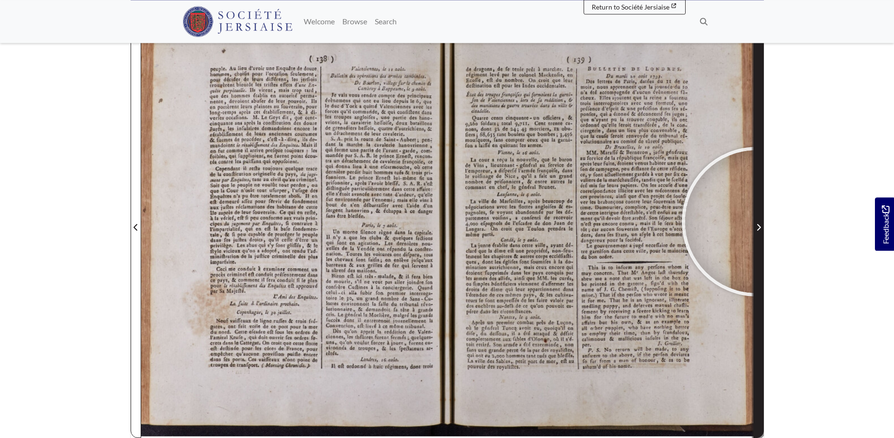
click at [756, 222] on span "Next Page" at bounding box center [759, 222] width 10 height 432
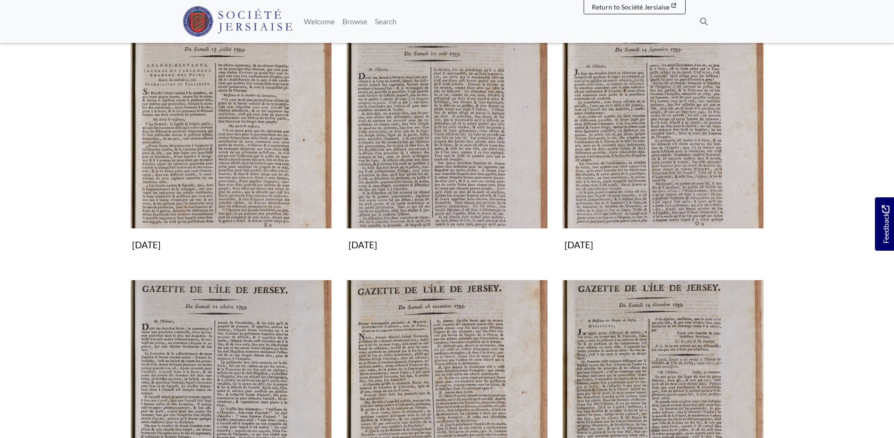
scroll to position [681, 0]
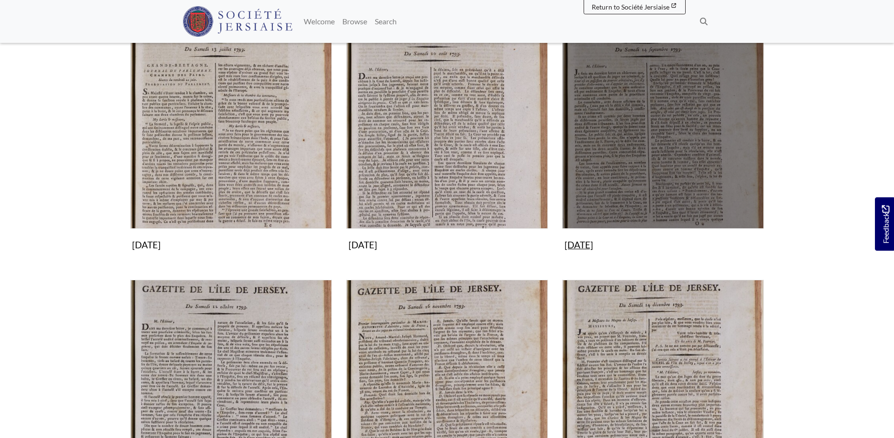
click at [611, 146] on img "Subcollection" at bounding box center [663, 128] width 202 height 202
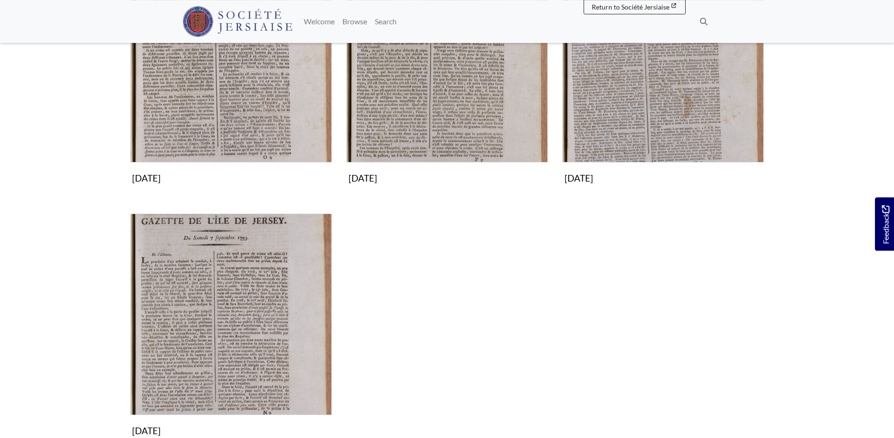
scroll to position [245, 0]
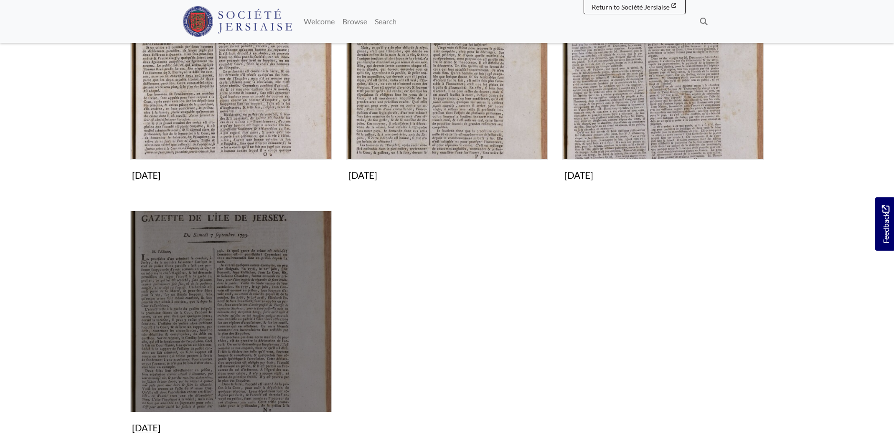
click at [230, 237] on img "Subcollection" at bounding box center [231, 312] width 202 height 202
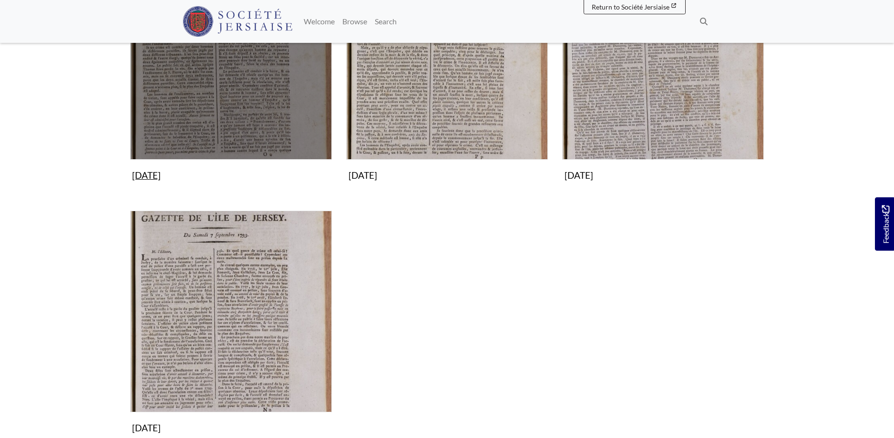
click at [240, 89] on img "Subcollection" at bounding box center [231, 59] width 202 height 202
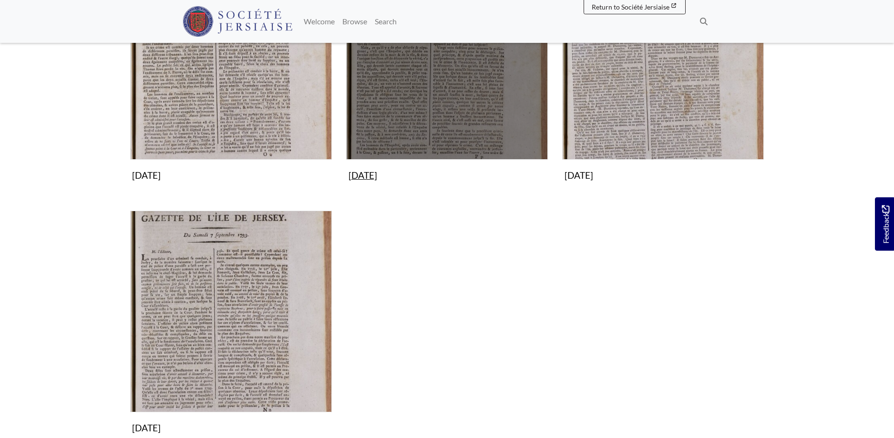
click at [470, 100] on img "Subcollection" at bounding box center [447, 59] width 202 height 202
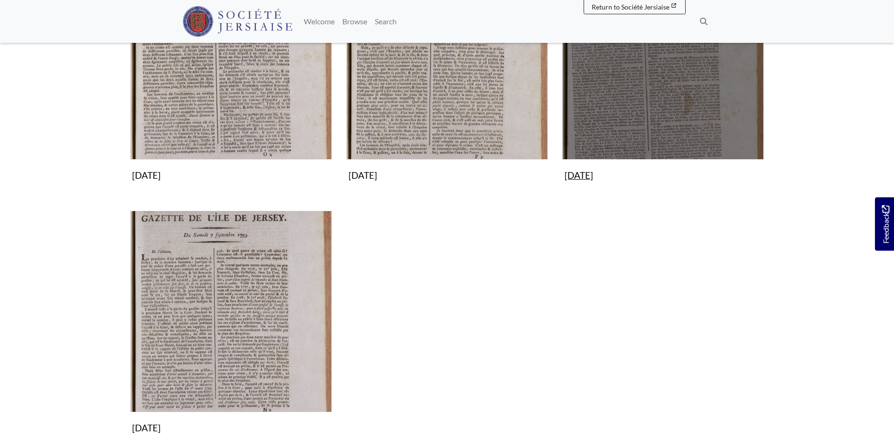
click at [693, 115] on img "Subcollection" at bounding box center [663, 59] width 202 height 202
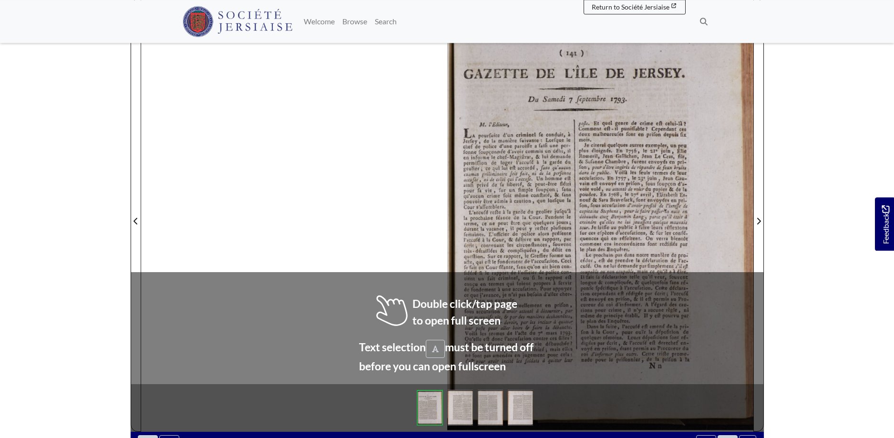
scroll to position [150, 0]
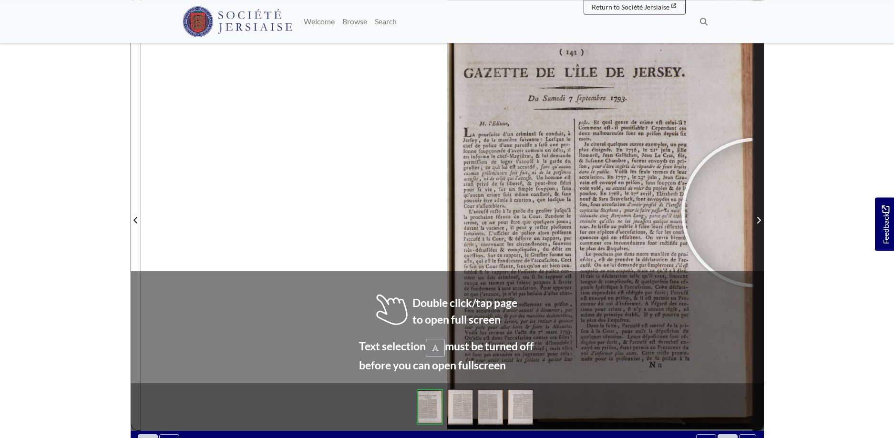
click at [756, 213] on span "Next Page" at bounding box center [759, 215] width 10 height 432
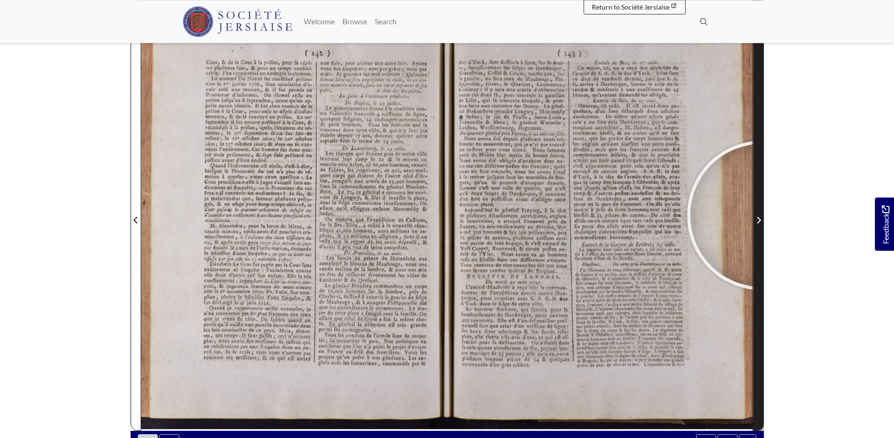
click at [762, 215] on span "Next Page" at bounding box center [759, 219] width 10 height 11
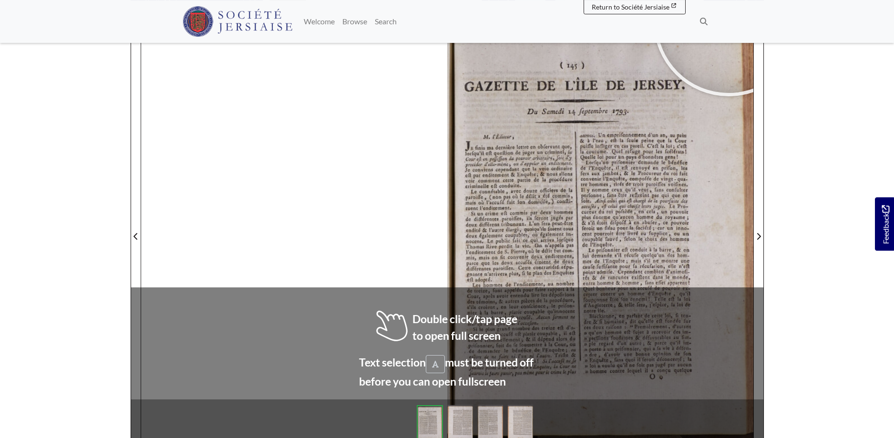
scroll to position [142, 0]
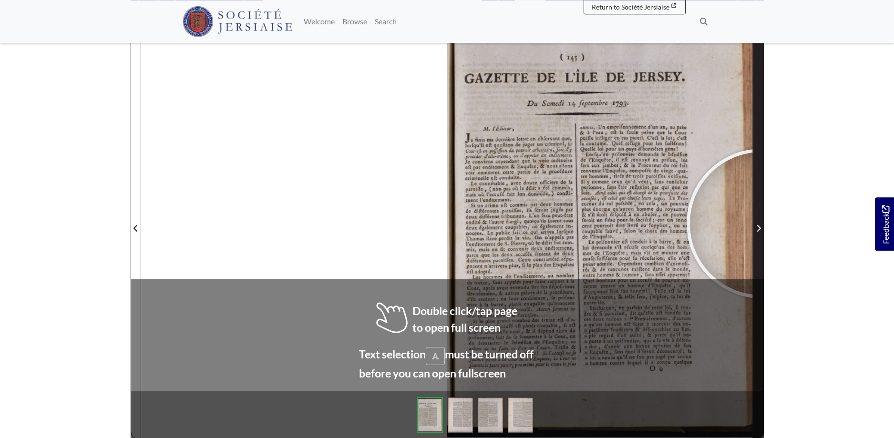
click at [761, 224] on span "Next Page" at bounding box center [759, 228] width 10 height 11
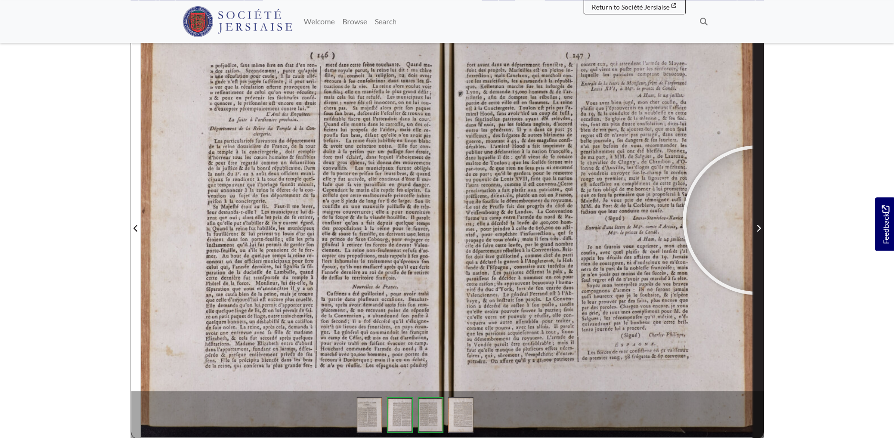
click at [757, 220] on span "Next Page" at bounding box center [759, 223] width 10 height 432
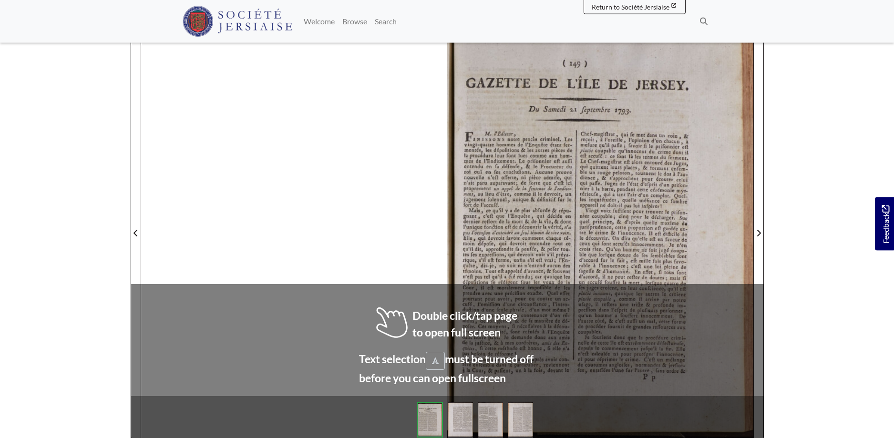
scroll to position [142, 0]
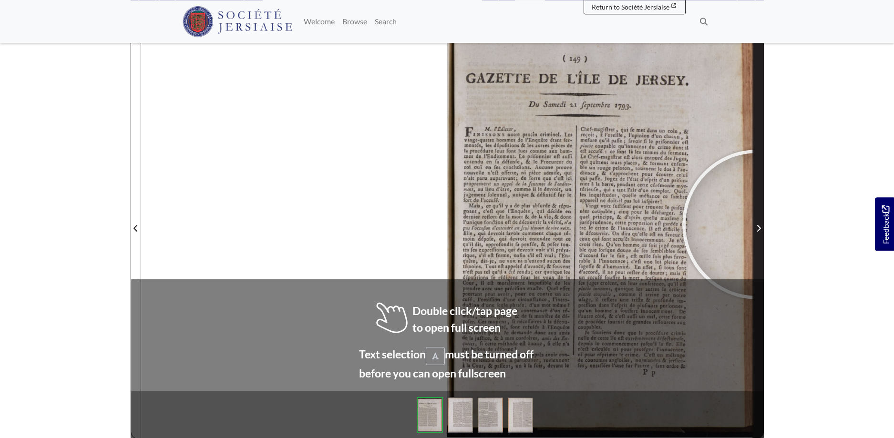
click at [757, 224] on span "Next Page" at bounding box center [759, 228] width 10 height 11
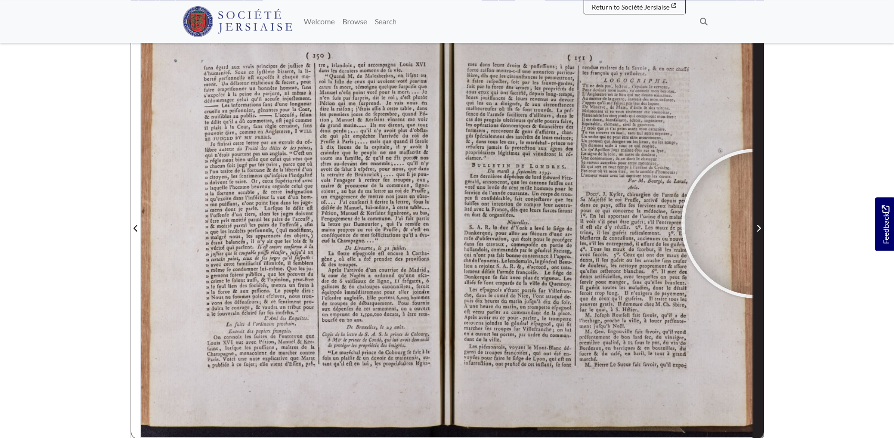
click at [756, 224] on span "Next Page" at bounding box center [759, 228] width 10 height 11
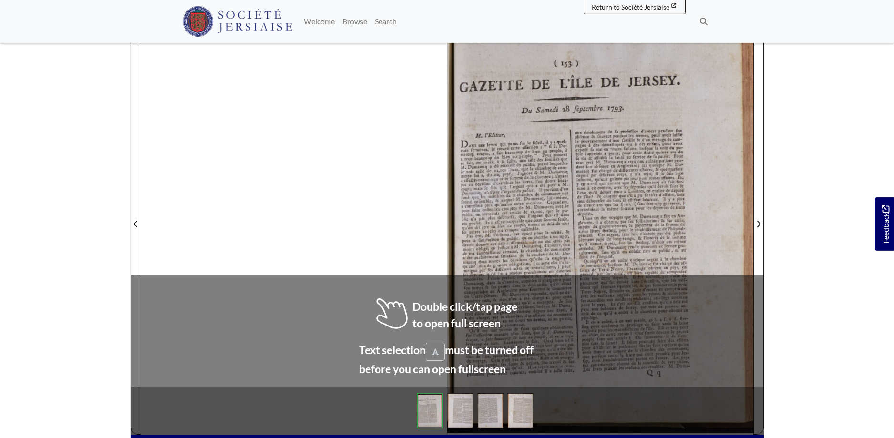
scroll to position [149, 0]
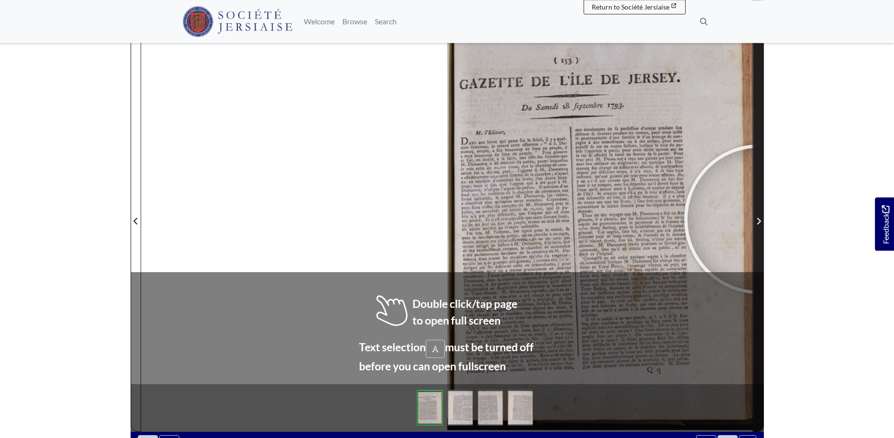
click at [759, 219] on icon "Next Page" at bounding box center [758, 221] width 5 height 8
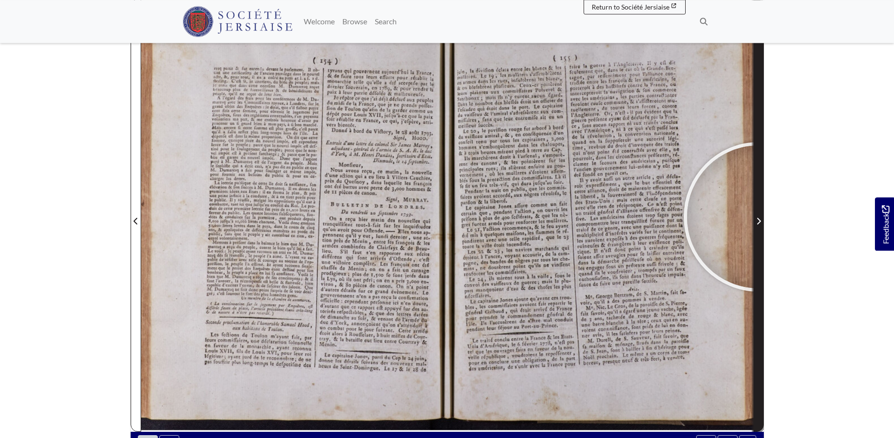
click at [758, 217] on span "Next Page" at bounding box center [759, 220] width 10 height 11
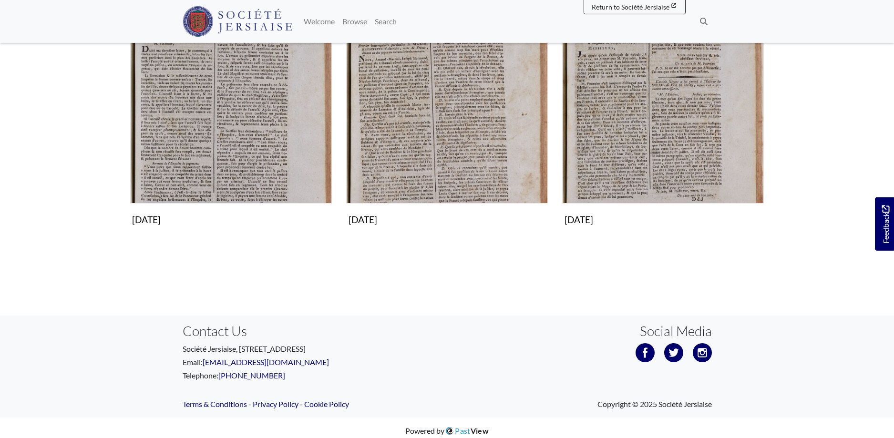
scroll to position [965, 0]
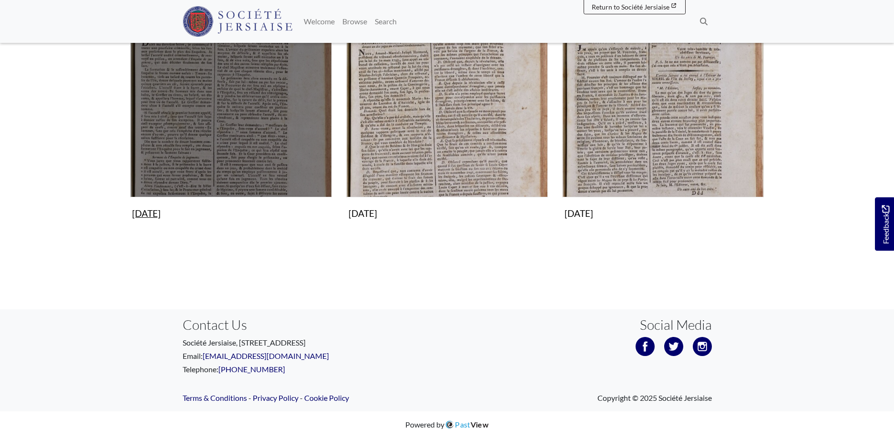
click at [205, 115] on img "Subcollection" at bounding box center [231, 97] width 202 height 202
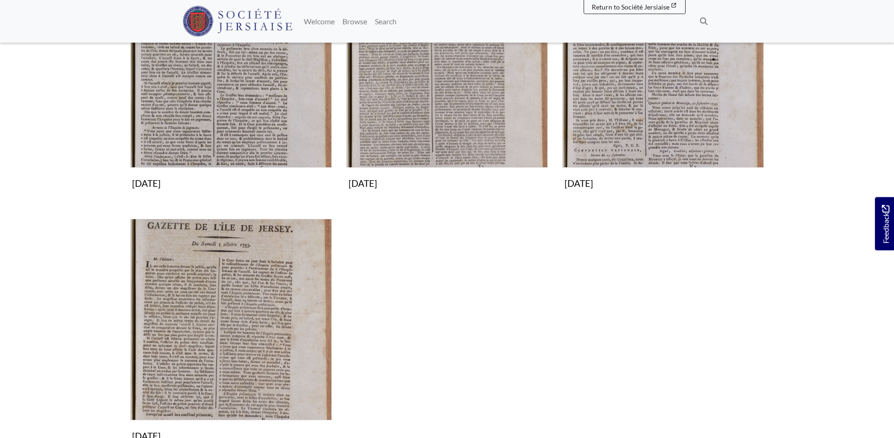
scroll to position [243, 0]
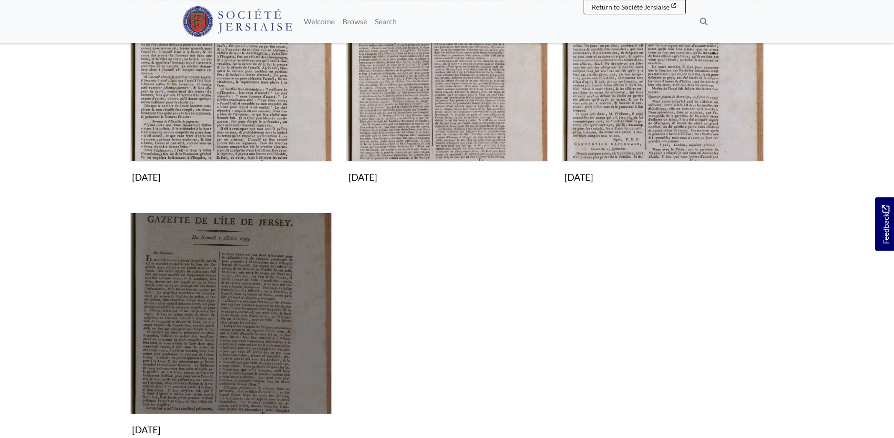
click at [263, 325] on img "Subcollection" at bounding box center [231, 314] width 202 height 202
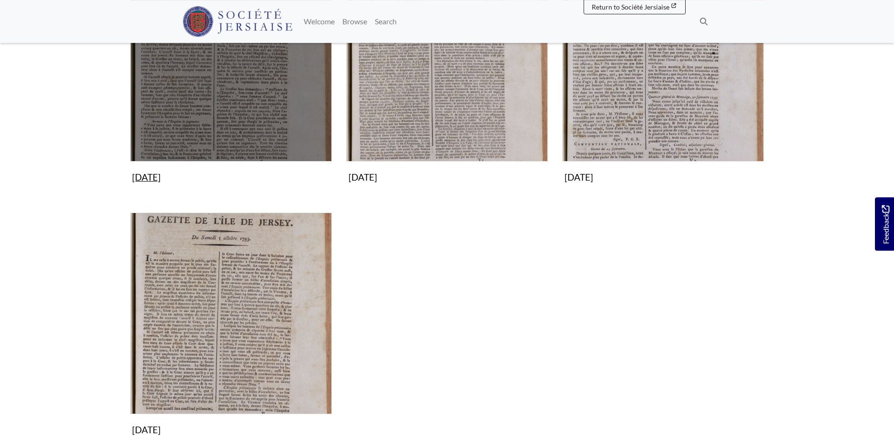
click at [261, 97] on img "Subcollection" at bounding box center [231, 61] width 202 height 202
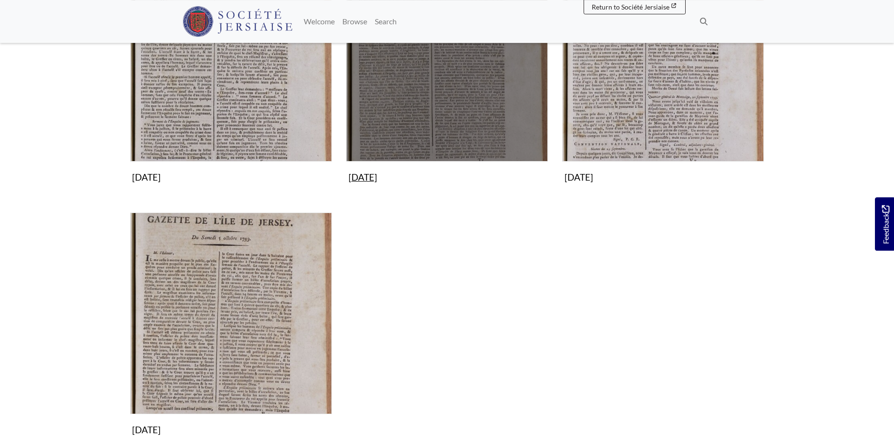
click at [431, 92] on img "Subcollection" at bounding box center [447, 61] width 202 height 202
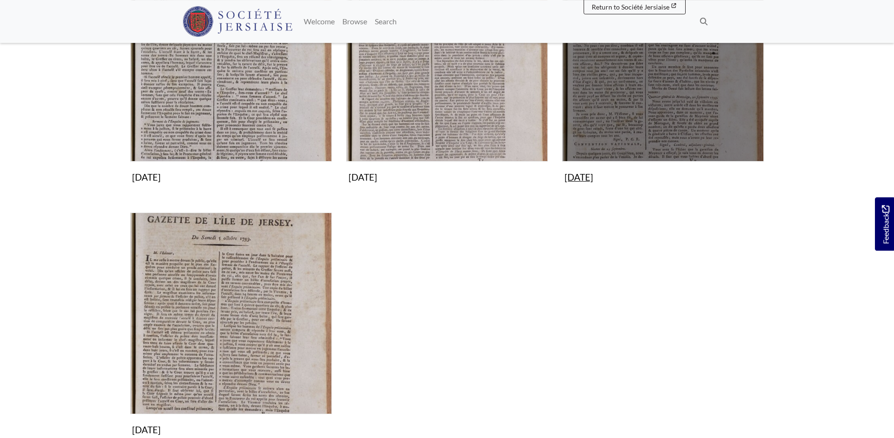
click at [681, 104] on img "Subcollection" at bounding box center [663, 61] width 202 height 202
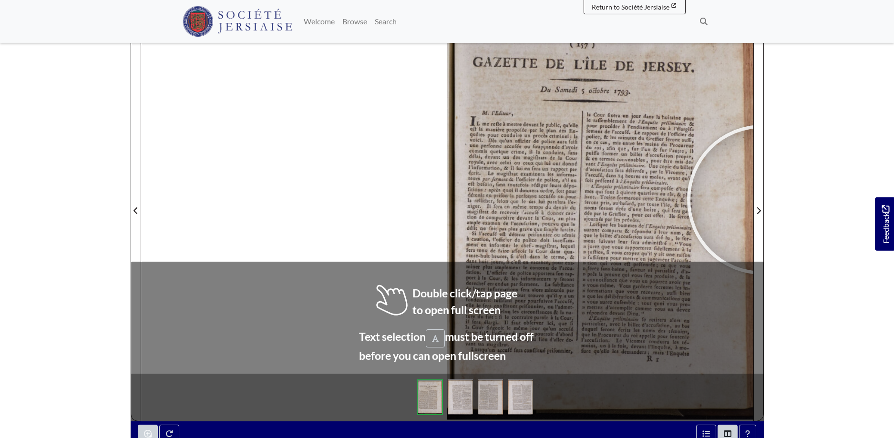
scroll to position [163, 0]
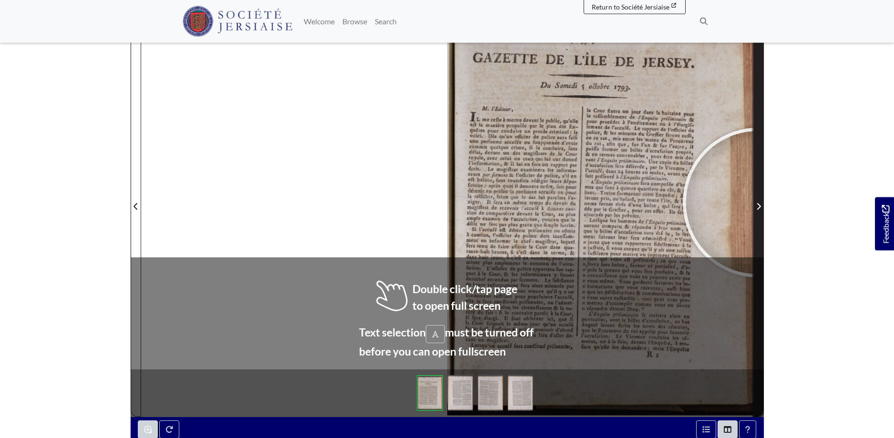
click at [757, 203] on span "Next Page" at bounding box center [759, 206] width 10 height 11
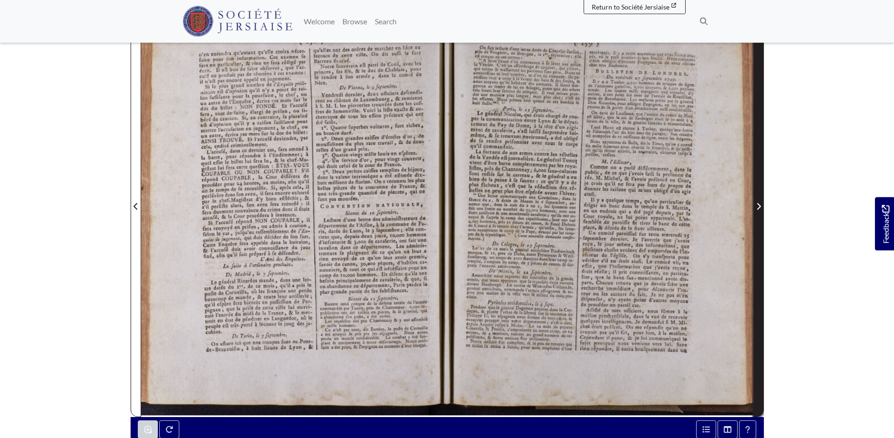
click at [758, 201] on span "Next Page" at bounding box center [759, 206] width 10 height 11
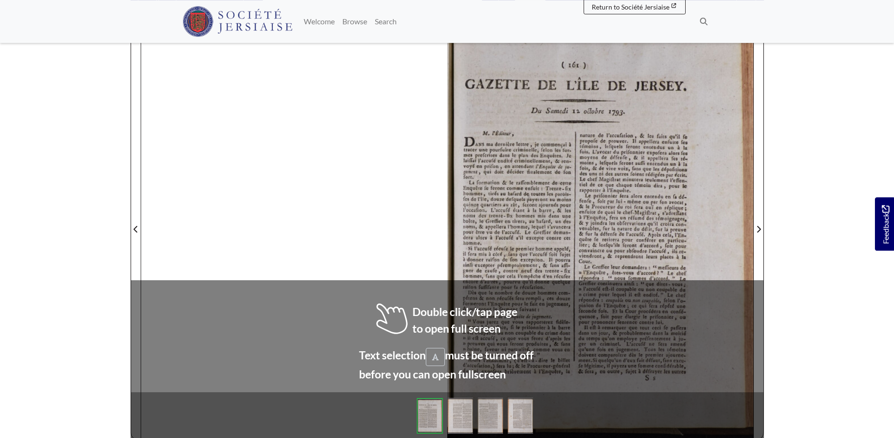
scroll to position [154, 0]
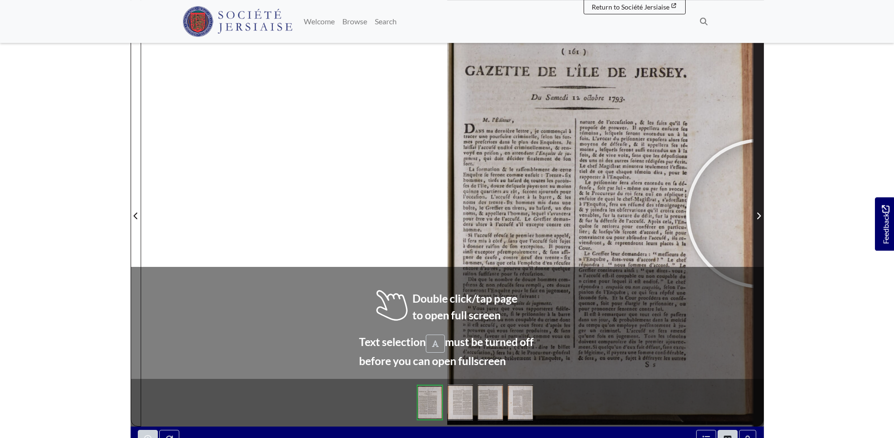
click at [761, 214] on span "Next Page" at bounding box center [759, 215] width 10 height 11
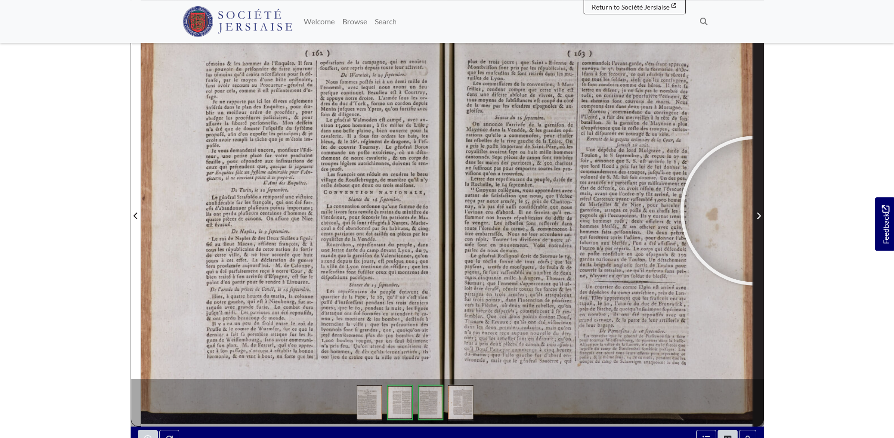
click at [755, 211] on span "Next Page" at bounding box center [759, 215] width 10 height 11
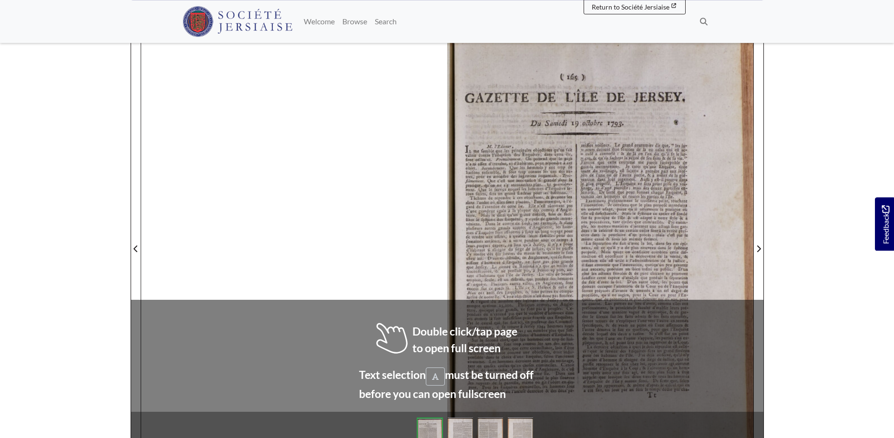
scroll to position [131, 0]
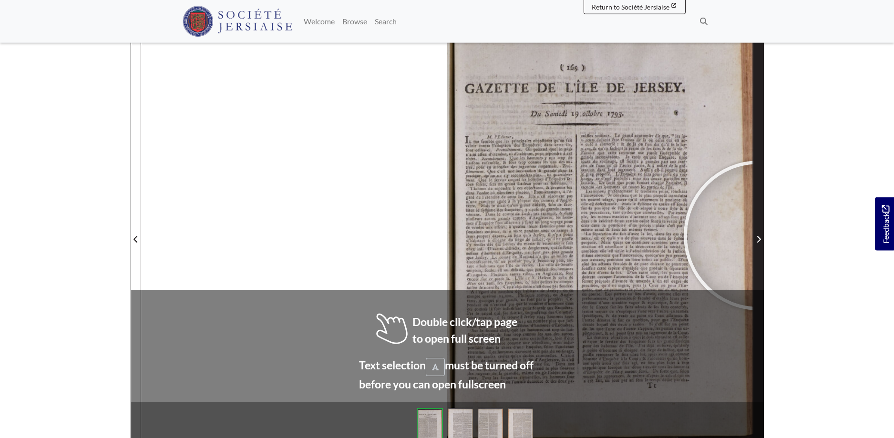
click at [758, 235] on span "Next Page" at bounding box center [759, 239] width 10 height 11
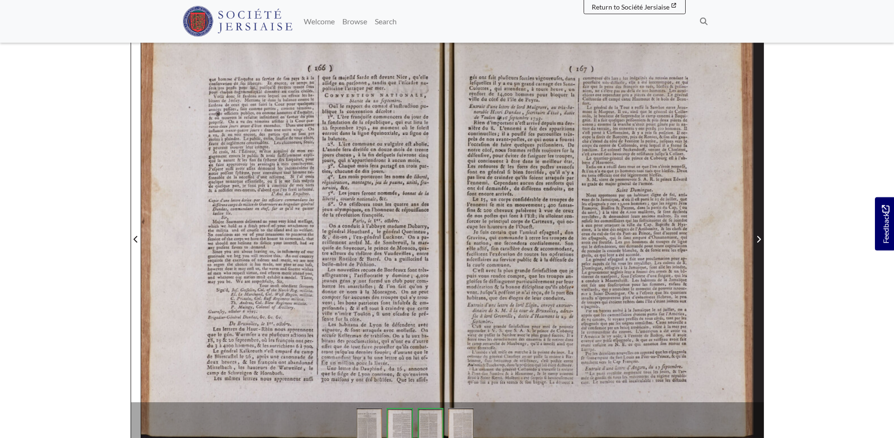
click at [756, 235] on span "Next Page" at bounding box center [759, 239] width 10 height 11
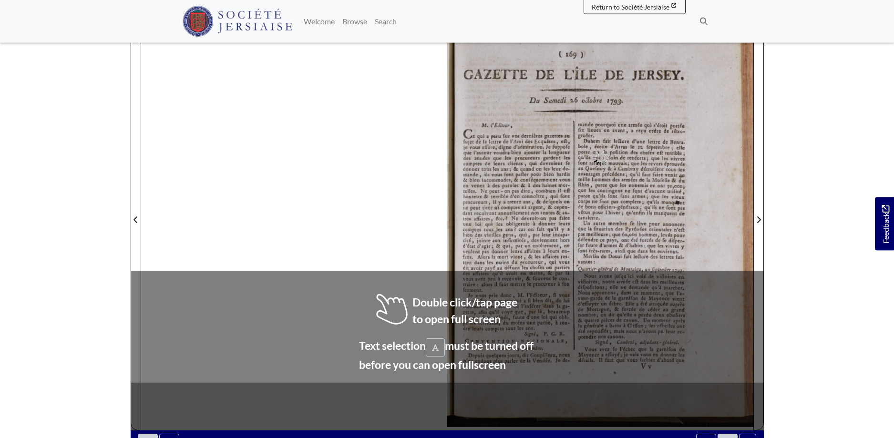
scroll to position [152, 0]
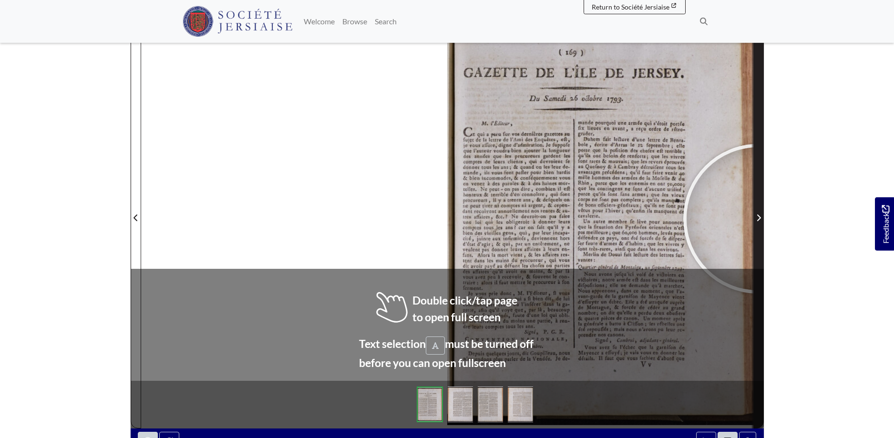
click at [758, 219] on icon "Next Page" at bounding box center [758, 218] width 5 height 8
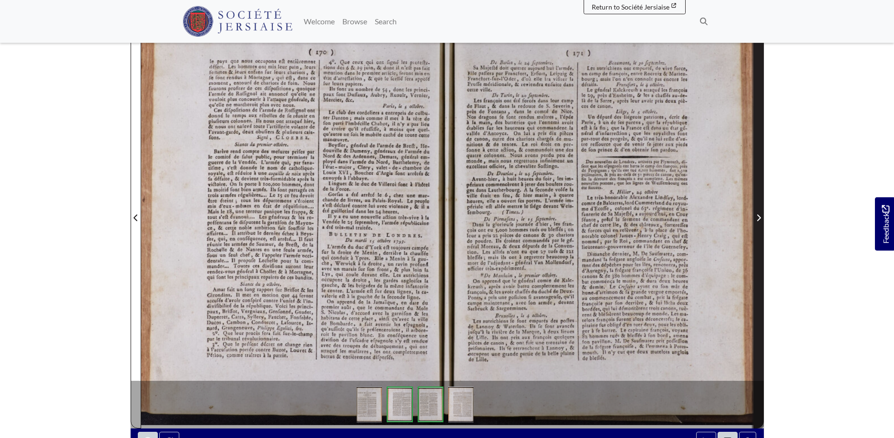
click at [758, 218] on icon "Next Page" at bounding box center [758, 218] width 5 height 8
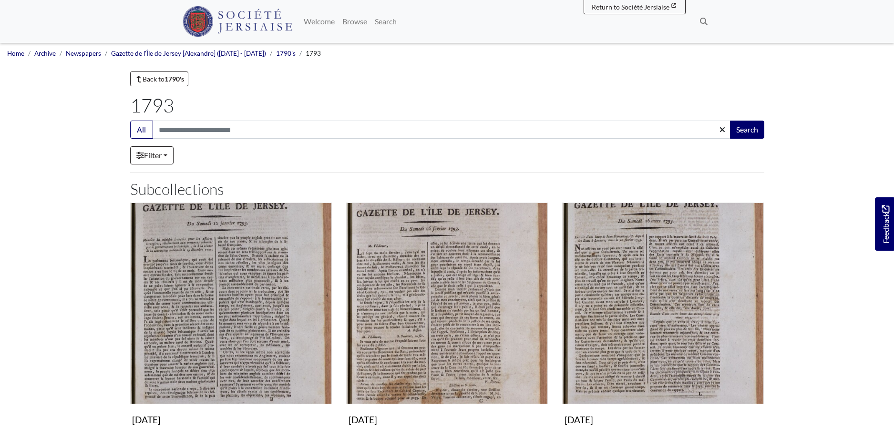
scroll to position [965, 0]
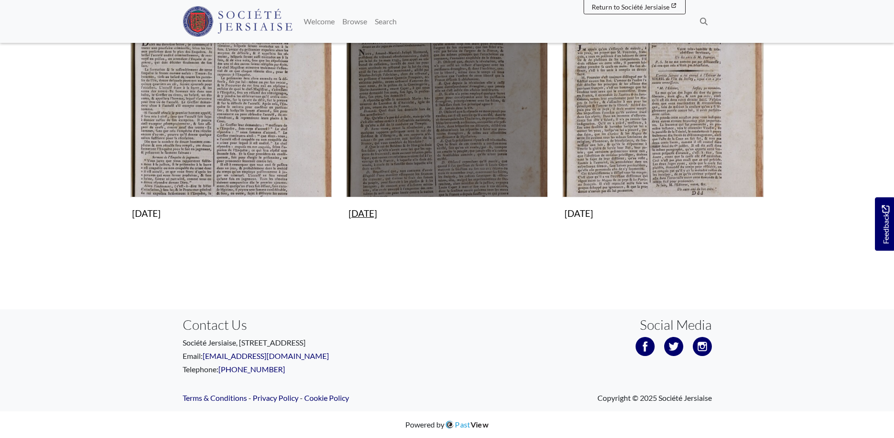
click at [452, 100] on img "Subcollection" at bounding box center [447, 97] width 202 height 202
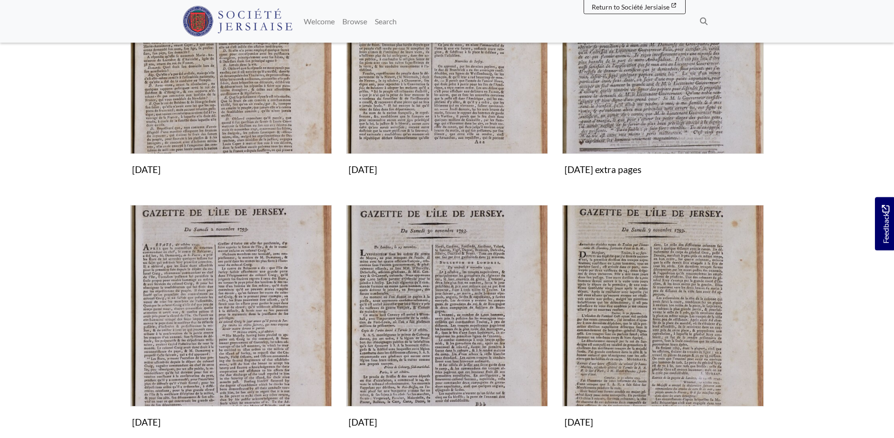
scroll to position [257, 0]
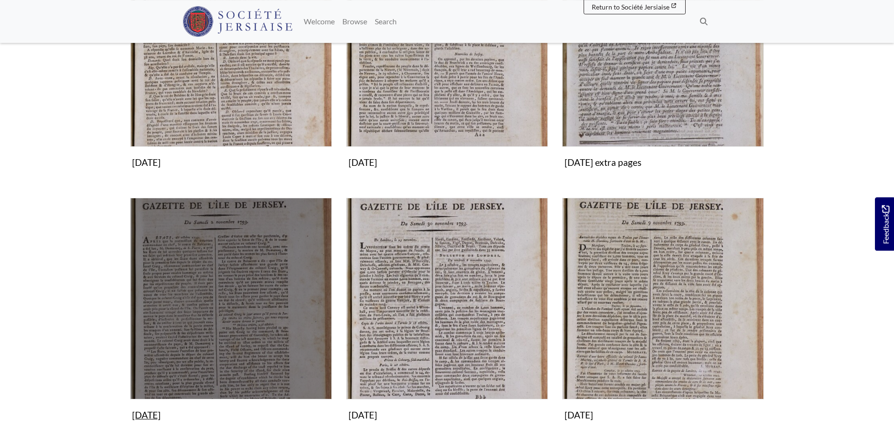
click at [234, 273] on img "Subcollection" at bounding box center [231, 299] width 202 height 202
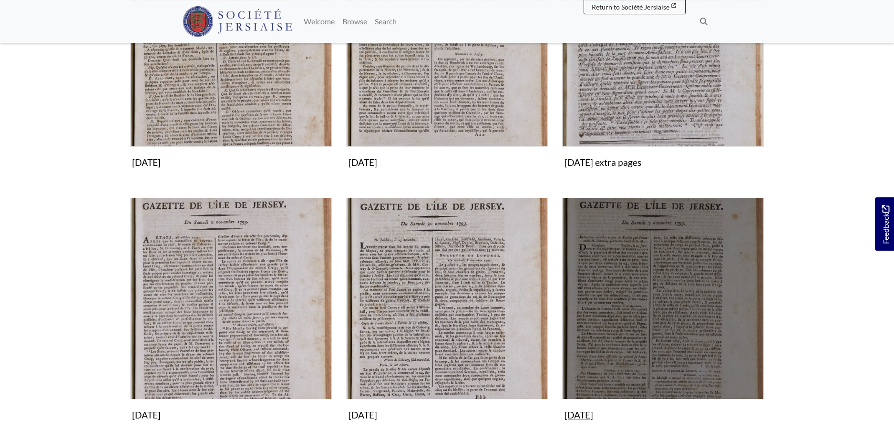
click at [662, 316] on img "Subcollection" at bounding box center [663, 299] width 202 height 202
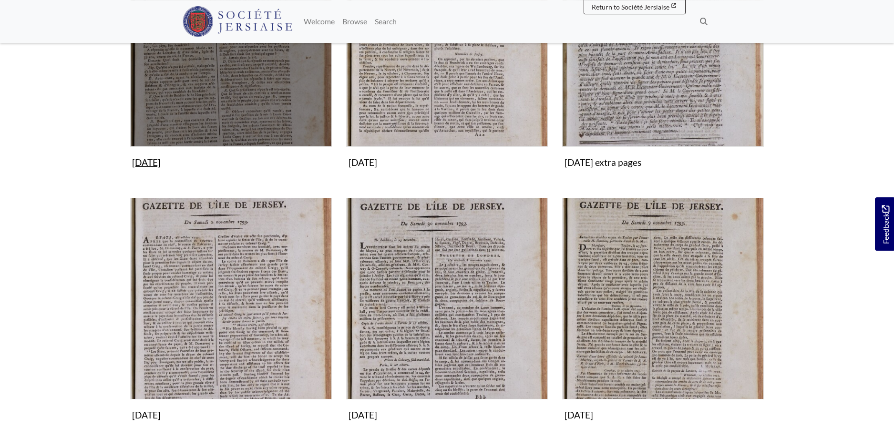
click at [250, 98] on img "Subcollection" at bounding box center [231, 46] width 202 height 202
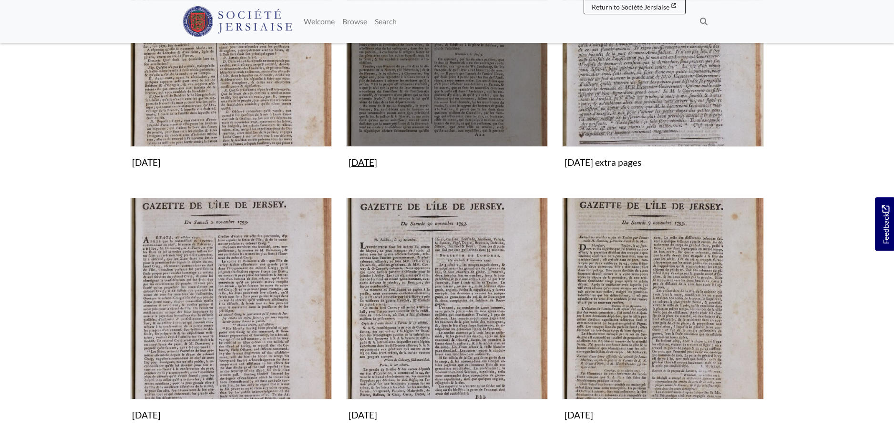
click at [429, 90] on img "Subcollection" at bounding box center [447, 46] width 202 height 202
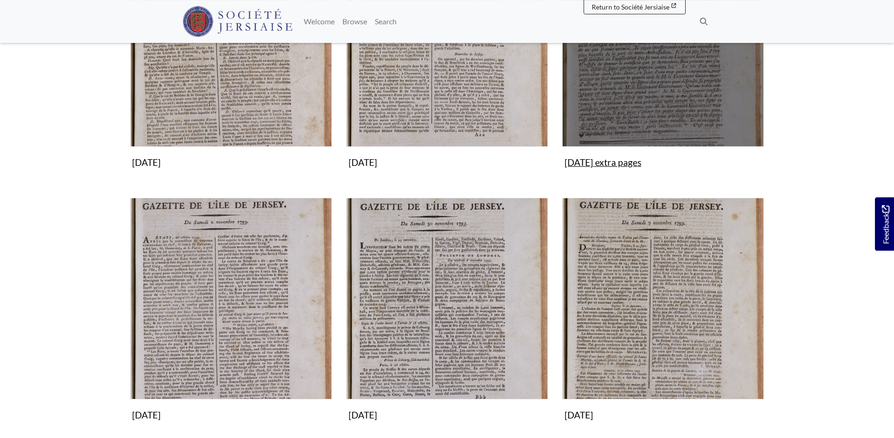
click at [665, 81] on img "Subcollection" at bounding box center [663, 46] width 202 height 202
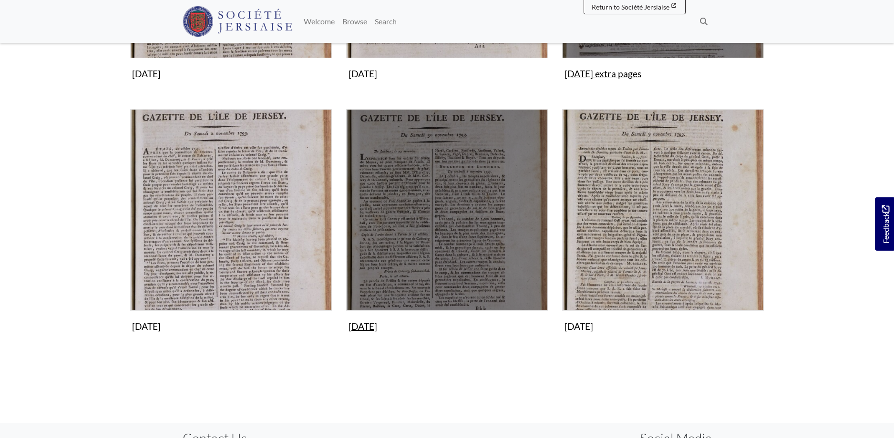
scroll to position [355, 0]
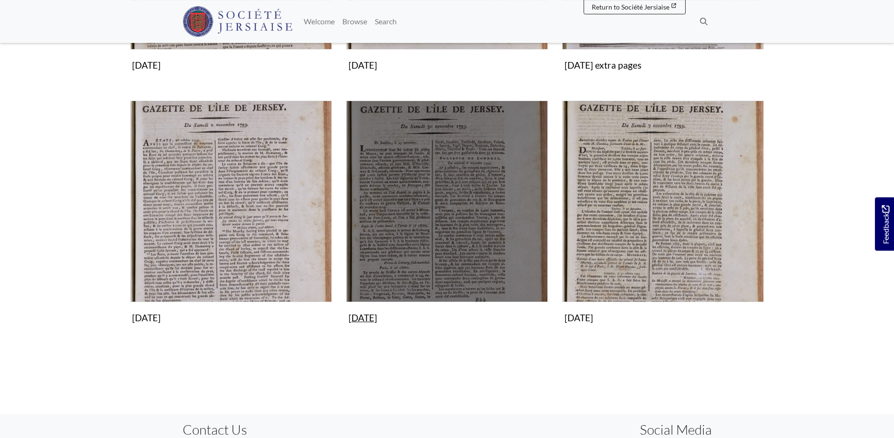
click at [449, 206] on img "Subcollection" at bounding box center [447, 202] width 202 height 202
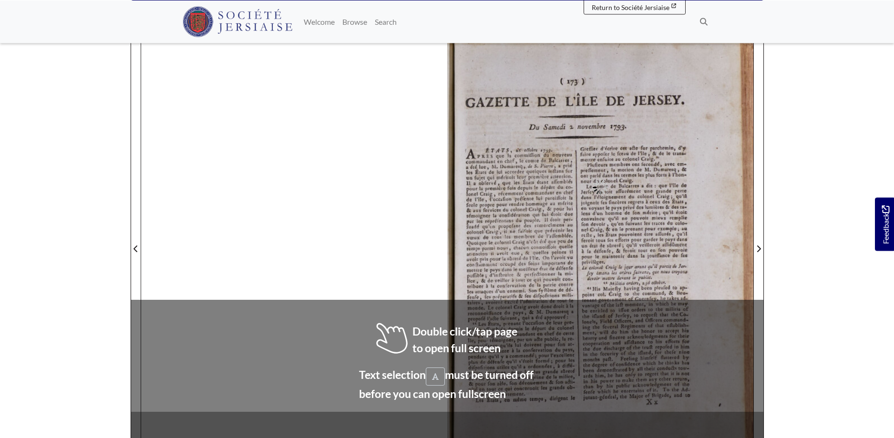
scroll to position [122, 0]
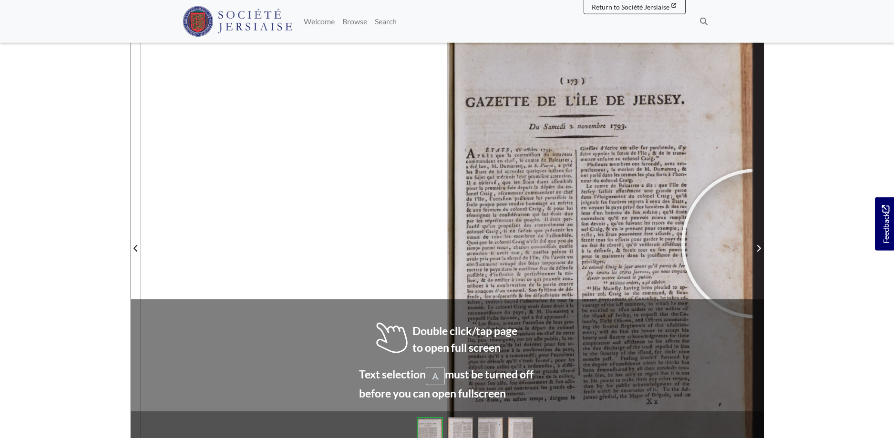
click at [756, 244] on span "Next Page" at bounding box center [759, 248] width 10 height 11
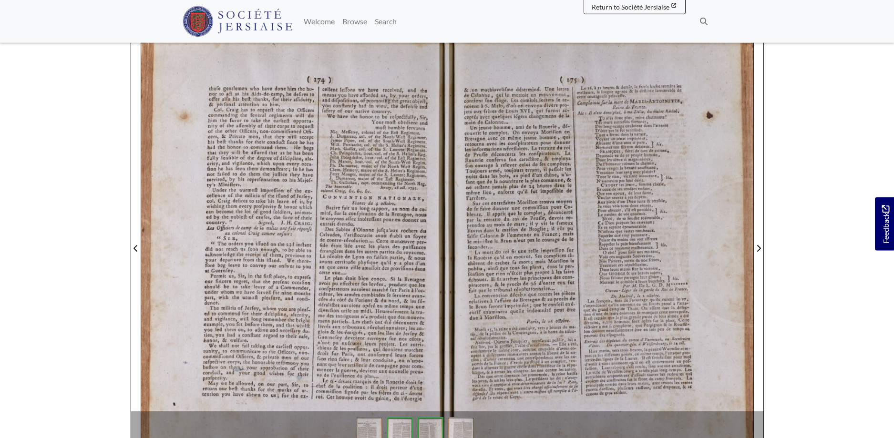
click at [751, 253] on div at bounding box center [750, 252] width 143 height 143
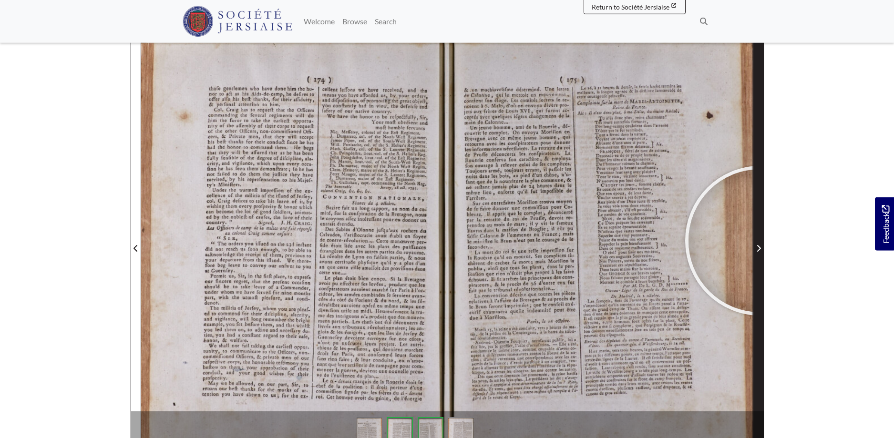
click at [760, 241] on span "Next Page" at bounding box center [759, 243] width 10 height 432
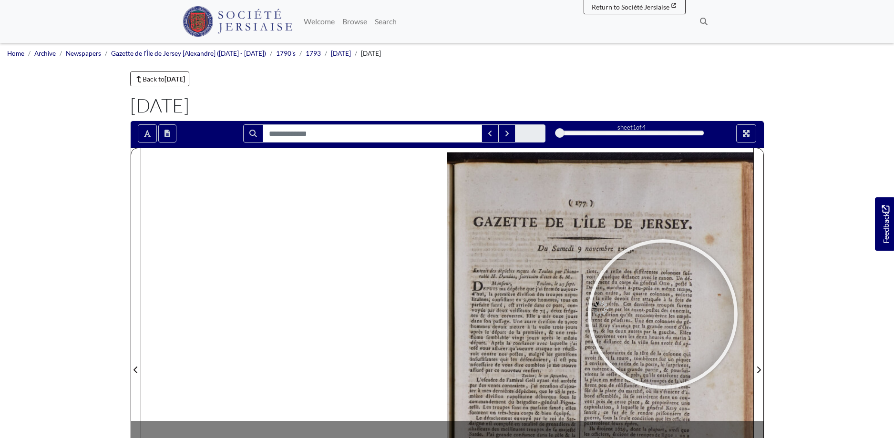
scroll to position [136, 0]
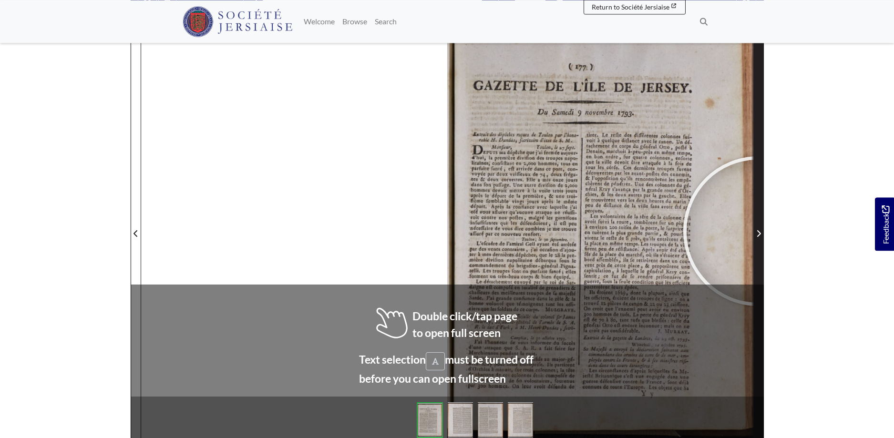
click at [758, 231] on icon "Next Page" at bounding box center [758, 234] width 5 height 8
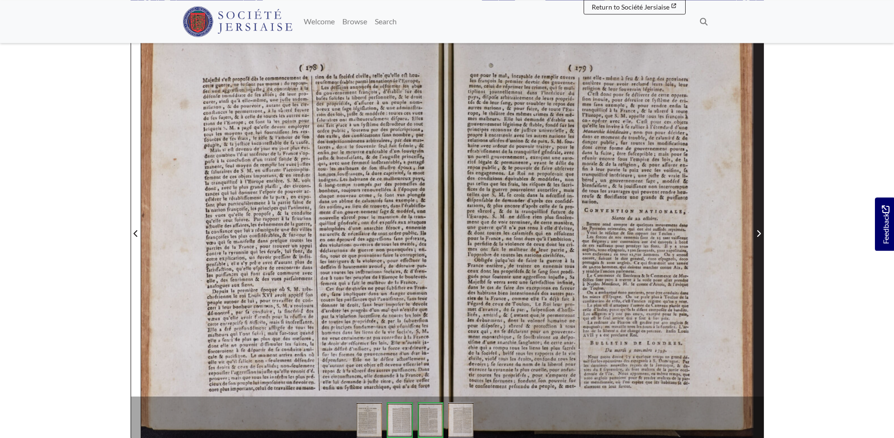
click at [758, 231] on icon "Next Page" at bounding box center [758, 234] width 5 height 8
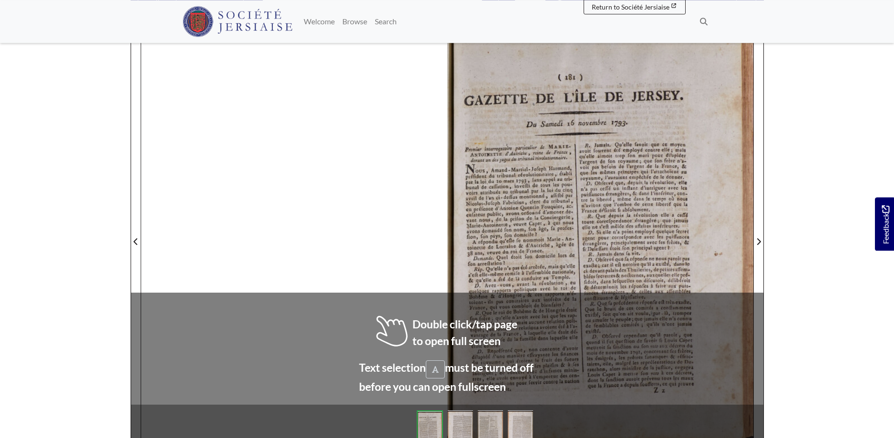
scroll to position [143, 0]
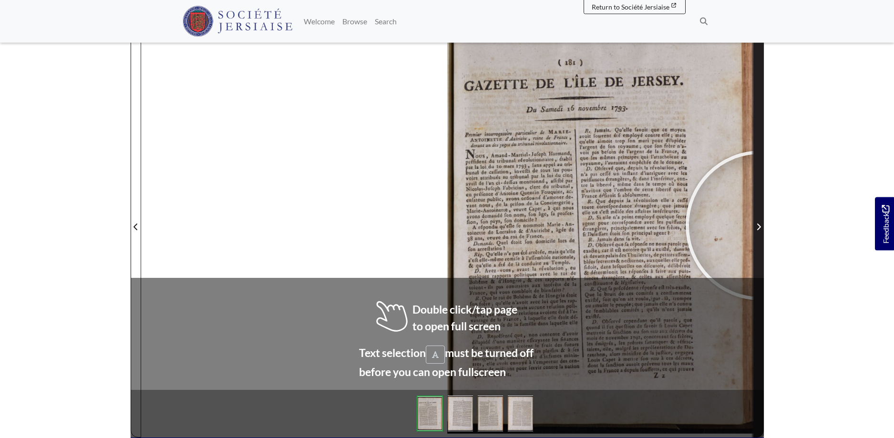
click at [760, 225] on icon "Next Page" at bounding box center [758, 227] width 5 height 8
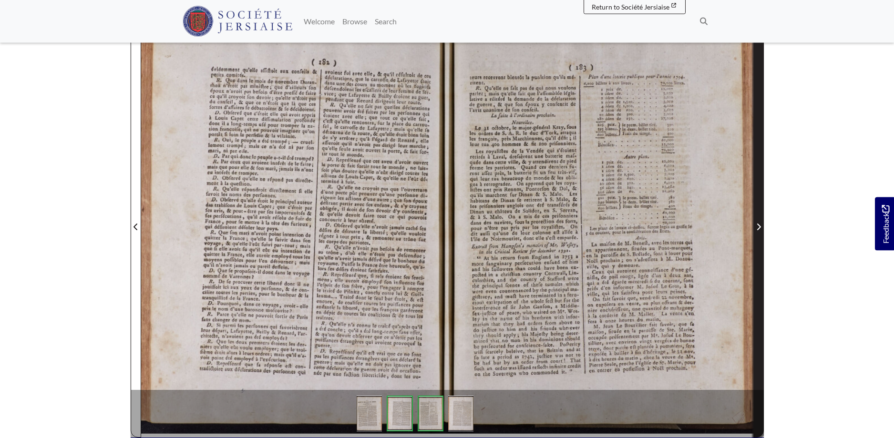
click at [760, 225] on icon "Next Page" at bounding box center [758, 227] width 5 height 8
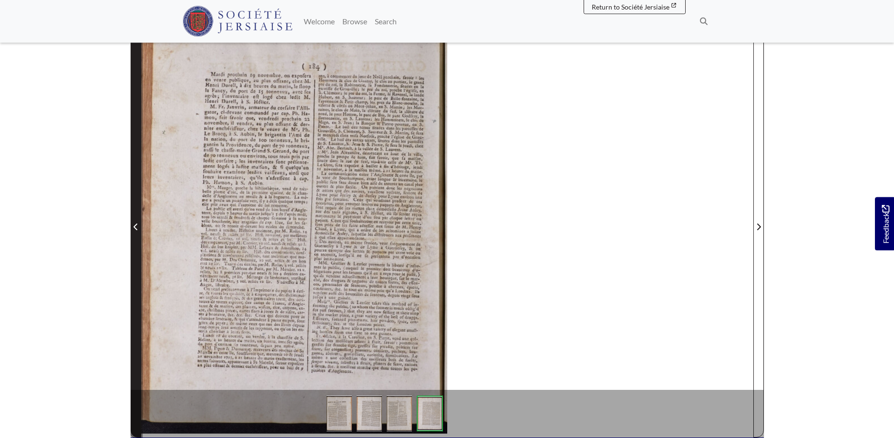
click at [134, 224] on icon "Previous Page" at bounding box center [135, 227] width 5 height 8
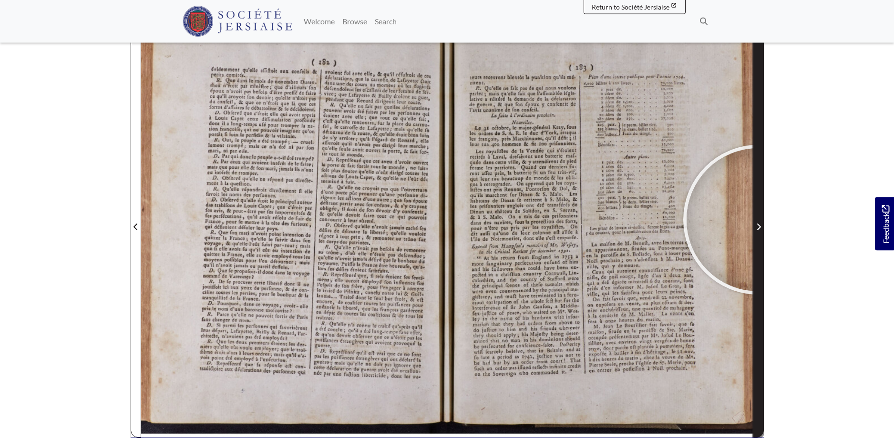
click at [758, 220] on span "Next Page" at bounding box center [759, 221] width 10 height 432
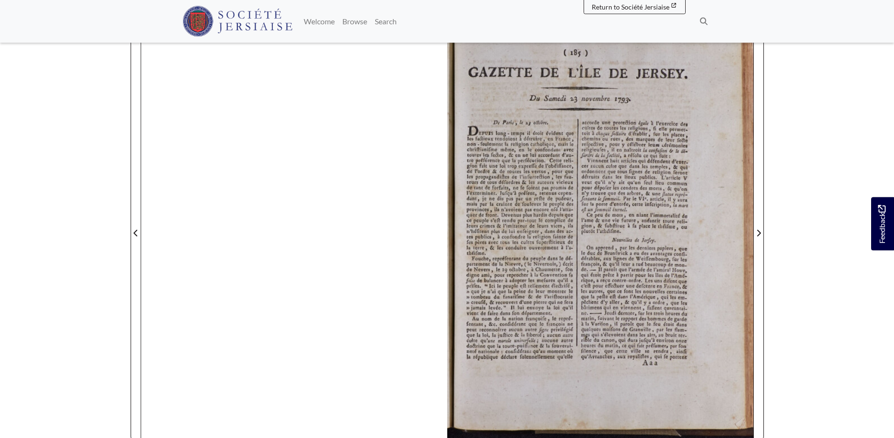
scroll to position [142, 0]
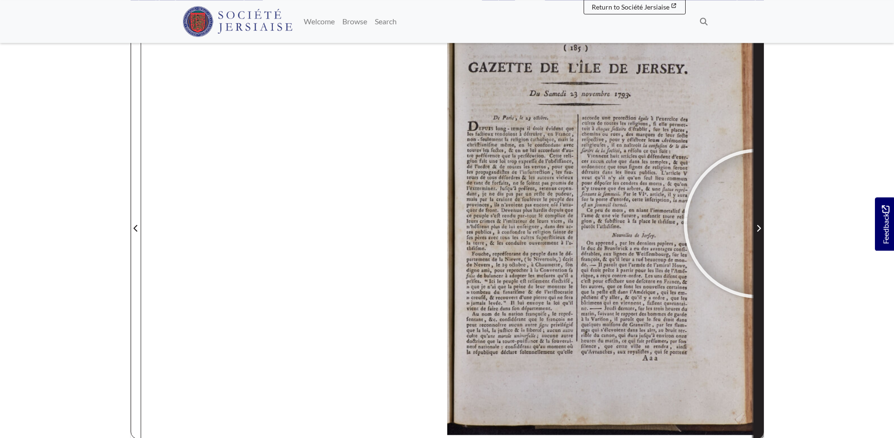
click at [758, 224] on span "Next Page" at bounding box center [759, 228] width 10 height 11
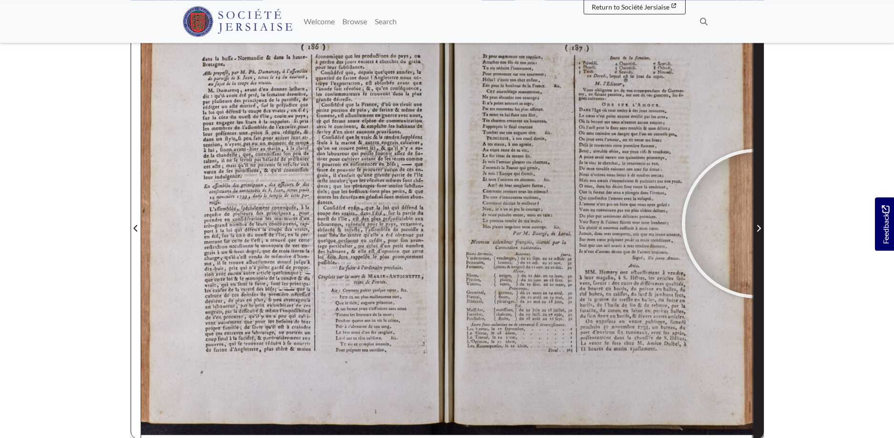
click at [756, 224] on span "Next Page" at bounding box center [759, 228] width 10 height 11
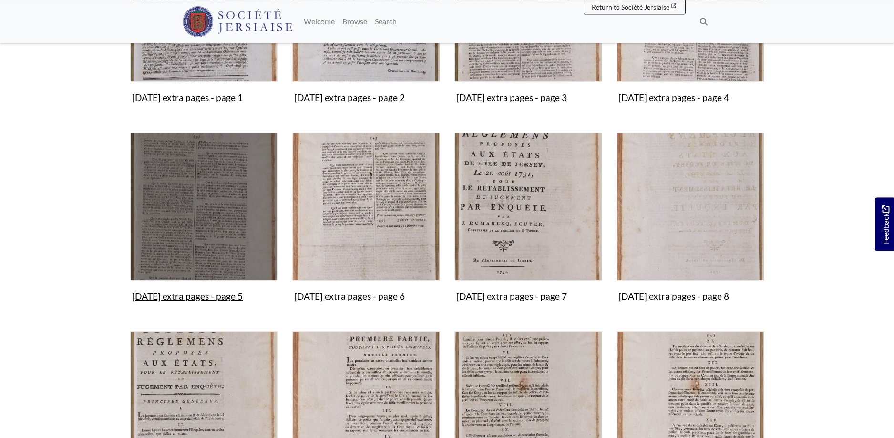
scroll to position [340, 0]
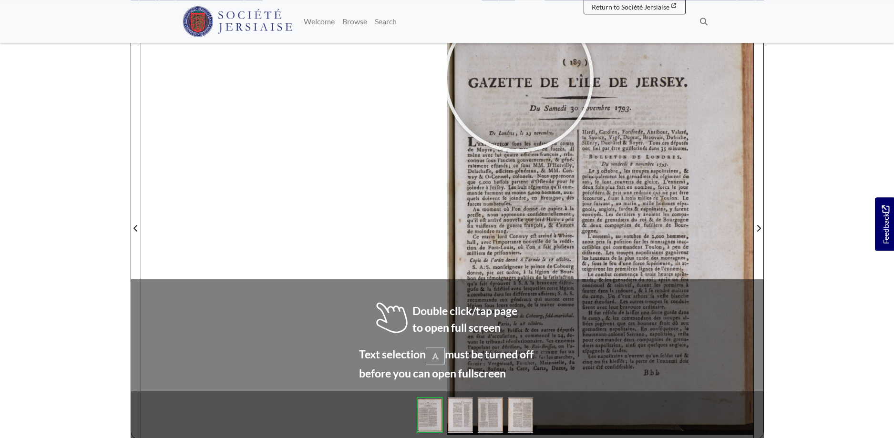
scroll to position [145, 0]
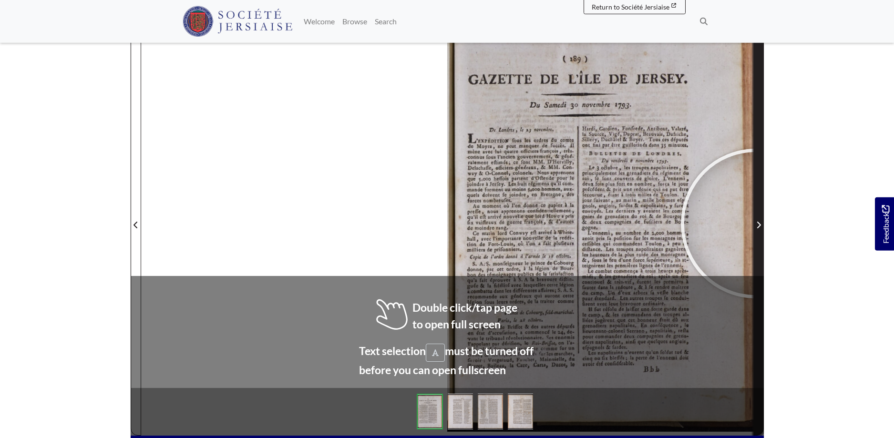
click at [755, 224] on span "Next Page" at bounding box center [759, 224] width 10 height 11
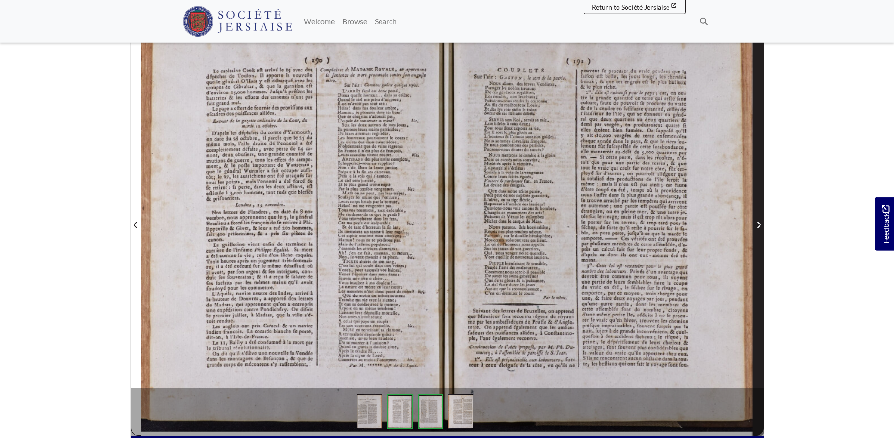
click at [755, 224] on span "Next Page" at bounding box center [759, 224] width 10 height 11
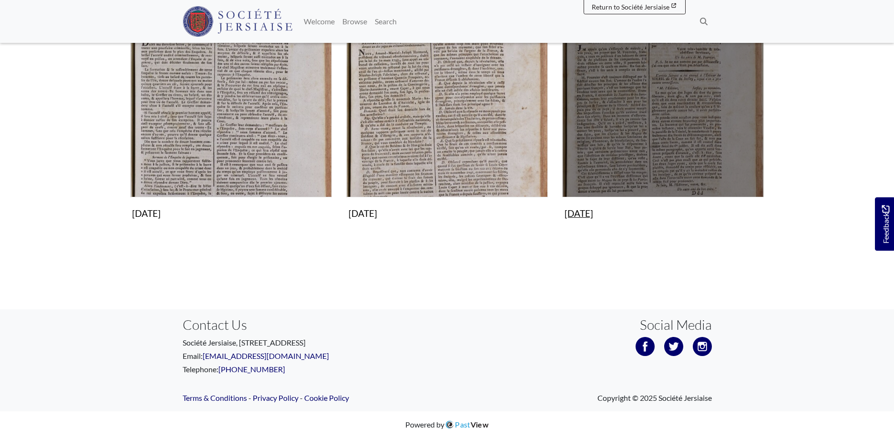
scroll to position [965, 0]
click at [657, 137] on img "Subcollection" at bounding box center [663, 97] width 202 height 202
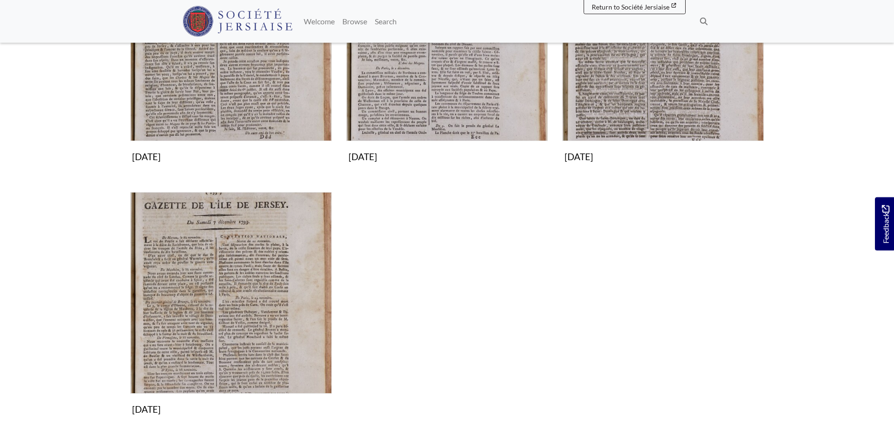
scroll to position [268, 0]
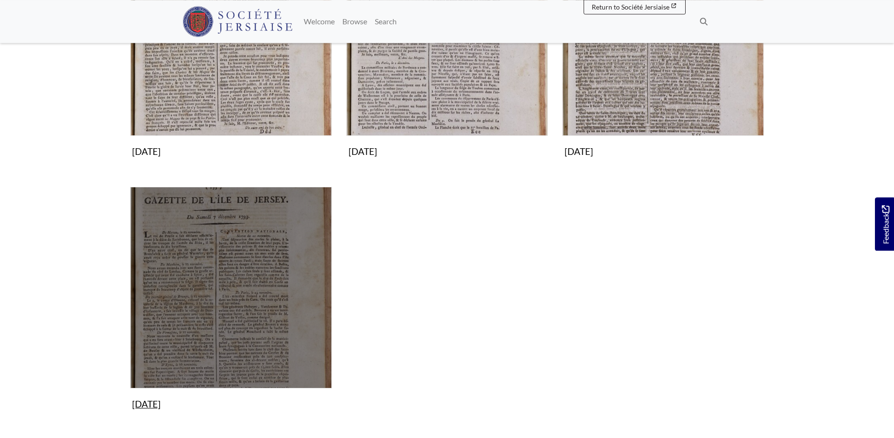
click at [234, 304] on img "Subcollection" at bounding box center [231, 288] width 202 height 202
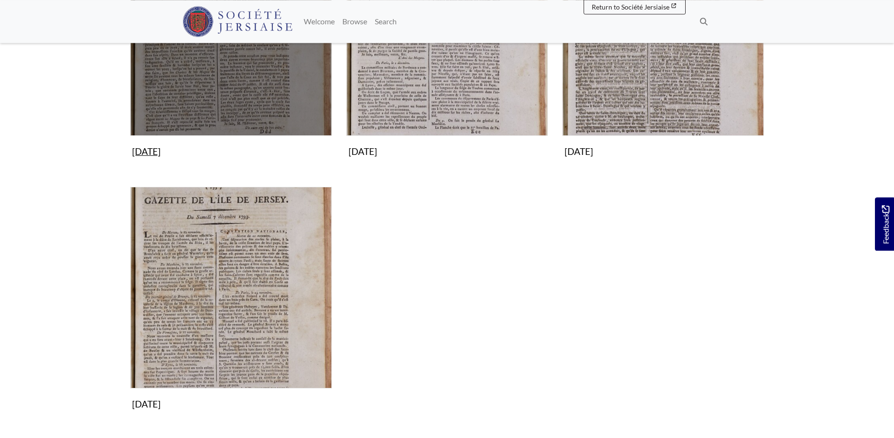
click at [239, 83] on img "Subcollection" at bounding box center [231, 35] width 202 height 202
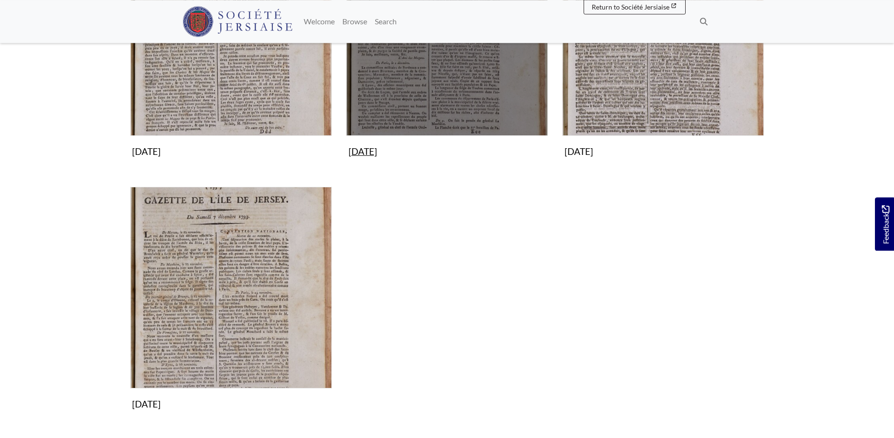
click at [451, 72] on img "Subcollection" at bounding box center [447, 35] width 202 height 202
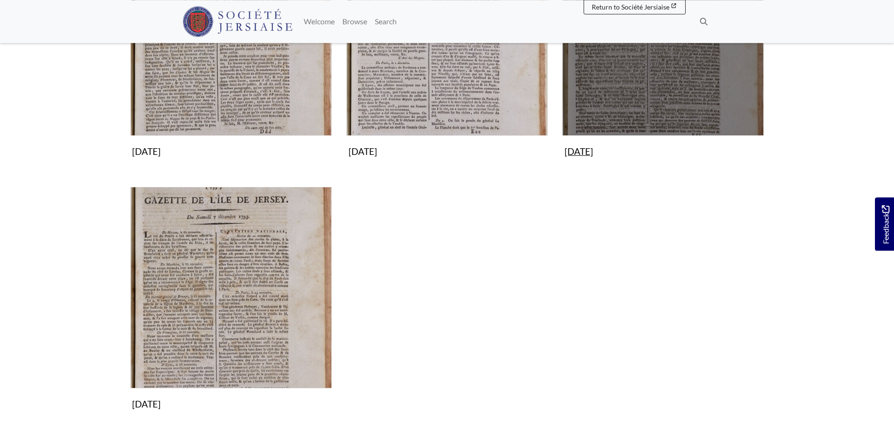
click at [667, 85] on img "Subcollection" at bounding box center [663, 35] width 202 height 202
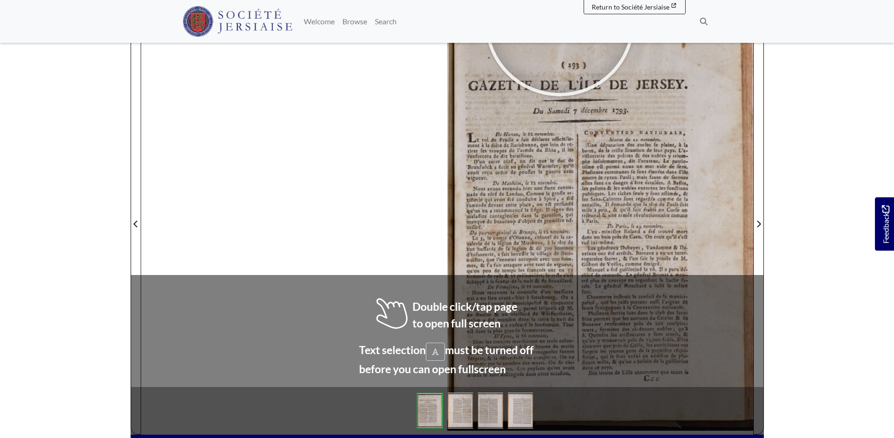
scroll to position [167, 0]
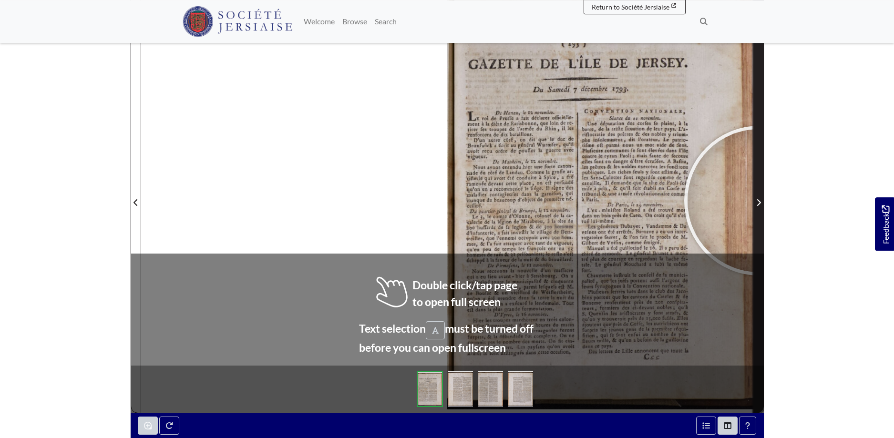
click at [759, 201] on icon "Next Page" at bounding box center [758, 203] width 5 height 8
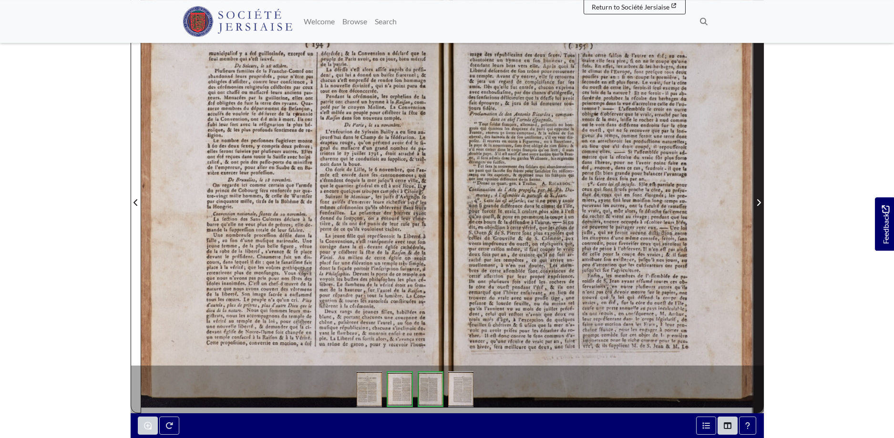
click at [758, 199] on span "Next Page" at bounding box center [759, 202] width 10 height 11
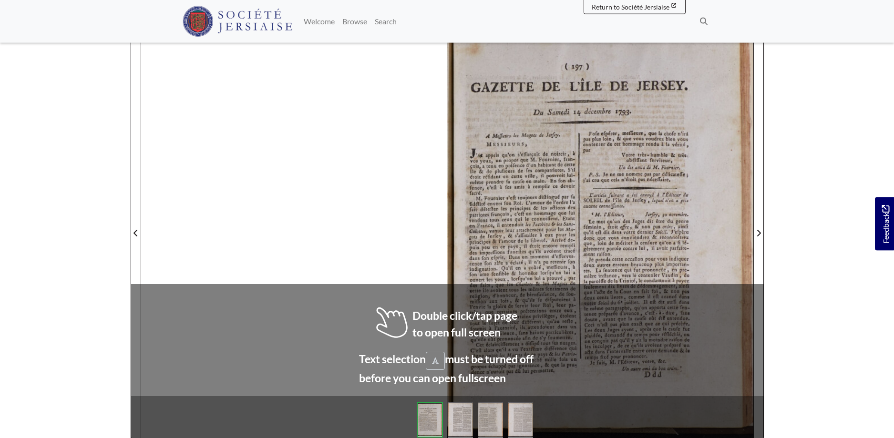
scroll to position [142, 0]
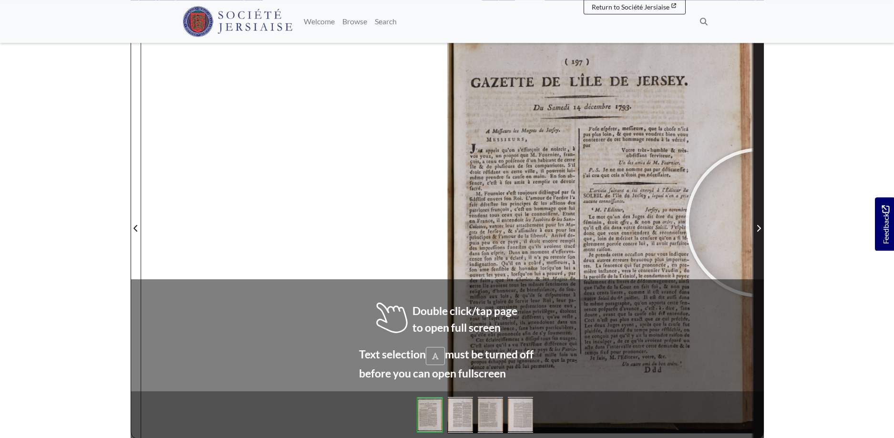
click at [760, 223] on span "Next Page" at bounding box center [759, 223] width 10 height 432
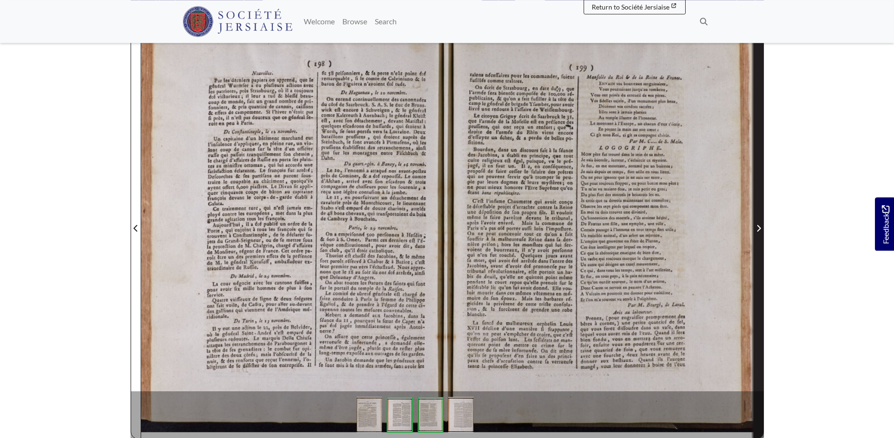
click at [760, 223] on span "Next Page" at bounding box center [759, 223] width 10 height 432
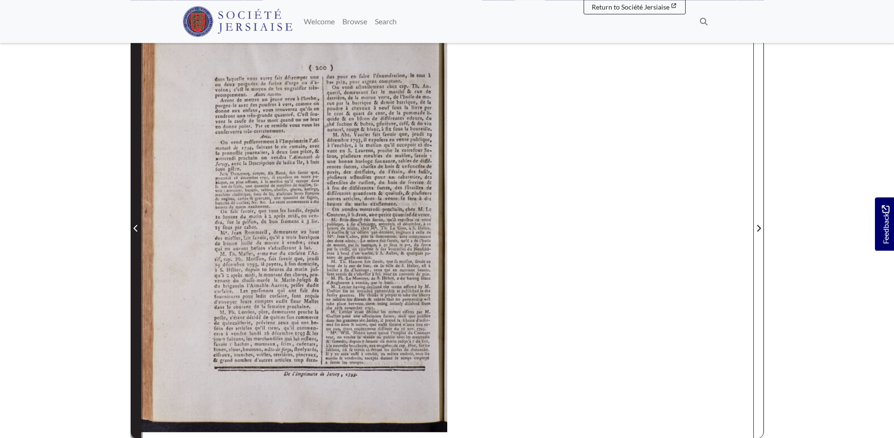
click at [133, 223] on span "Previous Page" at bounding box center [136, 228] width 10 height 11
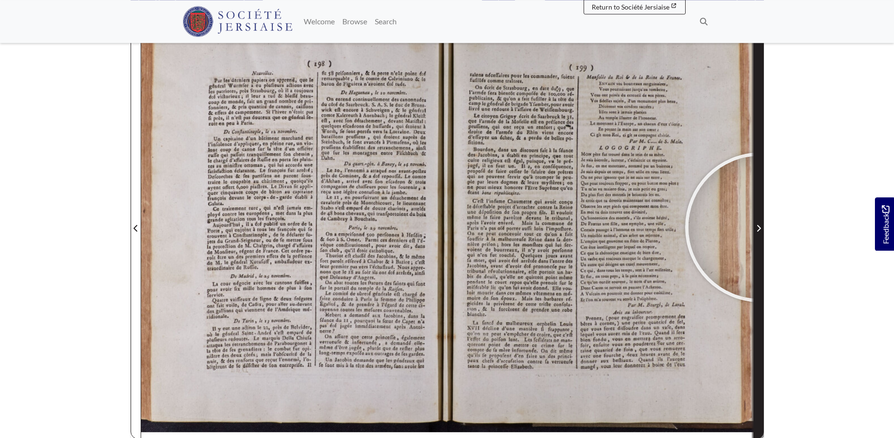
click at [760, 227] on icon "Next Page" at bounding box center [758, 228] width 5 height 8
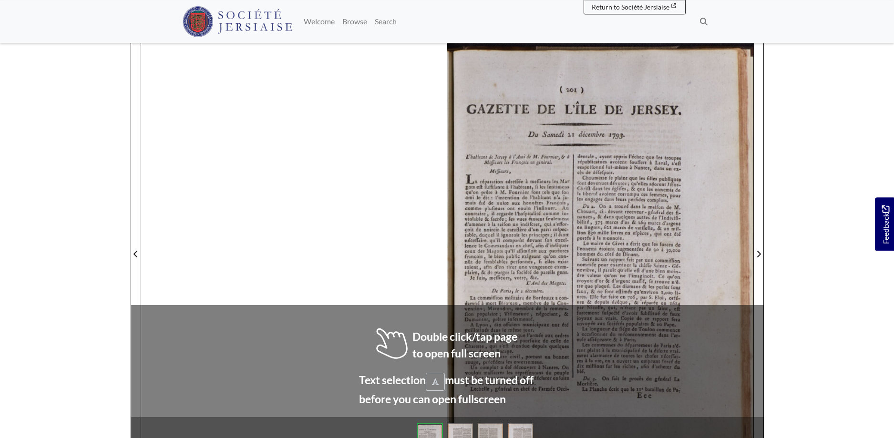
scroll to position [117, 0]
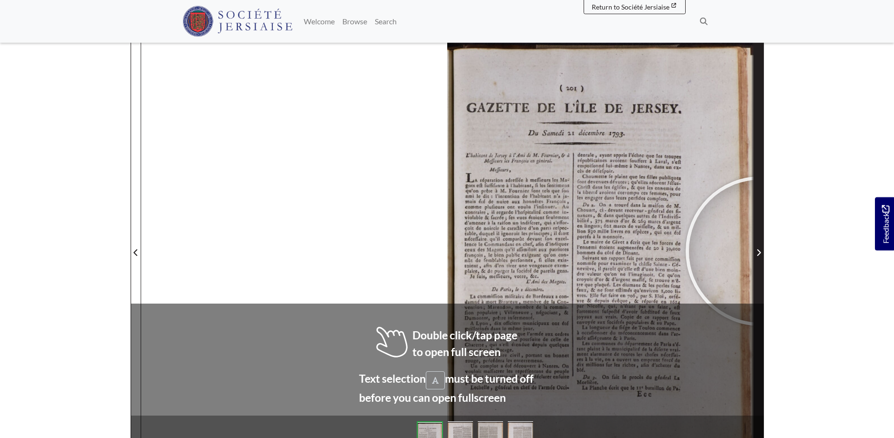
click at [760, 251] on icon "Next Page" at bounding box center [758, 253] width 5 height 8
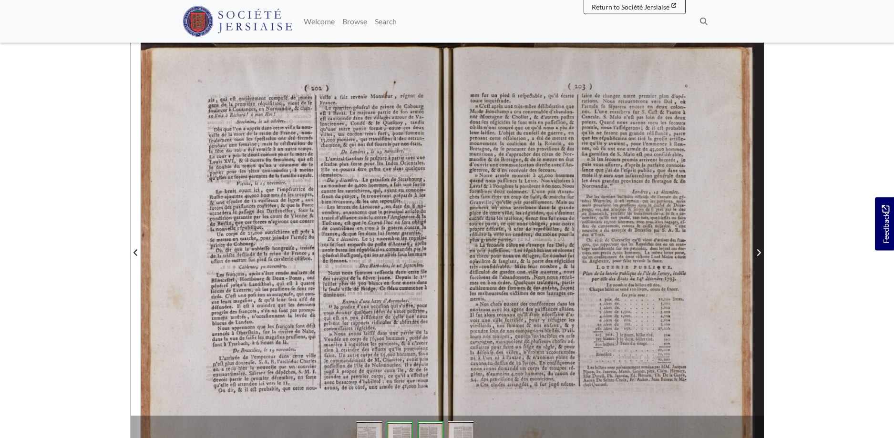
click at [760, 251] on icon "Next Page" at bounding box center [758, 253] width 5 height 8
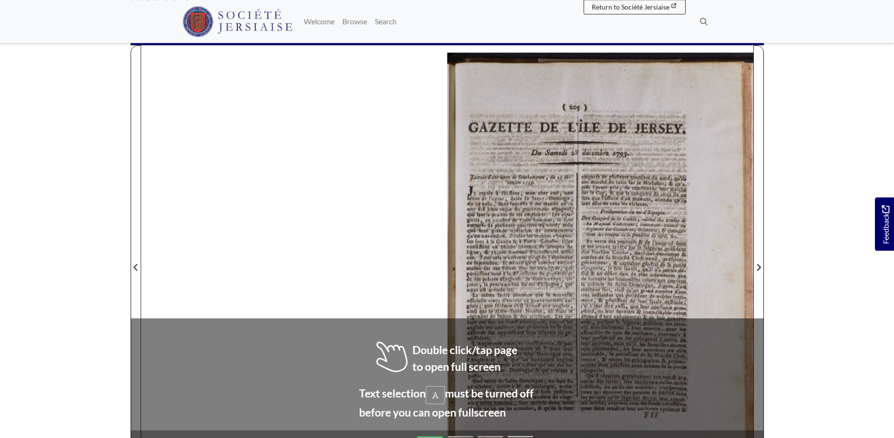
scroll to position [103, 0]
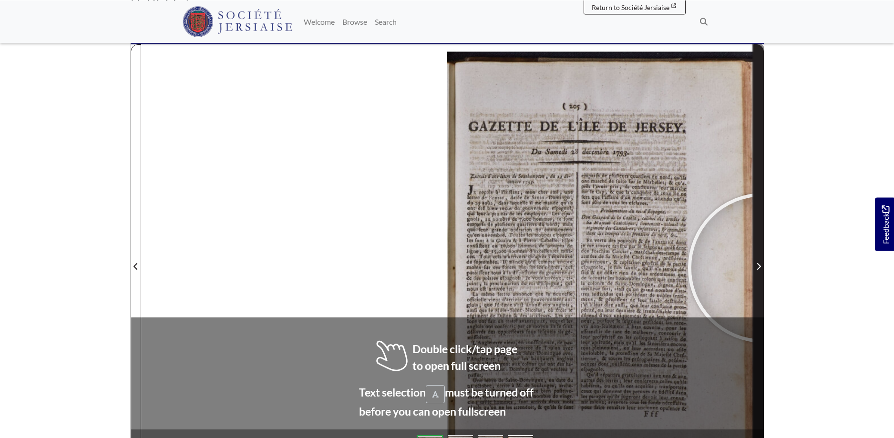
click at [763, 268] on span "Next Page" at bounding box center [759, 266] width 10 height 11
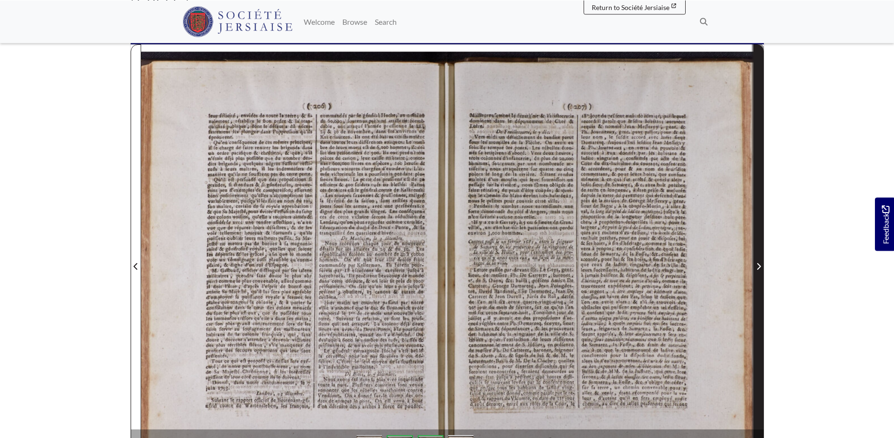
click at [763, 268] on span "Next Page" at bounding box center [759, 266] width 10 height 11
